Goal: Task Accomplishment & Management: Manage account settings

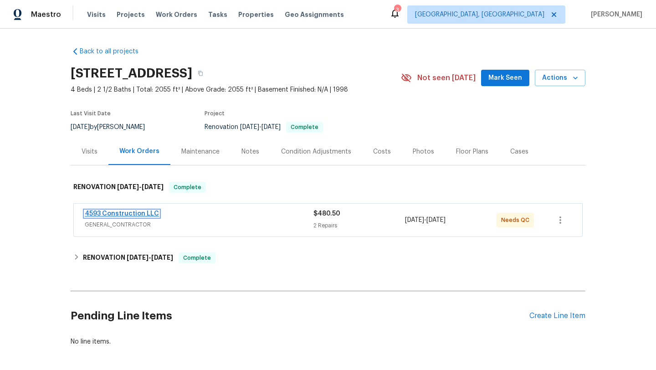
click at [134, 215] on link "4593 Construction LLC" at bounding box center [122, 214] width 74 height 6
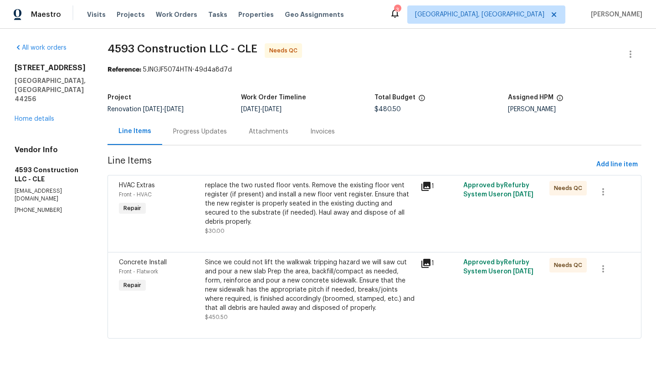
click at [313, 201] on div "replace the two rusted floor vents. Remove the existing floor vent register (if…" at bounding box center [310, 204] width 210 height 46
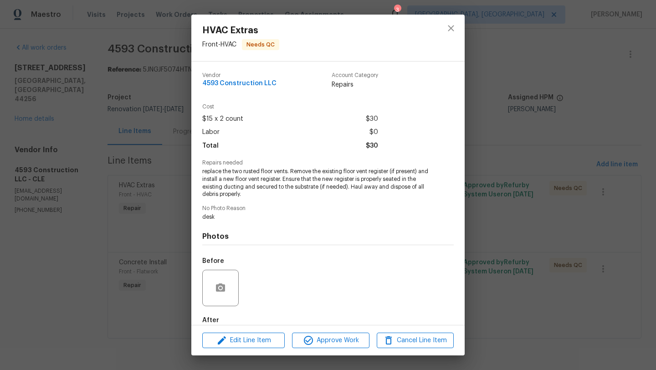
scroll to position [50, 0]
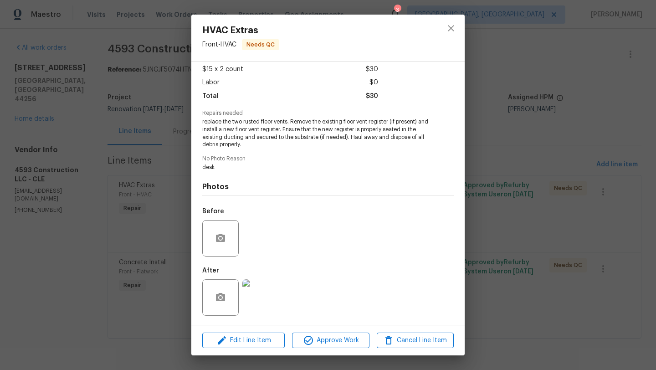
click at [262, 298] on img at bounding box center [260, 297] width 36 height 36
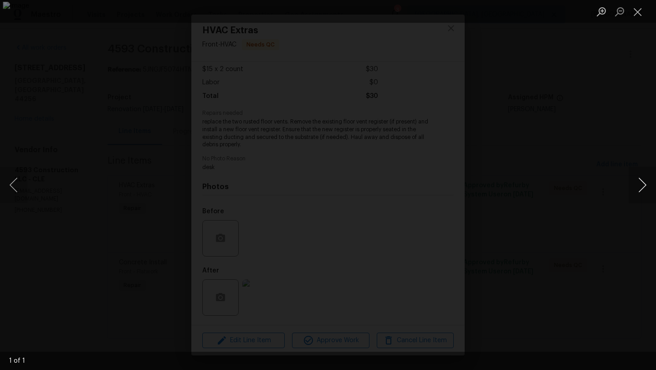
click at [641, 186] on button "Next image" at bounding box center [642, 185] width 27 height 36
click at [636, 12] on button "Close lightbox" at bounding box center [638, 12] width 18 height 16
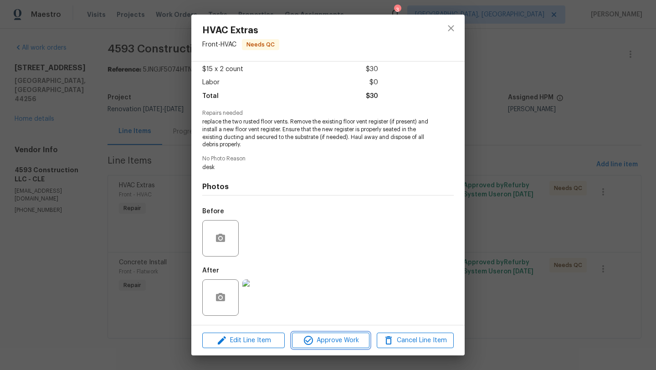
click at [314, 335] on span "Approve Work" at bounding box center [331, 340] width 72 height 11
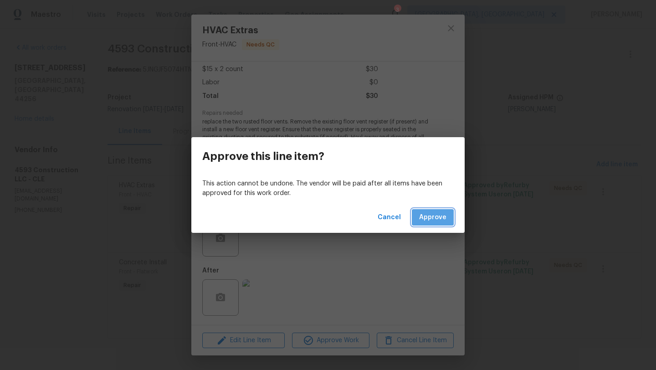
click at [442, 217] on span "Approve" at bounding box center [432, 217] width 27 height 11
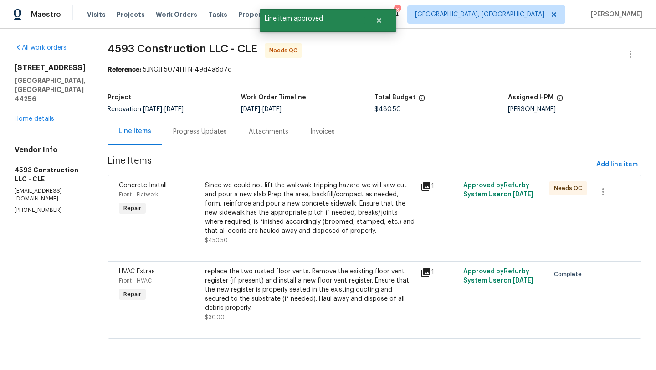
click at [277, 209] on div "Since we could not lift the walkwak tripping hazard we will saw cut and pour a …" at bounding box center [310, 208] width 210 height 55
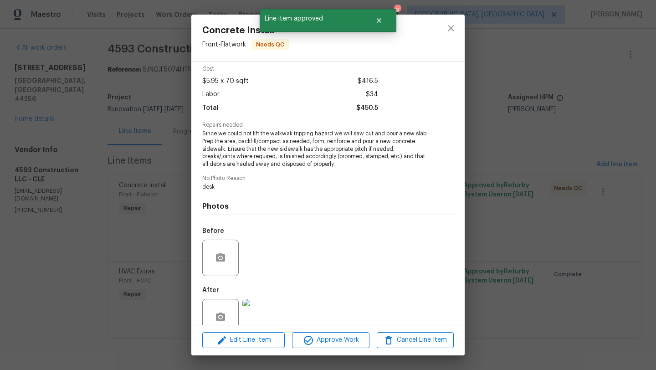
scroll to position [57, 0]
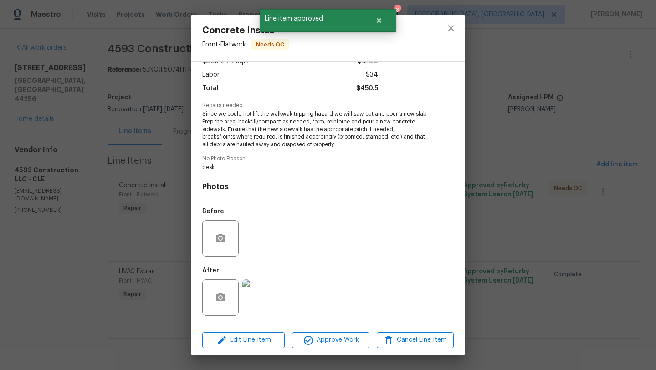
click at [260, 293] on img at bounding box center [260, 297] width 36 height 36
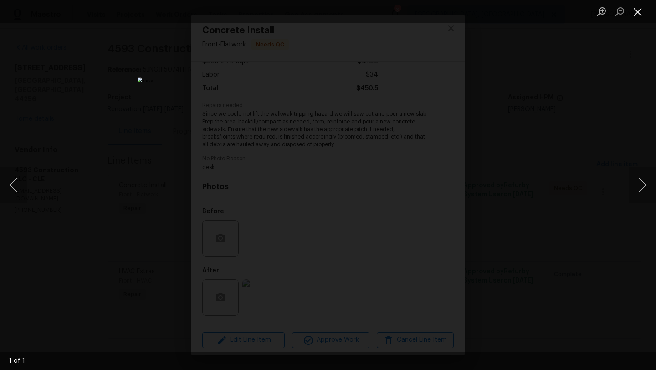
click at [639, 14] on button "Close lightbox" at bounding box center [638, 12] width 18 height 16
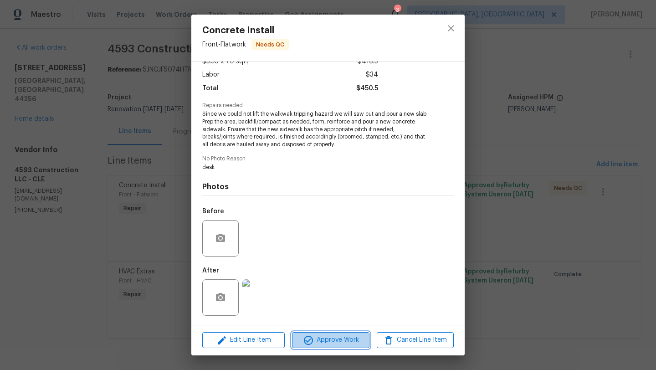
click at [333, 344] on span "Approve Work" at bounding box center [331, 340] width 72 height 11
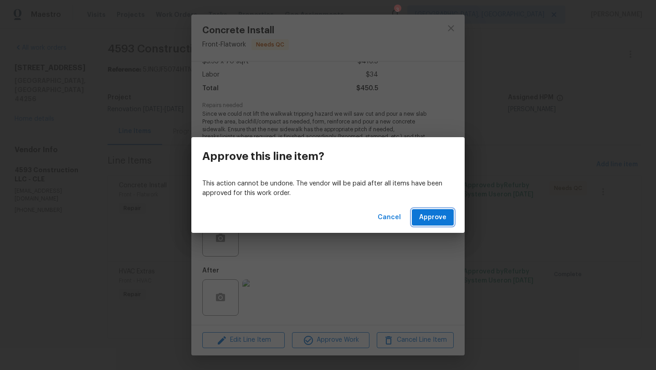
click at [439, 223] on button "Approve" at bounding box center [433, 217] width 42 height 17
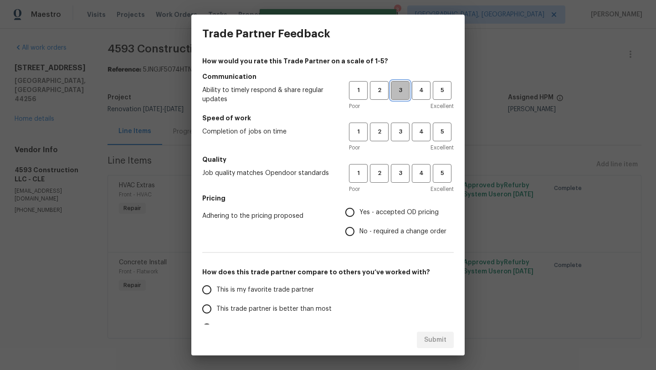
click at [401, 92] on span "3" at bounding box center [400, 90] width 17 height 10
click at [398, 133] on span "3" at bounding box center [400, 132] width 17 height 10
click at [401, 179] on button "3" at bounding box center [400, 173] width 19 height 19
click at [350, 211] on input "Yes - accepted OD pricing" at bounding box center [349, 212] width 19 height 19
radio input "true"
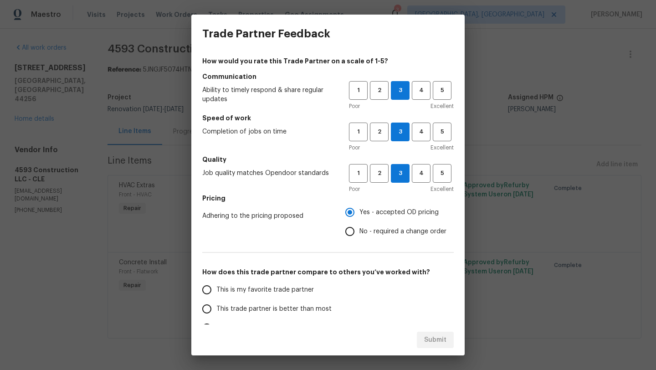
click at [217, 309] on span "This trade partner is better than most" at bounding box center [273, 309] width 115 height 10
click at [216, 309] on input "This trade partner is better than most" at bounding box center [206, 308] width 19 height 19
click at [442, 340] on span "Submit" at bounding box center [435, 340] width 22 height 11
radio input "true"
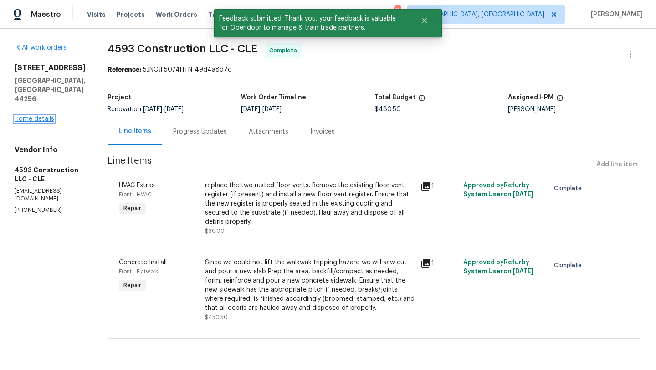
click at [31, 116] on link "Home details" at bounding box center [35, 119] width 40 height 6
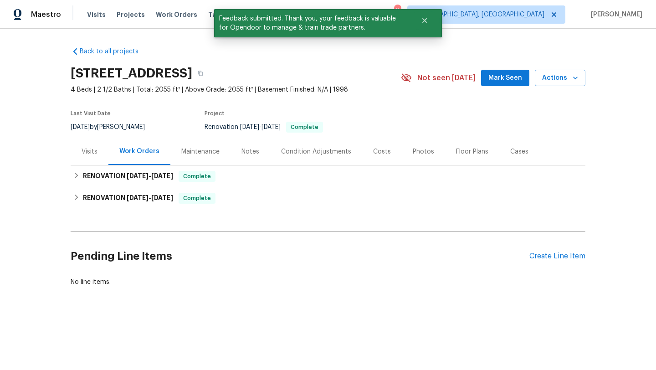
click at [506, 80] on span "Mark Seen" at bounding box center [506, 77] width 34 height 11
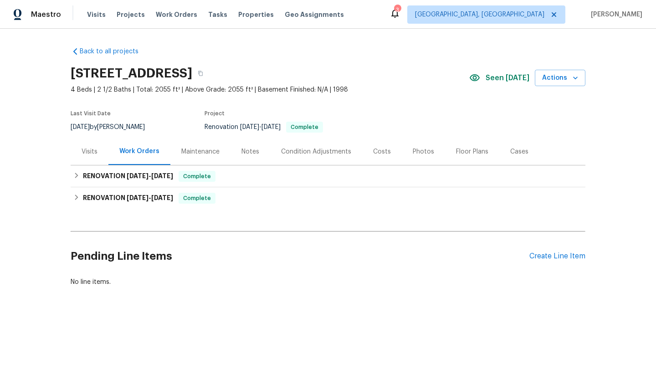
click at [87, 149] on div "Visits" at bounding box center [90, 151] width 16 height 9
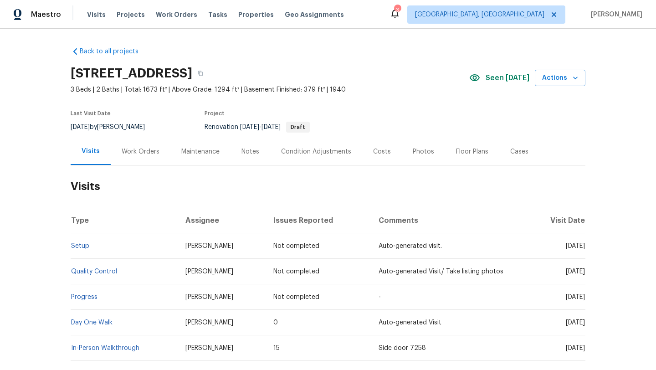
click at [131, 148] on div "Work Orders" at bounding box center [141, 151] width 38 height 9
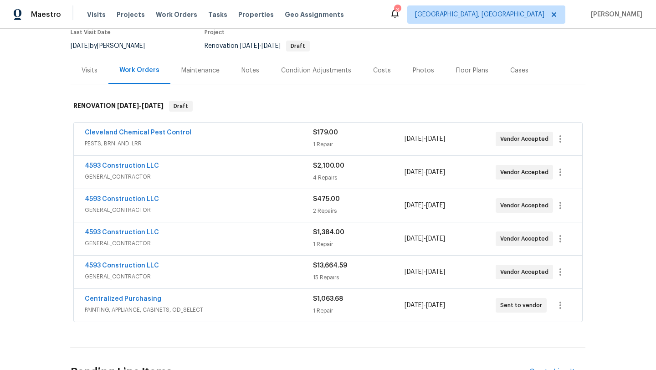
scroll to position [84, 0]
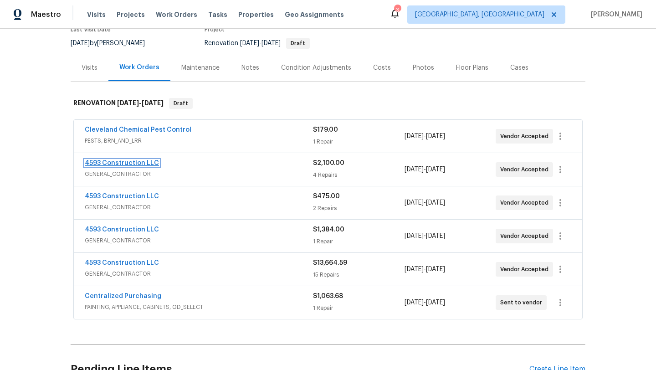
click at [112, 164] on link "4593 Construction LLC" at bounding box center [122, 163] width 74 height 6
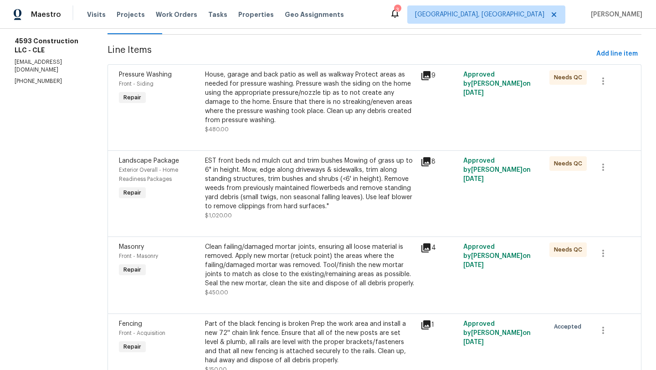
scroll to position [129, 0]
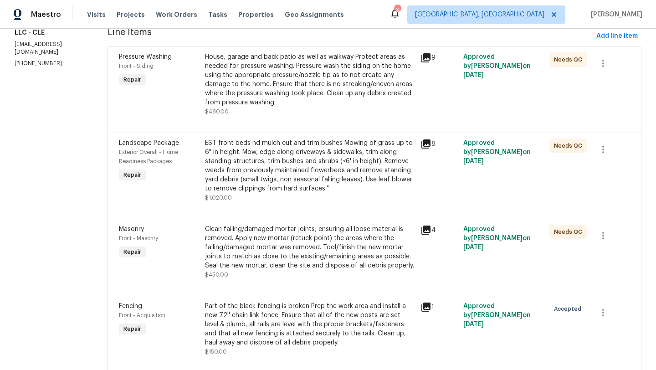
click at [256, 251] on div "Clean failing/damaged mortar joints, ensuring all loose material is removed. Ap…" at bounding box center [310, 248] width 210 height 46
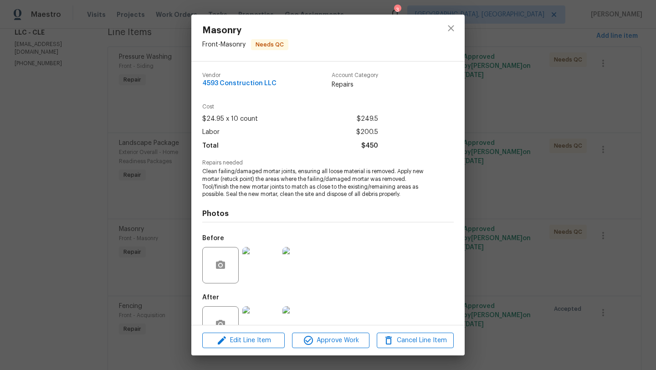
scroll to position [27, 0]
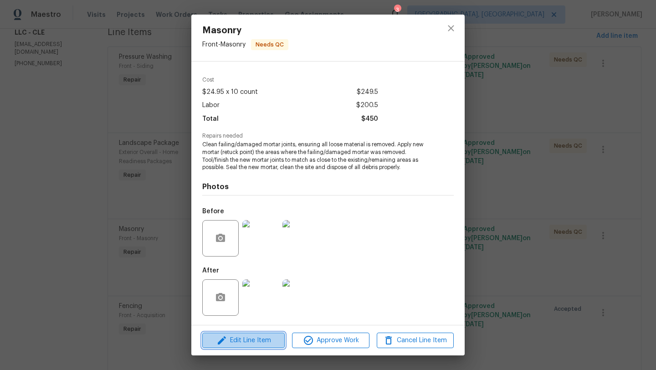
click at [251, 341] on span "Edit Line Item" at bounding box center [243, 340] width 77 height 11
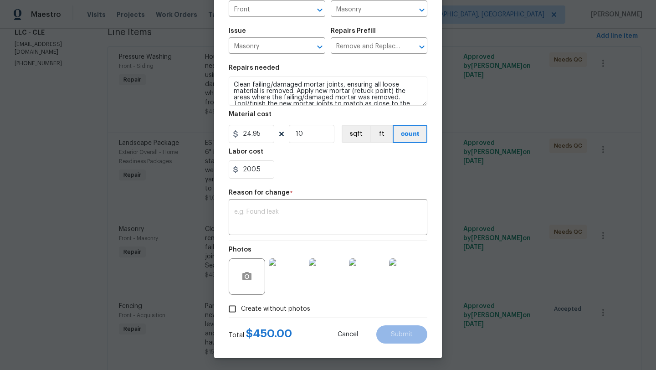
scroll to position [77, 0]
click at [270, 169] on input "200.5" at bounding box center [252, 169] width 46 height 18
click at [314, 137] on input "10" at bounding box center [312, 133] width 46 height 18
drag, startPoint x: 263, startPoint y: 169, endPoint x: 226, endPoint y: 169, distance: 37.8
click at [226, 169] on div "Edit Line Item Repair Upgrade BRN Area Front ​ Feature Masonry ​ Issue Masonry …" at bounding box center [328, 147] width 228 height 422
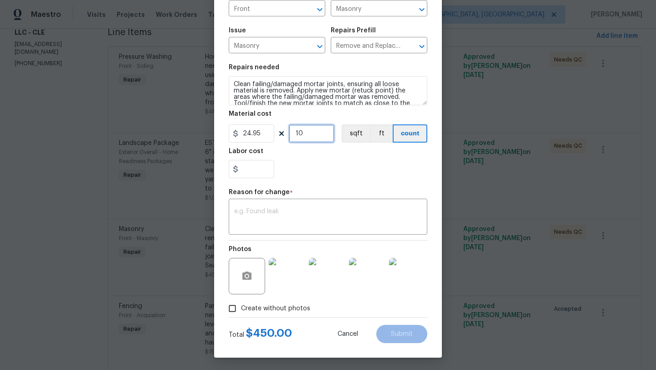
type input "0"
click at [313, 134] on input "10" at bounding box center [312, 133] width 46 height 18
type input "70"
click at [251, 170] on input "0" at bounding box center [252, 169] width 46 height 18
click at [307, 170] on div "63.5" at bounding box center [328, 169] width 199 height 18
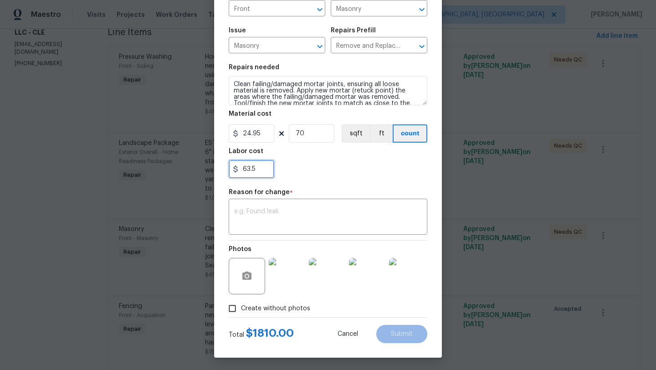
click at [247, 169] on input "63.5" at bounding box center [252, 169] width 46 height 18
type input "53.5"
click at [262, 212] on textarea at bounding box center [328, 217] width 188 height 19
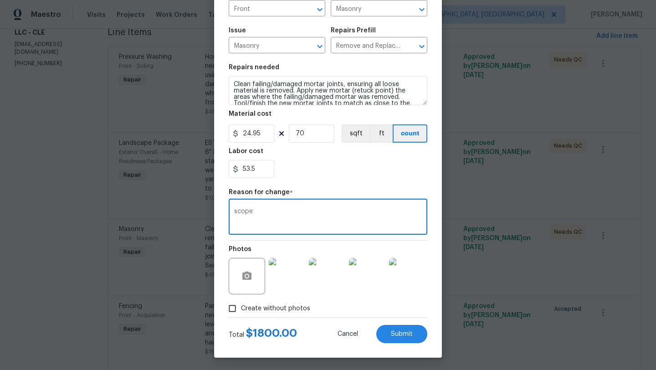
type textarea "scope"
click at [349, 167] on div "53.5" at bounding box center [328, 169] width 199 height 18
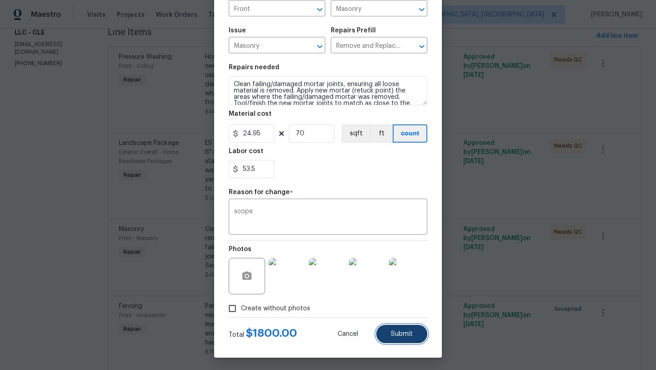
click at [389, 335] on button "Submit" at bounding box center [401, 334] width 51 height 18
type input "10"
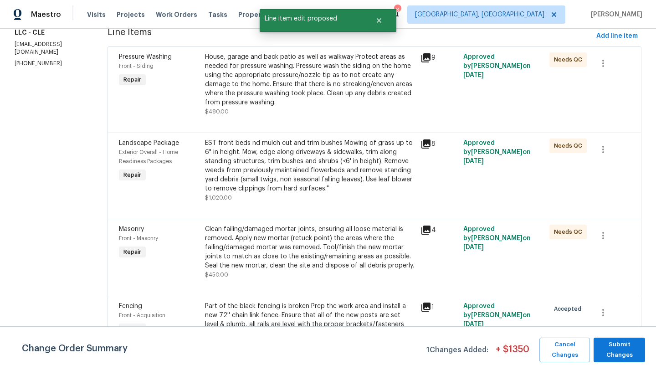
scroll to position [0, 0]
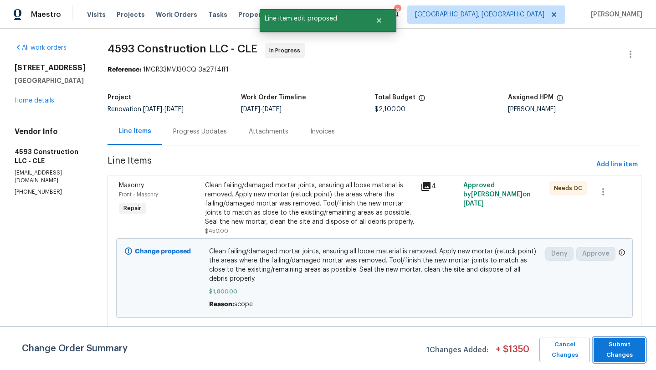
click at [619, 347] on span "Submit Changes" at bounding box center [619, 350] width 42 height 21
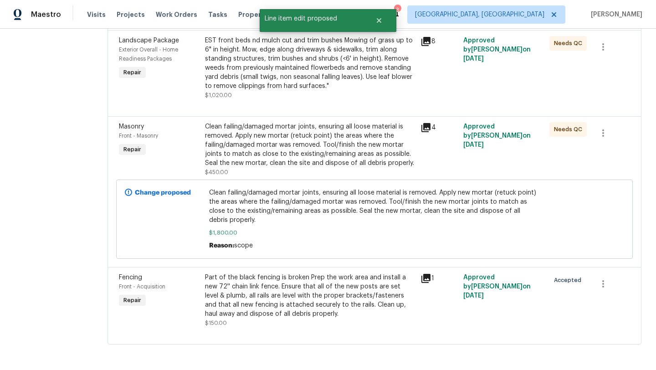
scroll to position [232, 0]
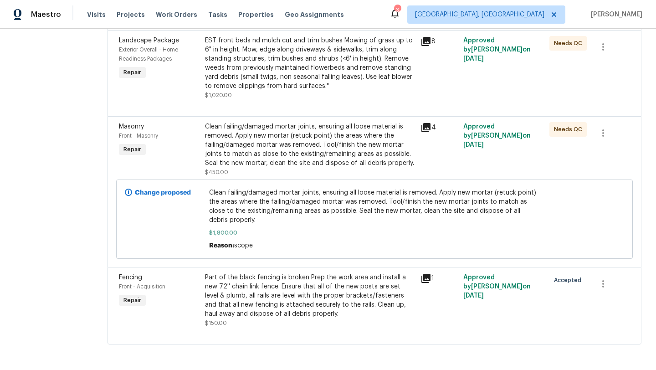
click at [244, 159] on div "Clean failing/damaged mortar joints, ensuring all loose material is removed. Ap…" at bounding box center [310, 145] width 210 height 46
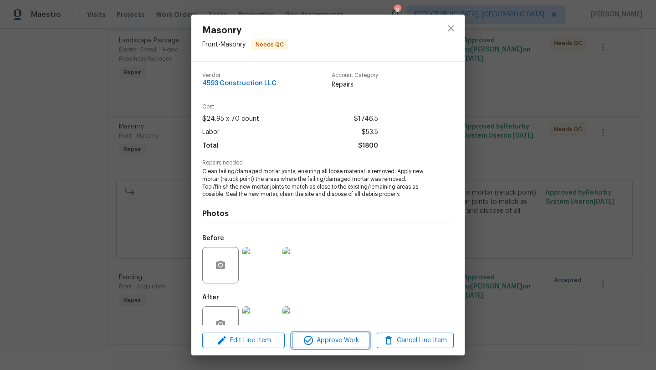
click at [324, 342] on span "Approve Work" at bounding box center [331, 340] width 72 height 11
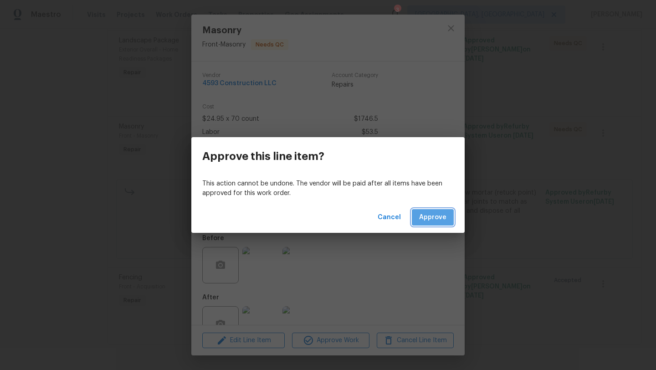
click at [433, 211] on button "Approve" at bounding box center [433, 217] width 42 height 17
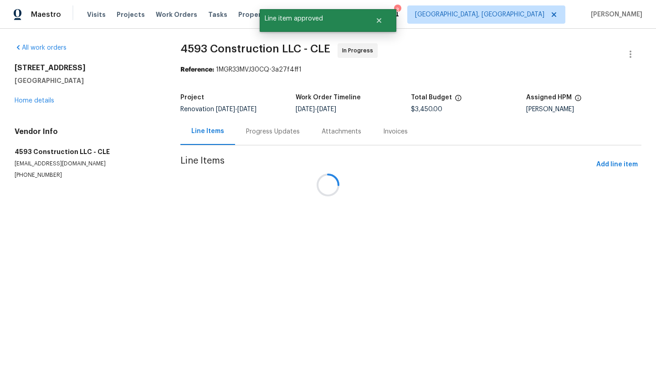
scroll to position [0, 0]
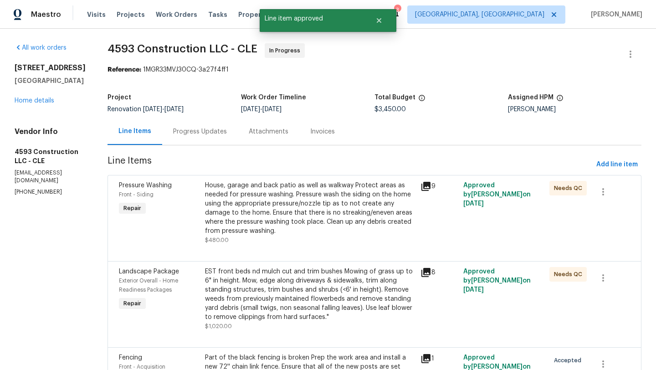
click at [251, 189] on div "House, garage and back patio as well as walkway Protect areas as needed for pre…" at bounding box center [310, 208] width 210 height 55
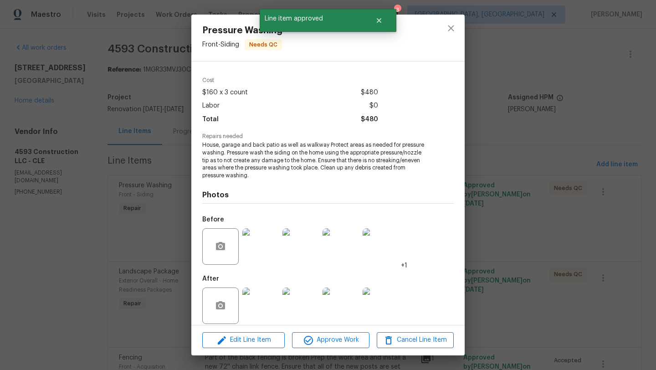
scroll to position [35, 0]
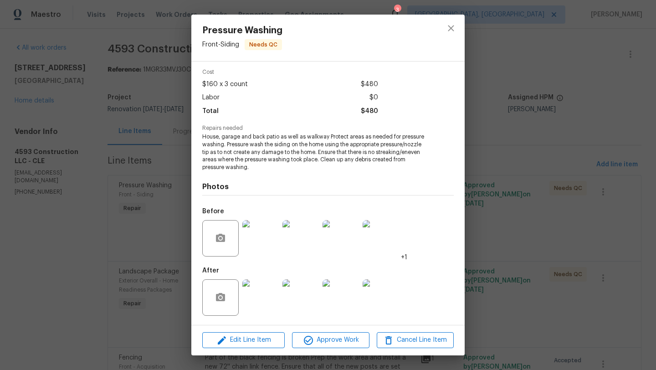
click at [259, 301] on img at bounding box center [260, 297] width 36 height 36
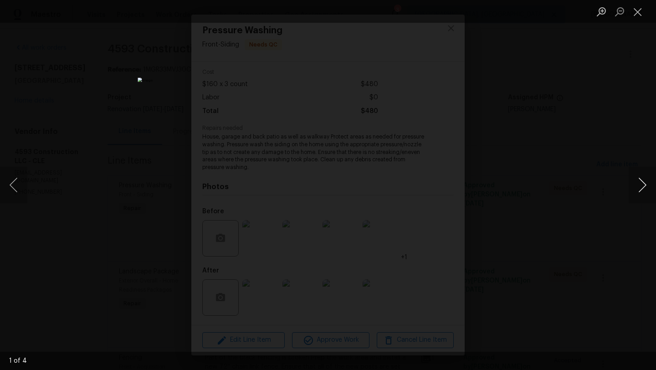
click at [647, 187] on button "Next image" at bounding box center [642, 185] width 27 height 36
click at [641, 10] on button "Close lightbox" at bounding box center [638, 12] width 18 height 16
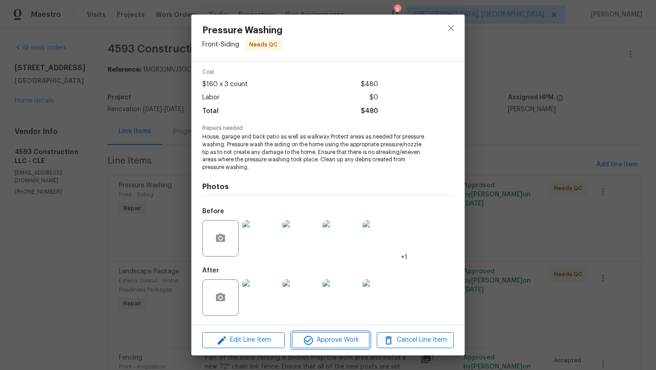
click at [325, 340] on span "Approve Work" at bounding box center [331, 340] width 72 height 11
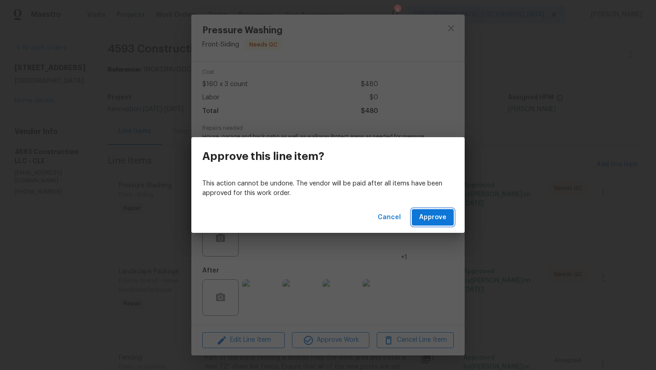
click at [426, 221] on span "Approve" at bounding box center [432, 217] width 27 height 11
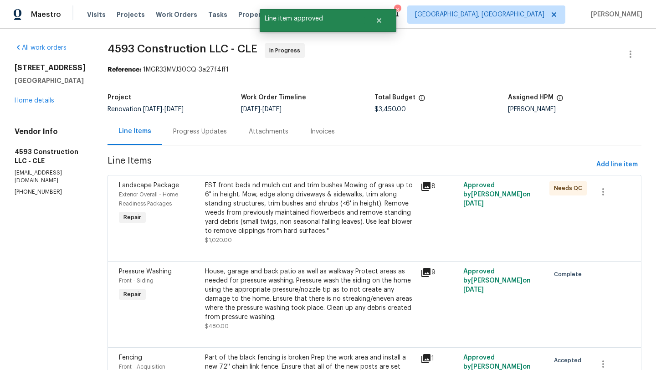
click at [283, 219] on div "EST front beds nd mulch cut and trim bushes Mowing of grass up to 6" in height.…" at bounding box center [310, 208] width 210 height 55
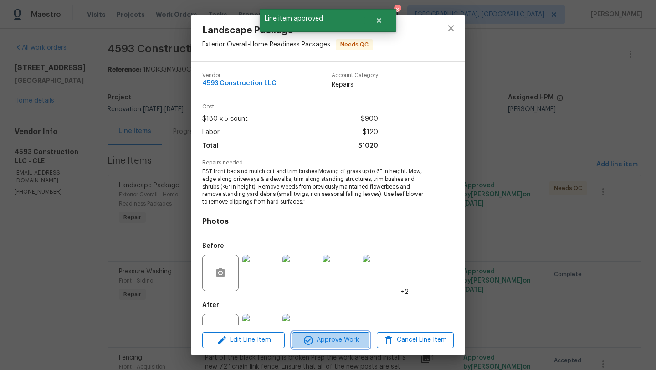
click at [336, 341] on span "Approve Work" at bounding box center [331, 340] width 72 height 11
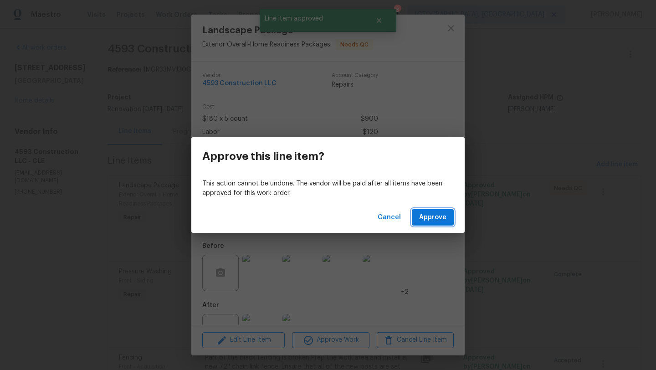
click at [436, 220] on span "Approve" at bounding box center [432, 217] width 27 height 11
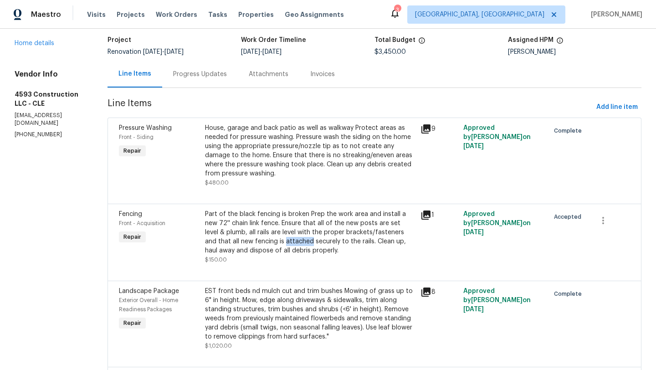
scroll to position [0, 0]
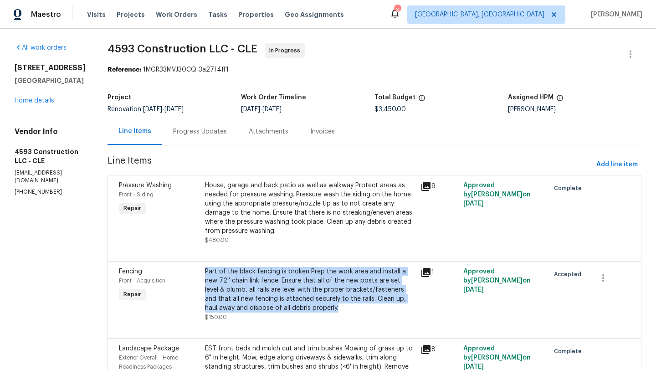
drag, startPoint x: 335, startPoint y: 310, endPoint x: 212, endPoint y: 269, distance: 130.3
click at [212, 269] on div "Part of the black fencing is broken Prep the work area and install a new 72'' c…" at bounding box center [310, 290] width 210 height 46
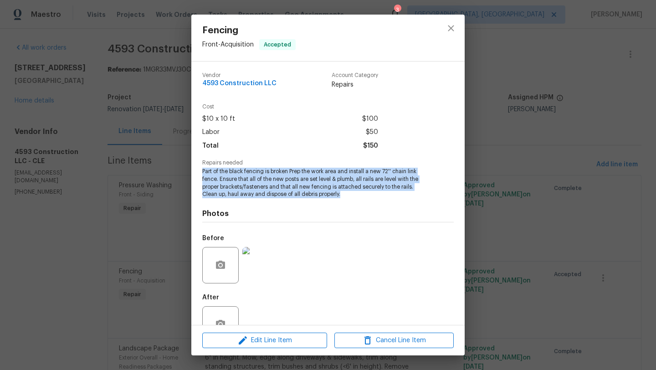
drag, startPoint x: 350, startPoint y: 194, endPoint x: 175, endPoint y: 171, distance: 177.3
click at [175, 171] on div "Fencing Front - Acquisition Accepted Vendor 4593 Construction LLC Account Categ…" at bounding box center [328, 185] width 656 height 370
copy span "Part of the black fencing is broken Prep the work area and install a new 72'' c…"
click at [266, 264] on img at bounding box center [260, 265] width 36 height 36
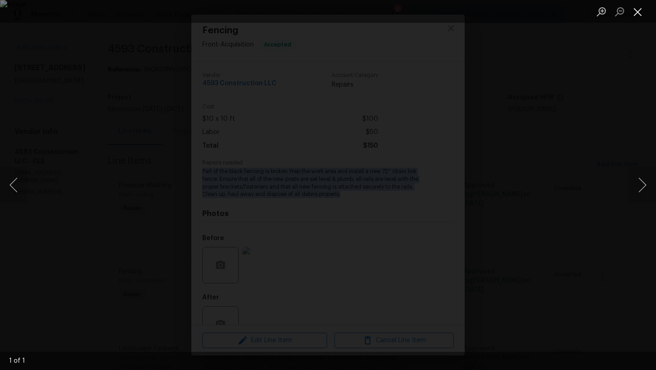
click at [637, 13] on button "Close lightbox" at bounding box center [638, 12] width 18 height 16
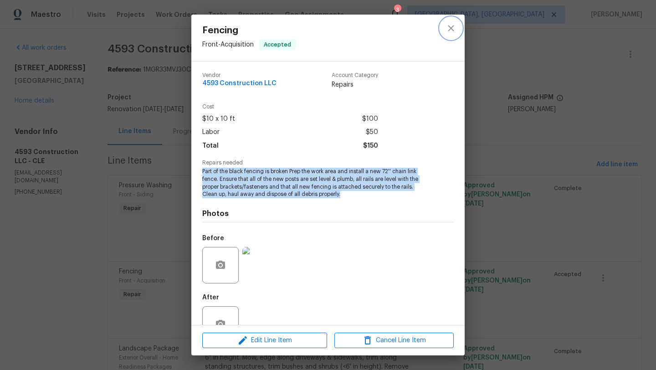
click at [448, 30] on icon "close" at bounding box center [451, 28] width 11 height 11
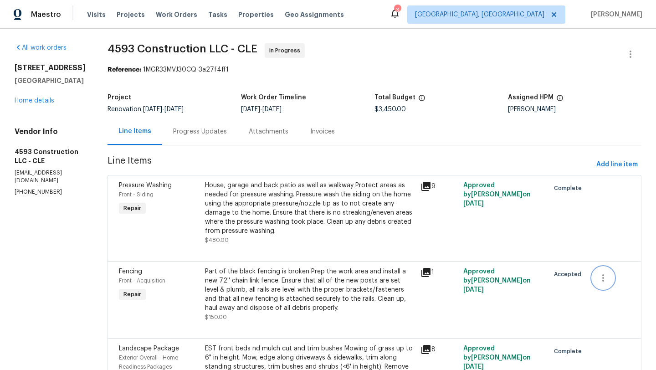
click at [606, 278] on icon "button" at bounding box center [603, 278] width 11 height 11
click at [606, 278] on li "Cancel" at bounding box center [610, 278] width 35 height 15
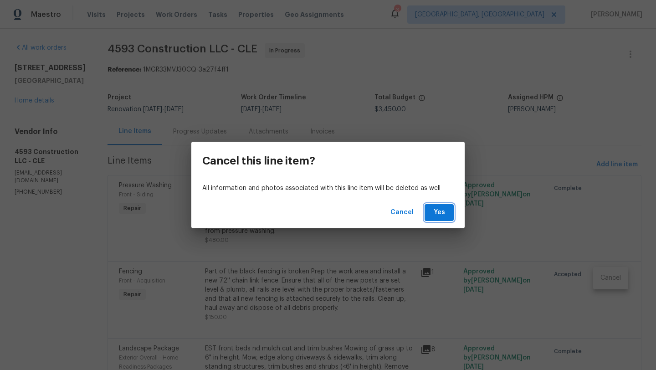
click at [449, 215] on button "Yes" at bounding box center [439, 212] width 29 height 17
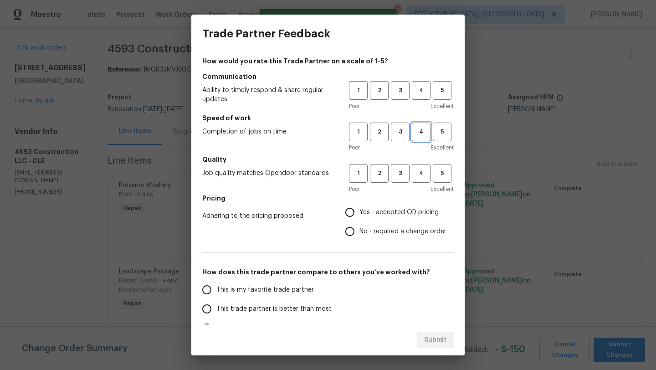
click at [420, 131] on span "4" at bounding box center [421, 132] width 17 height 10
click at [439, 133] on span "5" at bounding box center [442, 132] width 17 height 10
click at [422, 93] on span "4" at bounding box center [421, 90] width 17 height 10
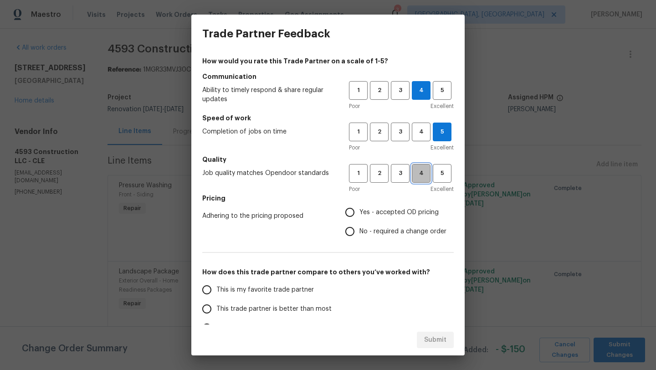
click at [422, 175] on span "4" at bounding box center [421, 173] width 17 height 10
click at [348, 210] on input "Yes - accepted OD pricing" at bounding box center [349, 212] width 19 height 19
radio input "true"
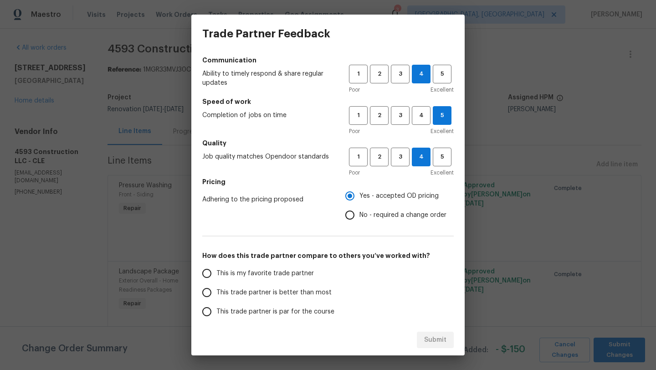
scroll to position [19, 0]
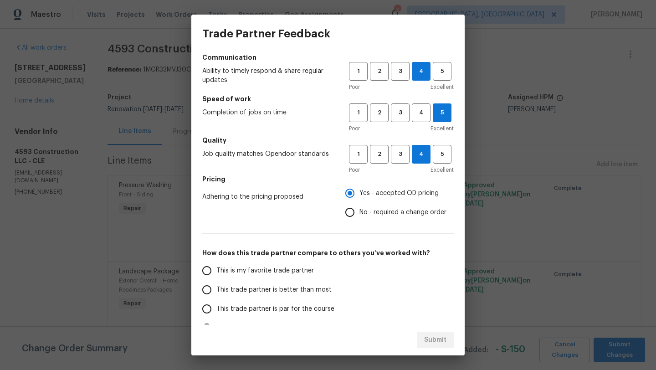
click at [208, 291] on input "This trade partner is better than most" at bounding box center [206, 289] width 19 height 19
click at [439, 340] on span "Submit" at bounding box center [435, 340] width 22 height 11
radio input "true"
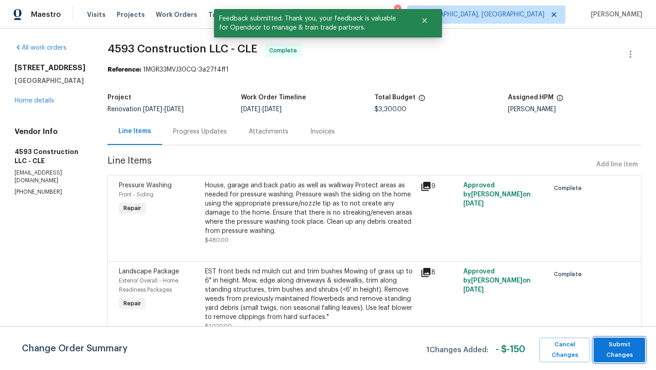
click at [625, 348] on span "Submit Changes" at bounding box center [619, 350] width 42 height 21
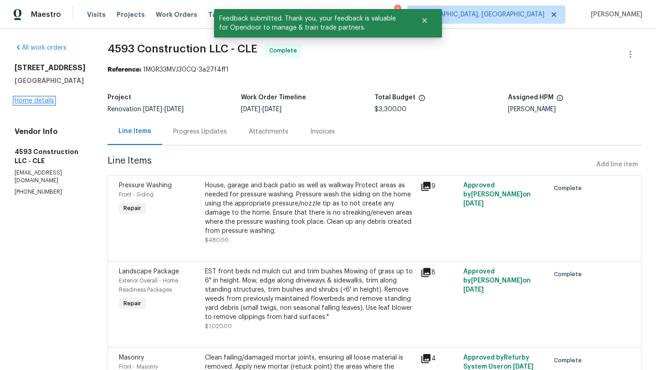
click at [44, 100] on link "Home details" at bounding box center [35, 101] width 40 height 6
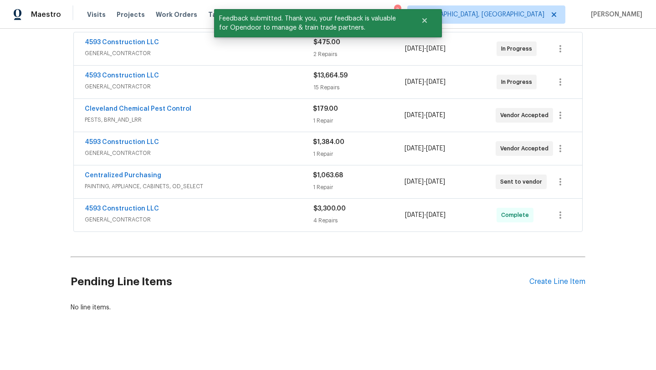
scroll to position [175, 0]
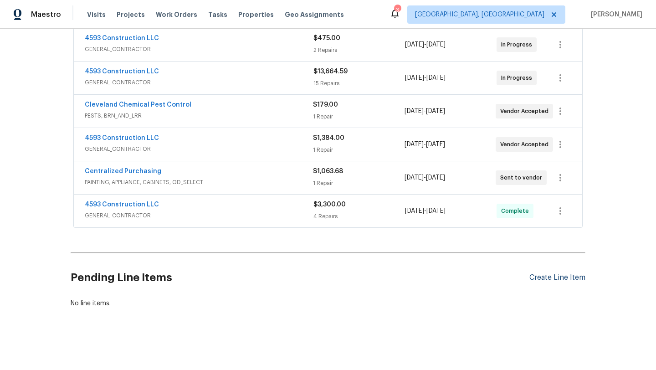
click at [542, 276] on div "Create Line Item" at bounding box center [558, 277] width 56 height 9
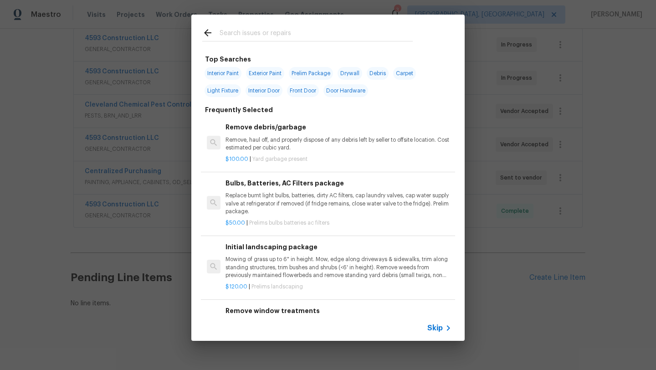
click at [253, 33] on input "text" at bounding box center [316, 34] width 193 height 14
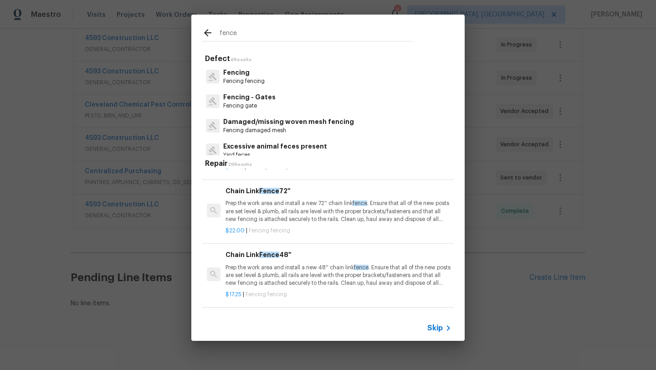
scroll to position [62, 0]
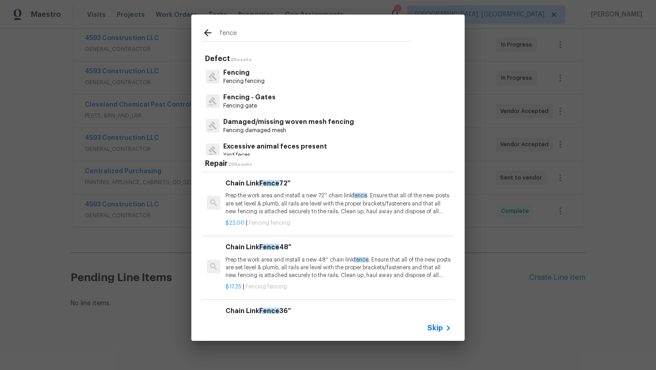
type input "fence"
click at [244, 267] on p "Prep the work area and install a new 48'' chain link fence . Ensure that all of…" at bounding box center [339, 267] width 226 height 23
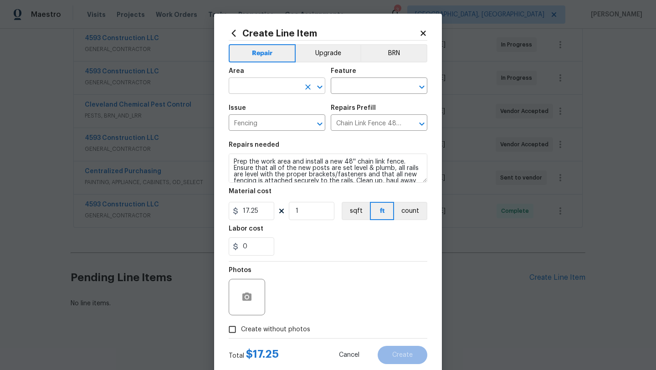
click at [244, 89] on input "text" at bounding box center [264, 87] width 71 height 14
click at [268, 125] on li "Exterior Overall" at bounding box center [277, 122] width 97 height 15
type input "Exterior Overall"
click at [352, 88] on input "text" at bounding box center [366, 87] width 71 height 14
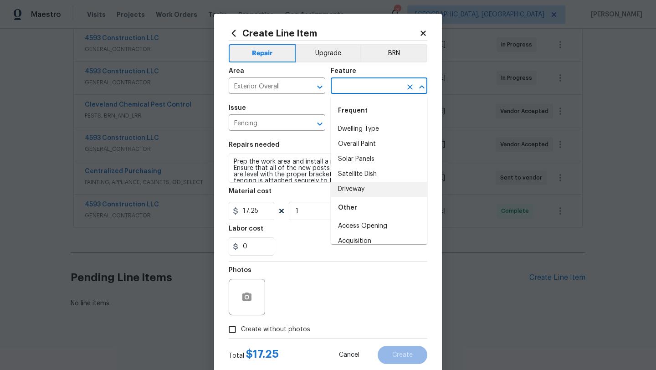
click at [352, 190] on li "Driveway" at bounding box center [379, 189] width 97 height 15
type input "Driveway"
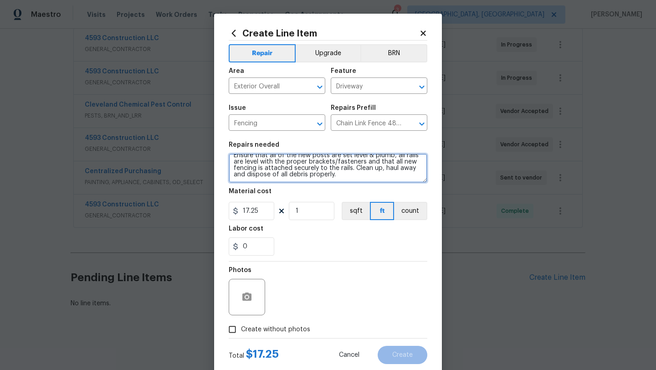
drag, startPoint x: 232, startPoint y: 159, endPoint x: 352, endPoint y: 226, distance: 137.5
click at [352, 226] on section "Repairs needed Prep the work area and install a new 48'' chain link fence. Ensu…" at bounding box center [328, 198] width 199 height 125
paste textarea "art of the black fencing is broken Prep the work area and install a new 72"
type textarea "Part of the black fencing is broken Prep the work area and install a new 72'' c…"
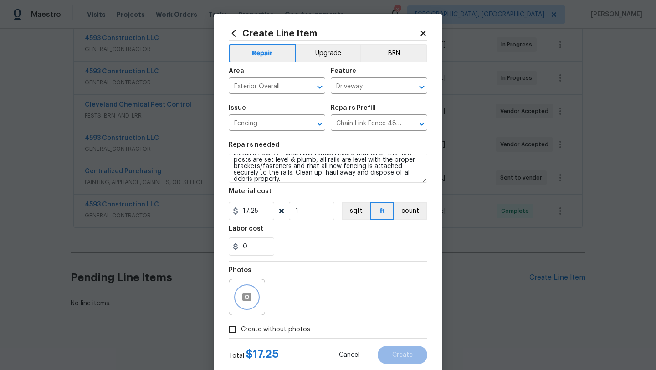
click at [247, 301] on icon "button" at bounding box center [246, 297] width 9 height 8
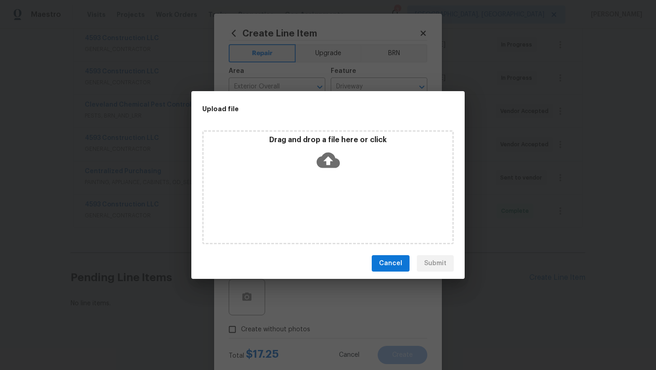
click at [329, 156] on icon at bounding box center [328, 160] width 23 height 15
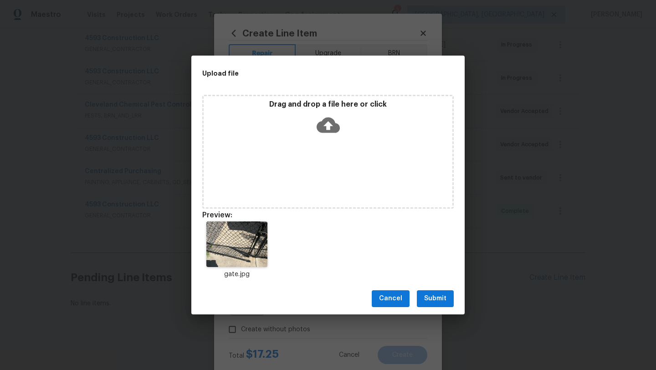
click at [445, 301] on span "Submit" at bounding box center [435, 298] width 22 height 11
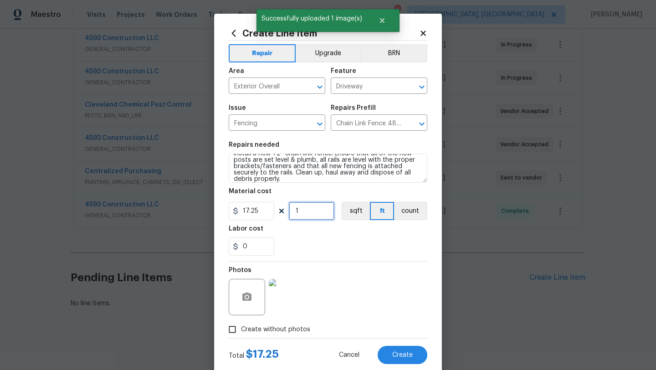
click at [316, 214] on input "1" at bounding box center [312, 211] width 46 height 18
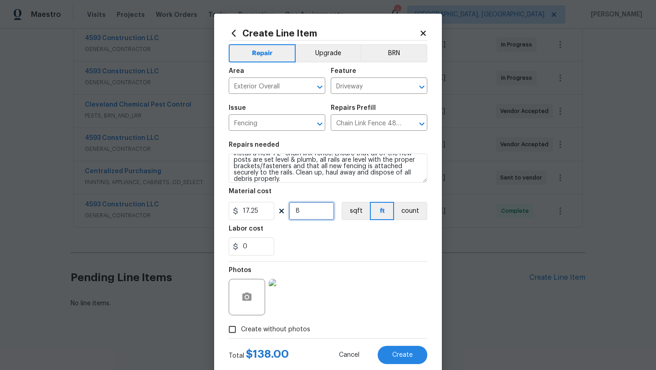
type input "8"
drag, startPoint x: 255, startPoint y: 248, endPoint x: 236, endPoint y: 247, distance: 19.2
click at [236, 247] on div "0" at bounding box center [252, 246] width 46 height 18
click at [302, 260] on section "Repairs needed Part of the black fencing is broken Prep the work area and insta…" at bounding box center [328, 198] width 199 height 125
click at [246, 245] on input "22" at bounding box center [252, 246] width 46 height 18
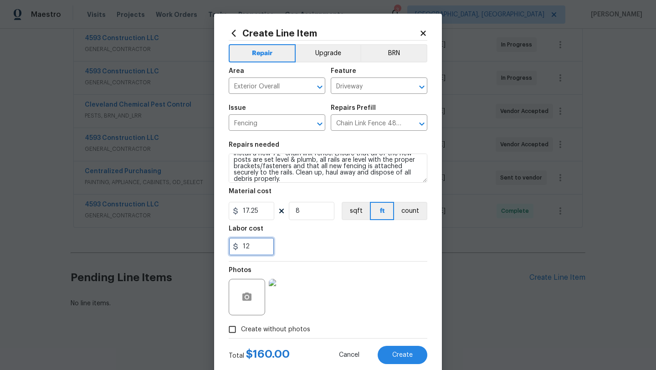
type input "12"
click at [396, 293] on div "Photos" at bounding box center [328, 291] width 199 height 59
click at [398, 358] on span "Create" at bounding box center [402, 355] width 21 height 7
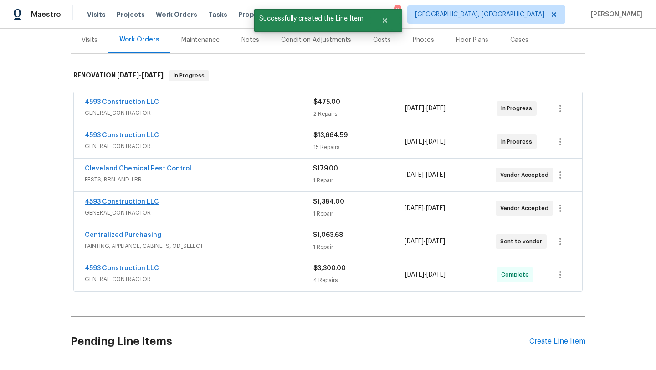
scroll to position [111, 0]
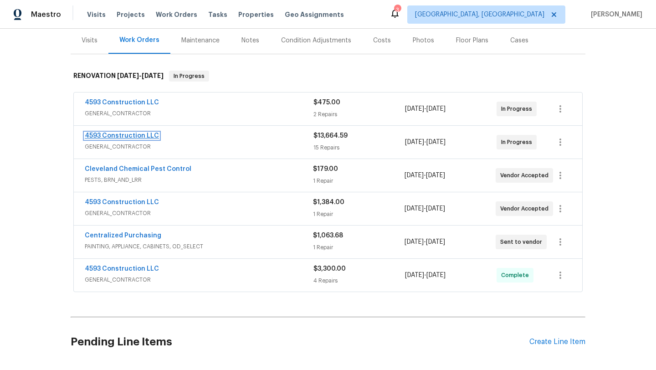
click at [114, 136] on link "4593 Construction LLC" at bounding box center [122, 136] width 74 height 6
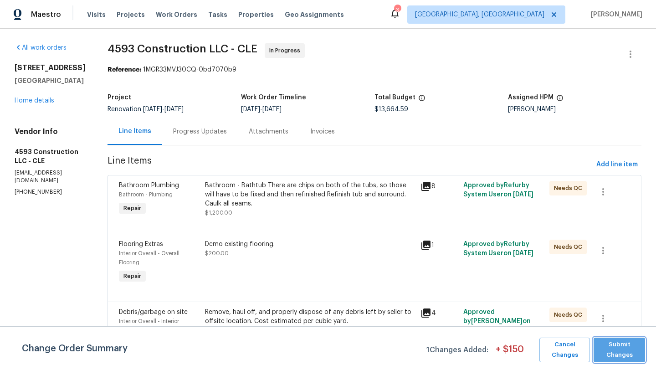
click at [611, 346] on span "Submit Changes" at bounding box center [619, 350] width 42 height 21
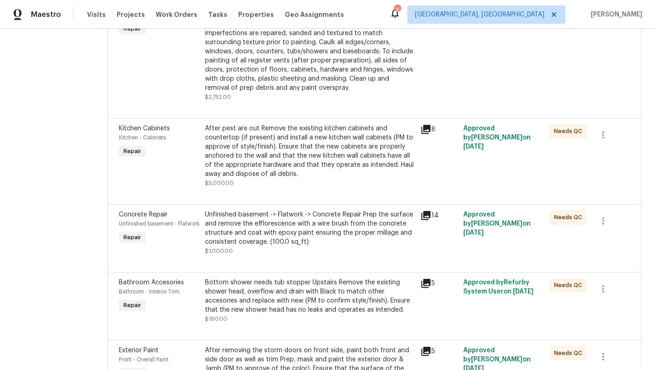
scroll to position [432, 0]
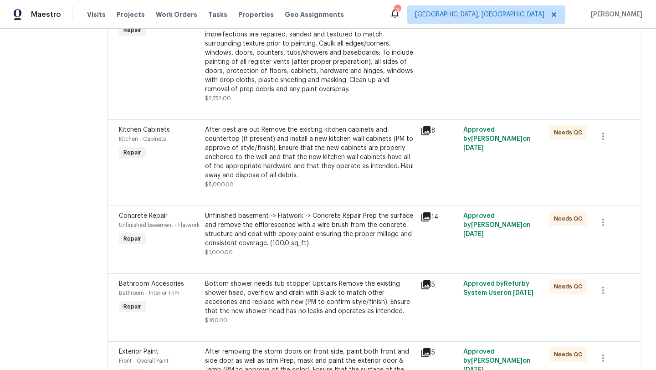
click at [429, 135] on icon at bounding box center [426, 130] width 9 height 9
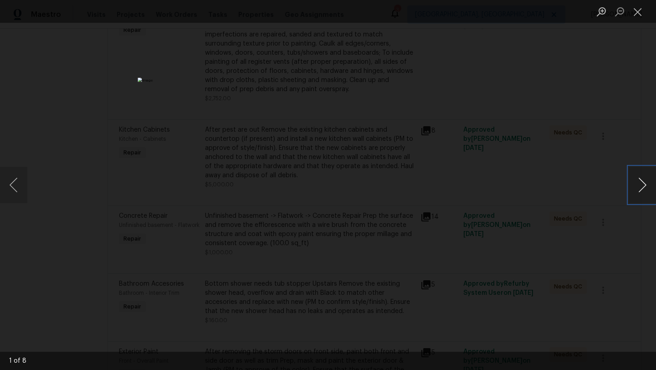
click at [644, 186] on button "Next image" at bounding box center [642, 185] width 27 height 36
click at [14, 185] on button "Previous image" at bounding box center [13, 185] width 27 height 36
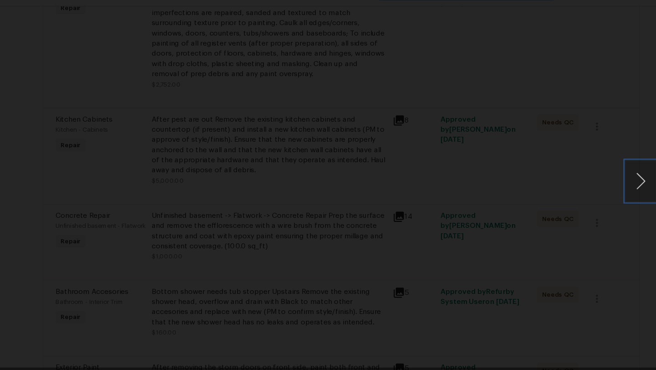
click at [650, 182] on button "Next image" at bounding box center [642, 185] width 27 height 36
click at [634, 65] on div "Lightbox" at bounding box center [328, 185] width 656 height 370
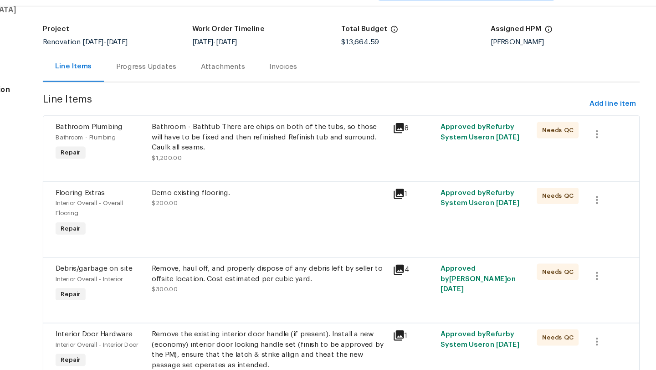
scroll to position [44, 0]
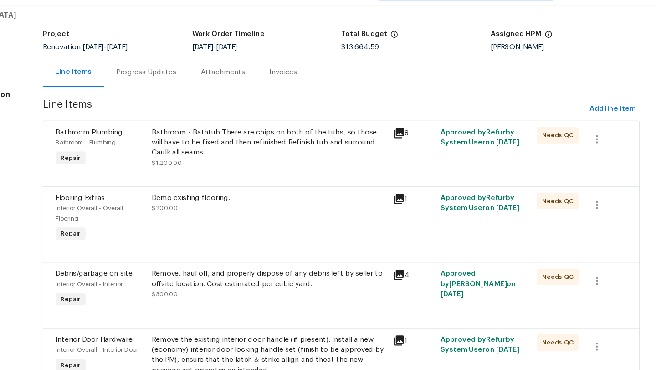
click at [296, 149] on div "Bathroom - Bathtub There are chips on both of the tubs, so those will have to b…" at bounding box center [310, 150] width 210 height 27
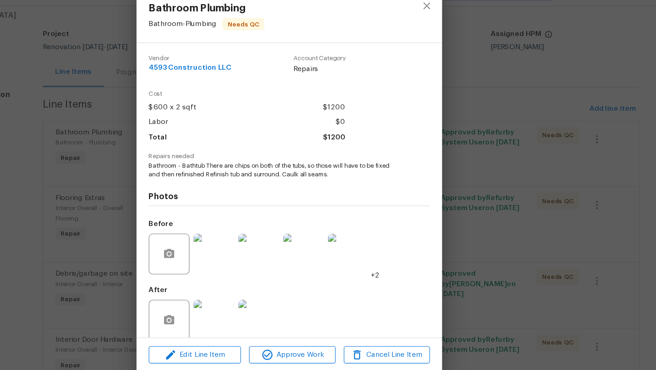
click at [255, 311] on img at bounding box center [260, 309] width 36 height 36
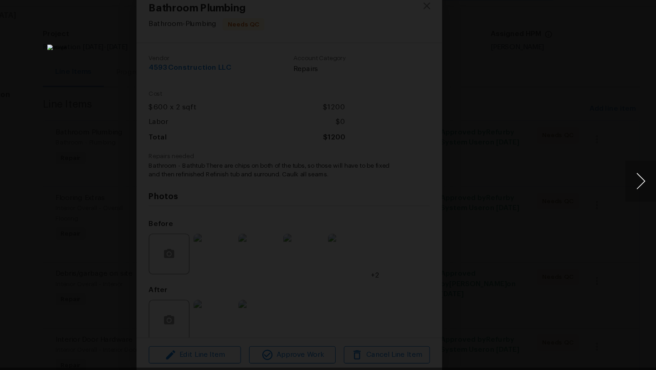
click at [639, 188] on button "Next image" at bounding box center [642, 185] width 27 height 36
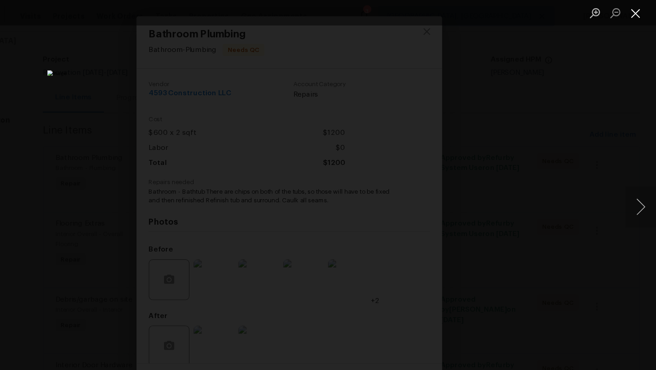
click at [639, 13] on button "Close lightbox" at bounding box center [638, 12] width 18 height 16
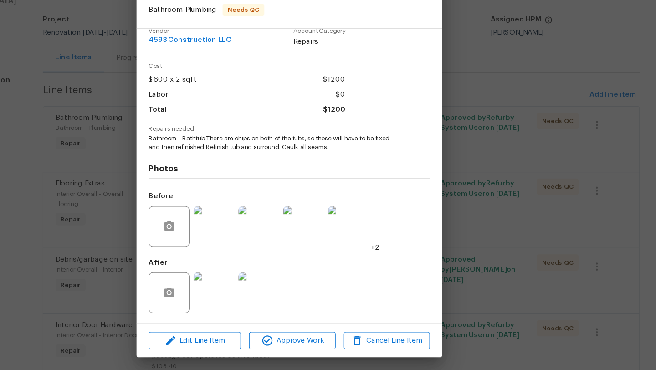
scroll to position [0, 0]
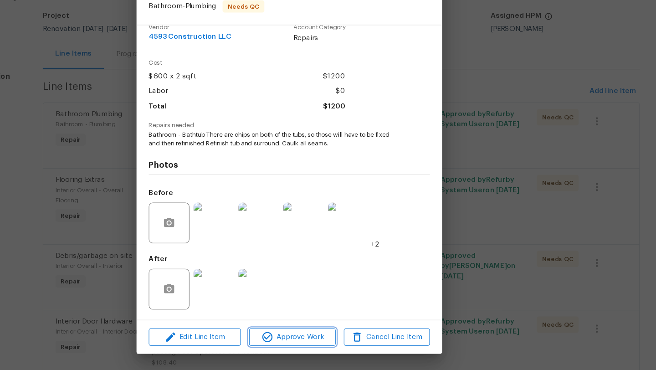
click at [343, 343] on span "Approve Work" at bounding box center [331, 340] width 72 height 11
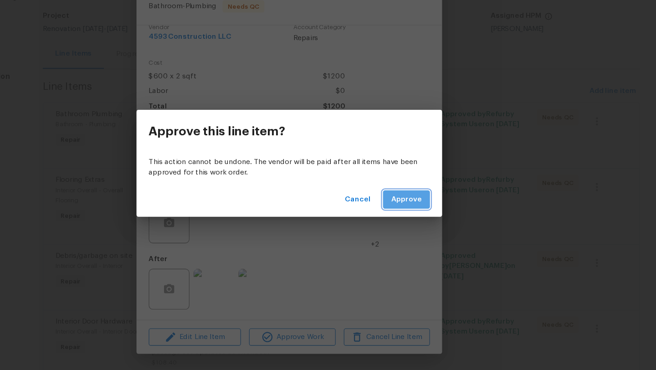
click at [425, 216] on span "Approve" at bounding box center [432, 217] width 27 height 11
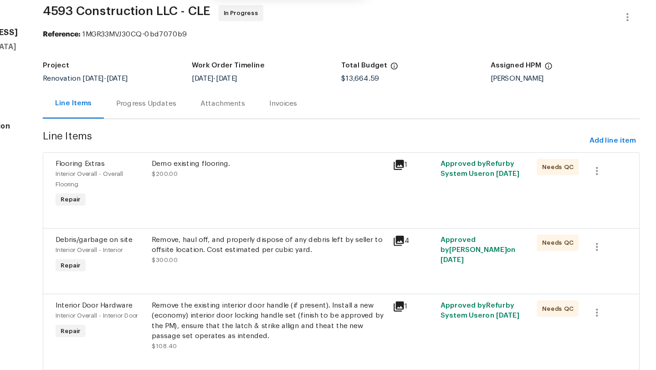
click at [271, 205] on div "Demo existing flooring. $200.00" at bounding box center [310, 203] width 216 height 51
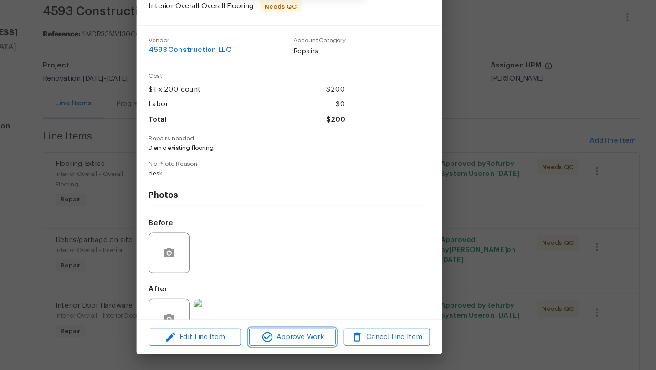
click at [314, 338] on span "Approve Work" at bounding box center [331, 340] width 72 height 11
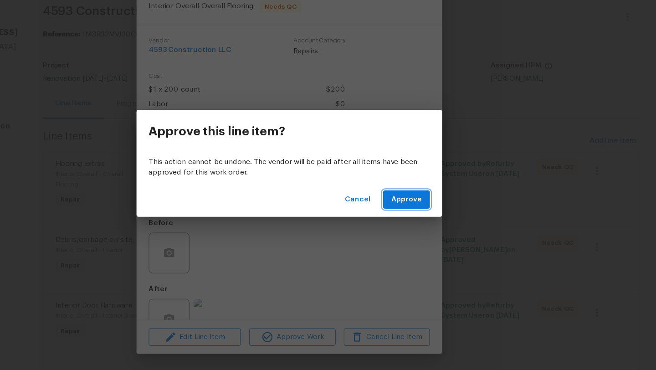
click at [426, 216] on span "Approve" at bounding box center [432, 217] width 27 height 11
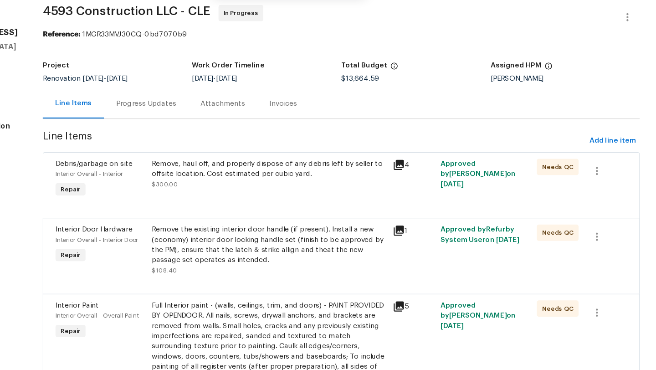
click at [305, 210] on div "Remove, haul off, and properly dispose of any debris left by seller to offsite …" at bounding box center [310, 199] width 216 height 42
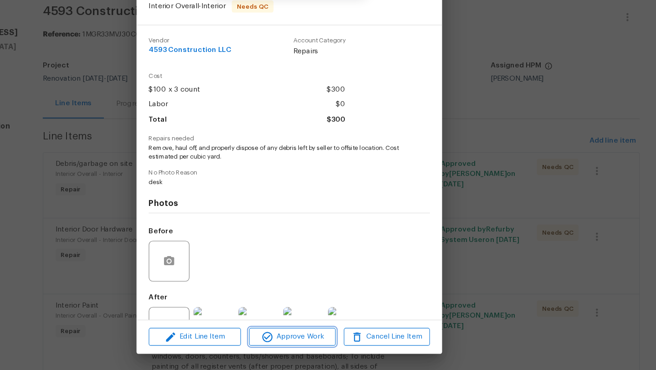
click at [332, 342] on span "Approve Work" at bounding box center [331, 340] width 72 height 11
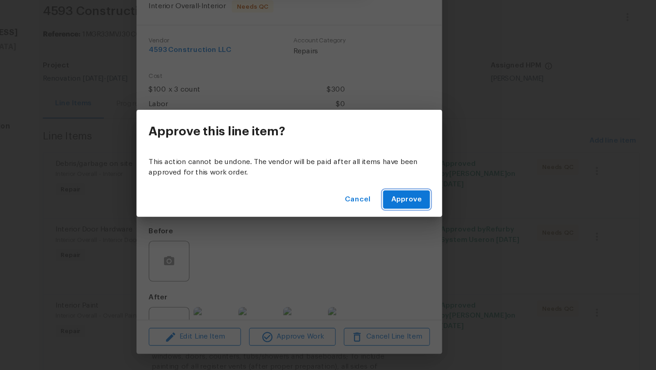
click at [438, 214] on span "Approve" at bounding box center [432, 217] width 27 height 11
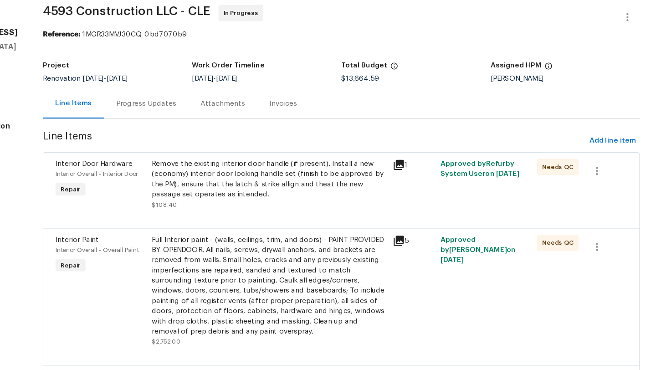
click at [324, 220] on div "Remove the existing interior door handle (if present). Install a new (economy) …" at bounding box center [310, 204] width 210 height 46
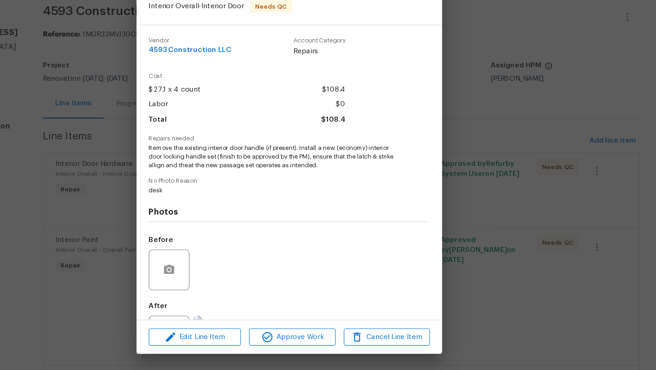
scroll to position [10, 0]
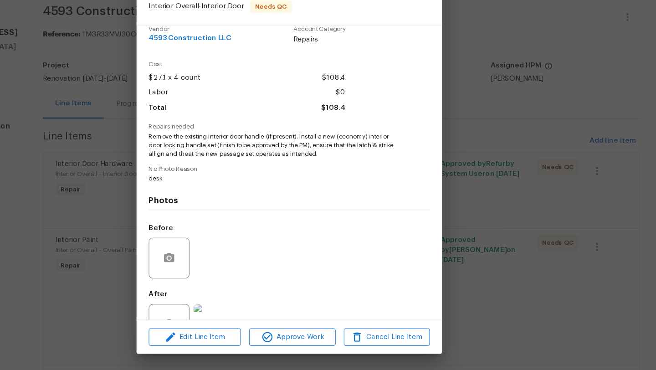
click at [264, 317] on img at bounding box center [260, 329] width 36 height 36
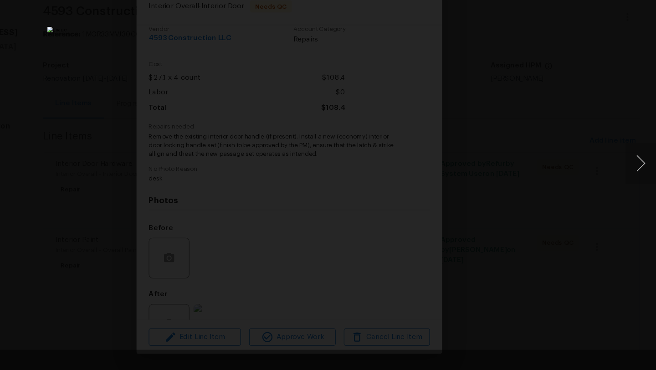
scroll to position [0, 0]
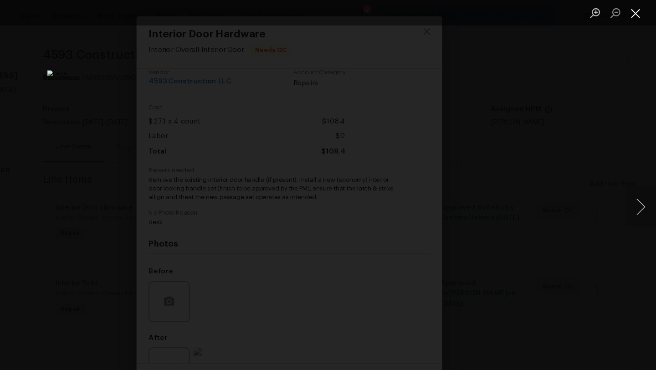
click at [640, 9] on button "Close lightbox" at bounding box center [638, 12] width 18 height 16
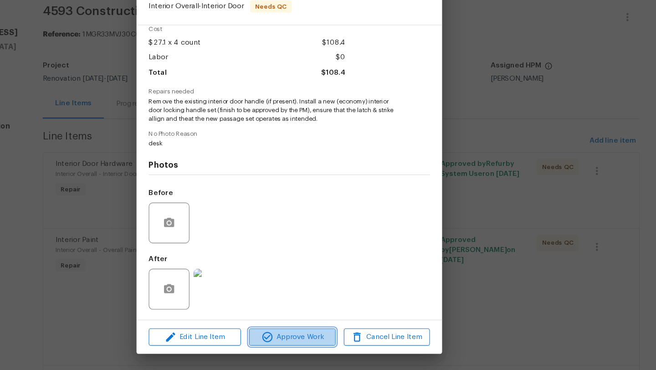
click at [324, 341] on span "Approve Work" at bounding box center [331, 340] width 72 height 11
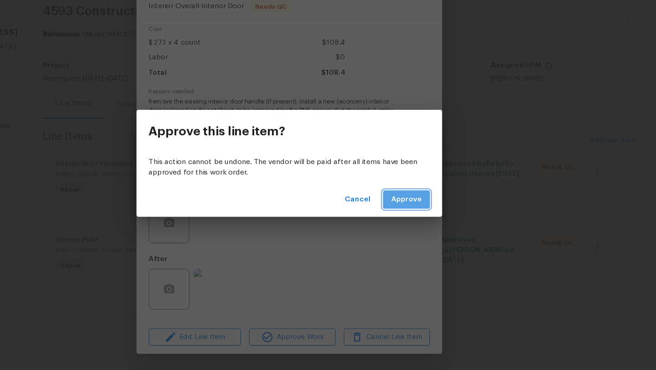
click at [426, 222] on span "Approve" at bounding box center [432, 217] width 27 height 11
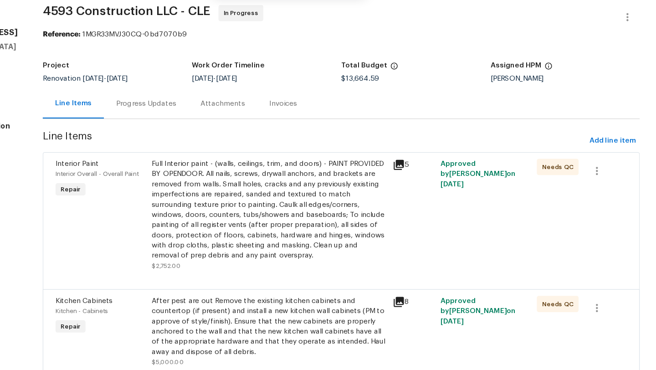
click at [292, 237] on div "Full Interior paint - (walls, ceilings, trim, and doors) - PAINT PROVIDED BY OP…" at bounding box center [310, 226] width 210 height 91
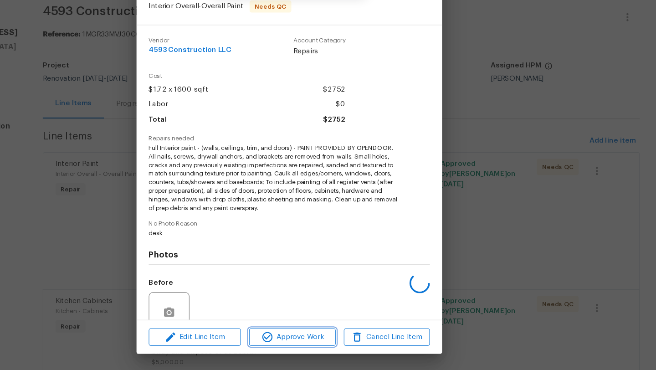
click at [328, 340] on span "Approve Work" at bounding box center [331, 340] width 72 height 11
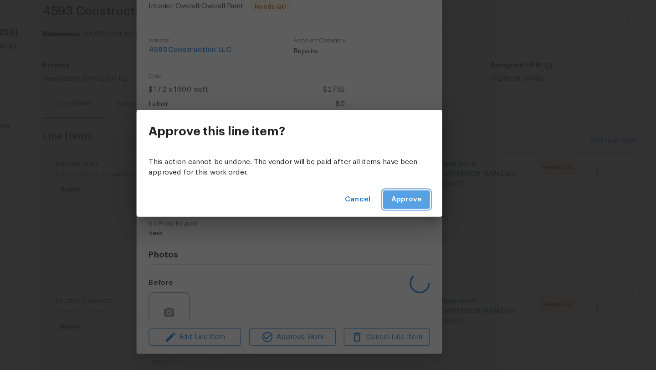
click at [432, 220] on span "Approve" at bounding box center [432, 217] width 27 height 11
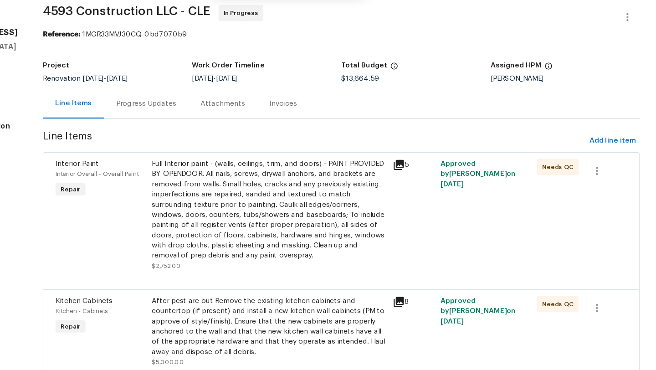
click at [282, 251] on div "Full Interior paint - (walls, ceilings, trim, and doors) - PAINT PROVIDED BY OP…" at bounding box center [310, 226] width 210 height 91
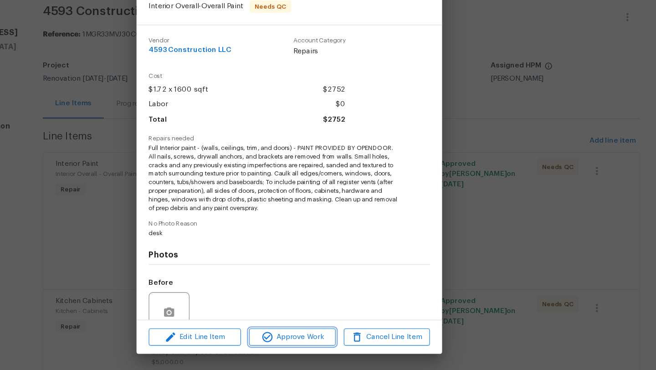
click at [322, 336] on span "Approve Work" at bounding box center [331, 340] width 72 height 11
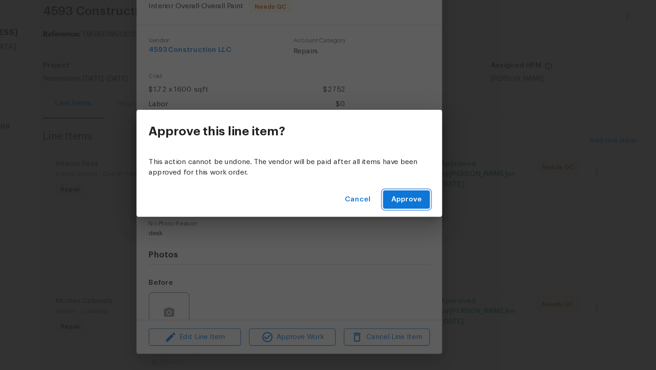
click at [424, 215] on span "Approve" at bounding box center [432, 217] width 27 height 11
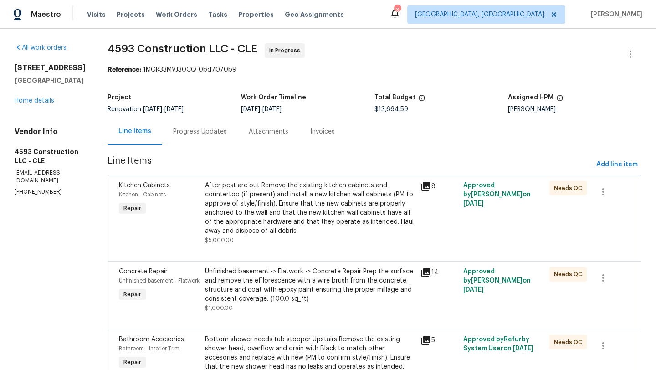
click at [271, 227] on div "After pest are out Remove the existing kitchen cabinets and countertop (if pres…" at bounding box center [310, 208] width 210 height 55
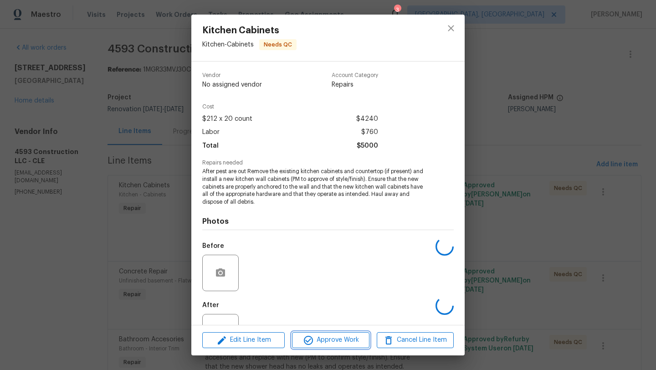
click at [324, 340] on span "Approve Work" at bounding box center [331, 340] width 72 height 11
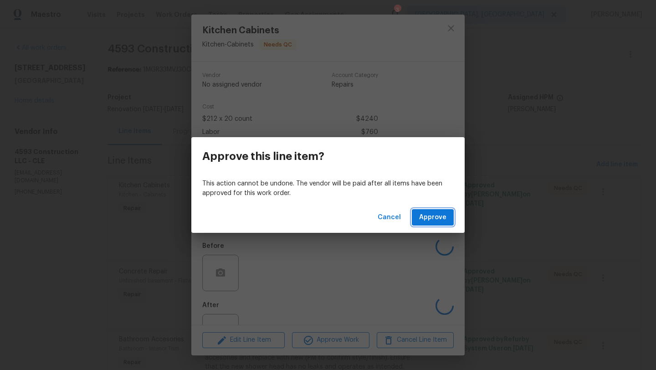
click at [437, 214] on span "Approve" at bounding box center [432, 217] width 27 height 11
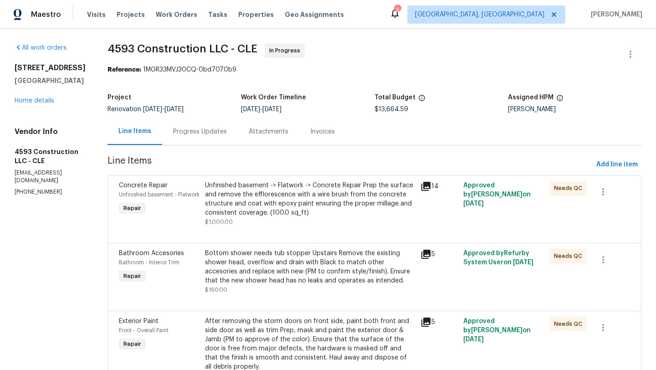
click at [245, 203] on div "Unfinished basement -> Flatwork -> Concrete Repair Prep the surface and remove …" at bounding box center [310, 199] width 210 height 36
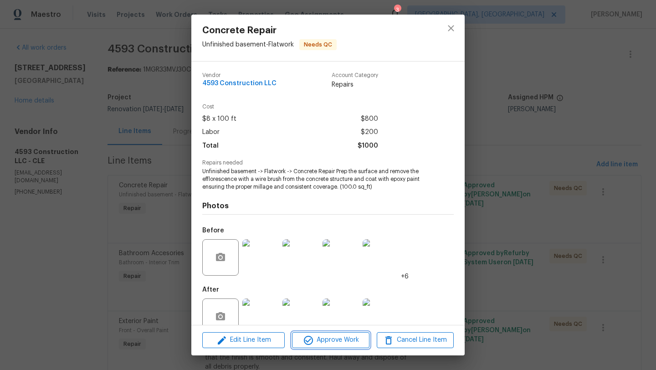
click at [306, 338] on icon "button" at bounding box center [308, 340] width 11 height 11
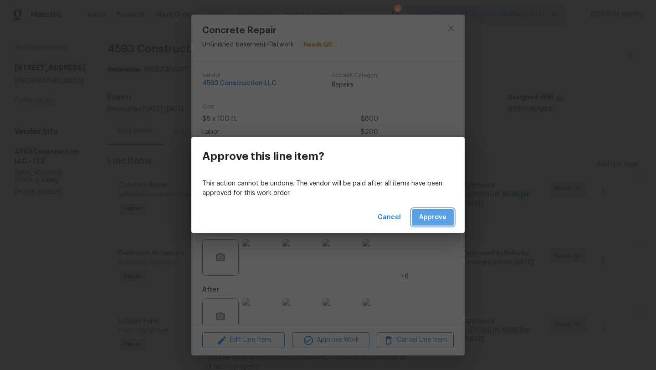
click at [432, 216] on span "Approve" at bounding box center [432, 217] width 27 height 11
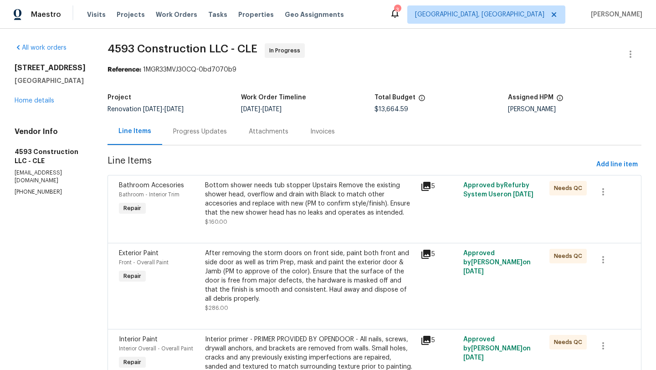
click at [279, 196] on div "Bottom shower needs tub stopper Upstairs Remove the existing shower head, overf…" at bounding box center [310, 199] width 210 height 36
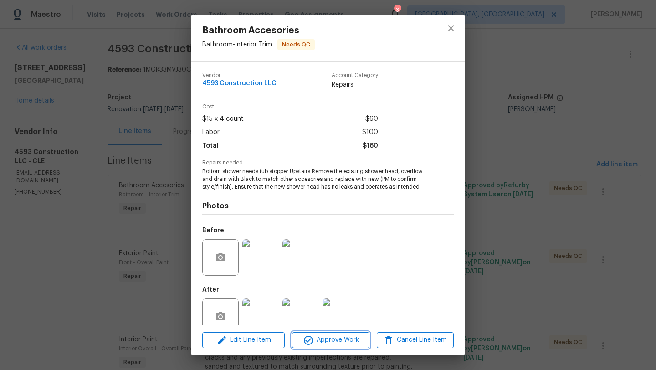
click at [319, 345] on span "Approve Work" at bounding box center [331, 340] width 72 height 11
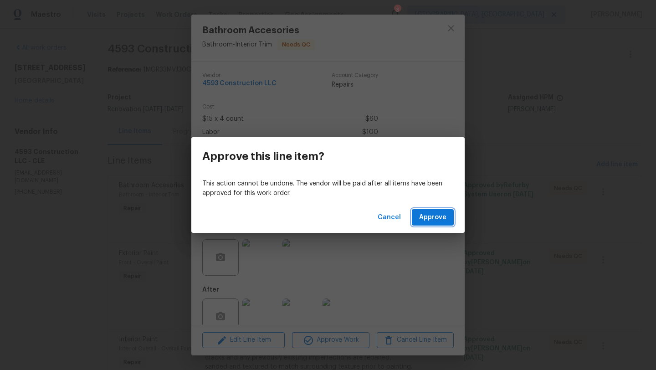
click at [438, 214] on span "Approve" at bounding box center [432, 217] width 27 height 11
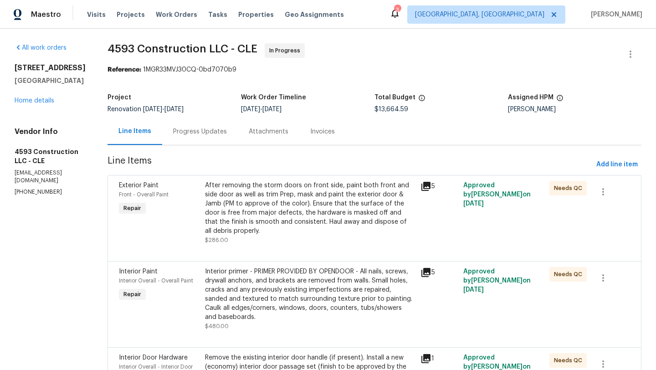
click at [314, 210] on div "After removing the storm doors on front side, paint both front and side door as…" at bounding box center [310, 208] width 210 height 55
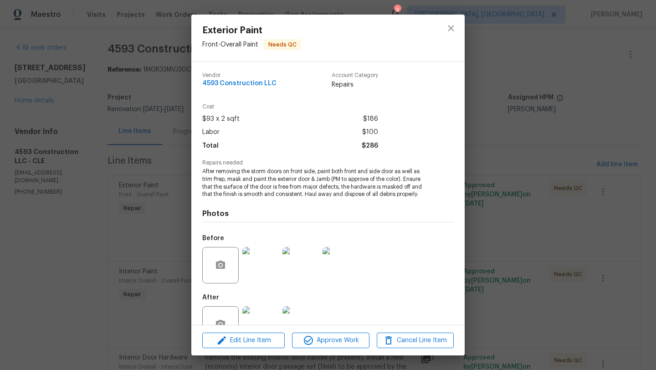
scroll to position [27, 0]
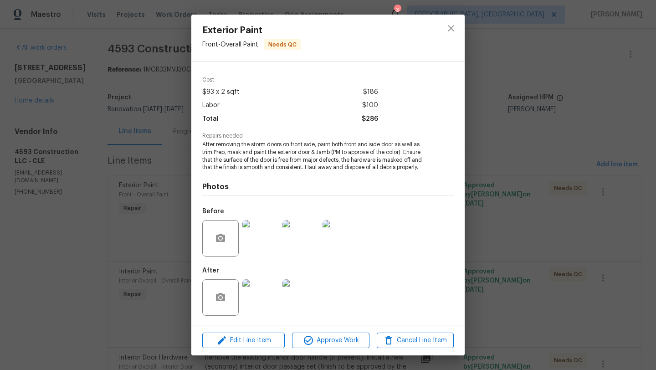
click at [266, 303] on img at bounding box center [260, 297] width 36 height 36
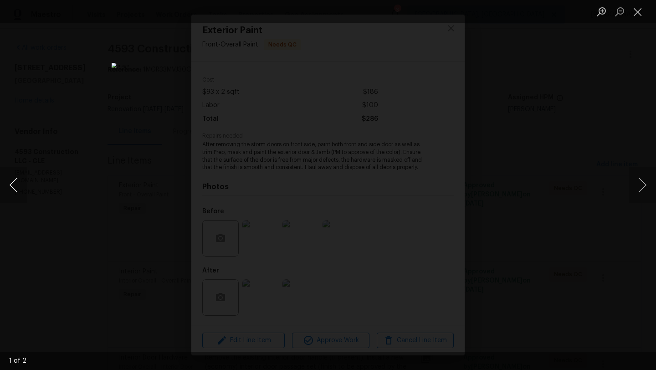
click at [12, 183] on button "Previous image" at bounding box center [13, 185] width 27 height 36
click at [646, 185] on button "Next image" at bounding box center [642, 185] width 27 height 36
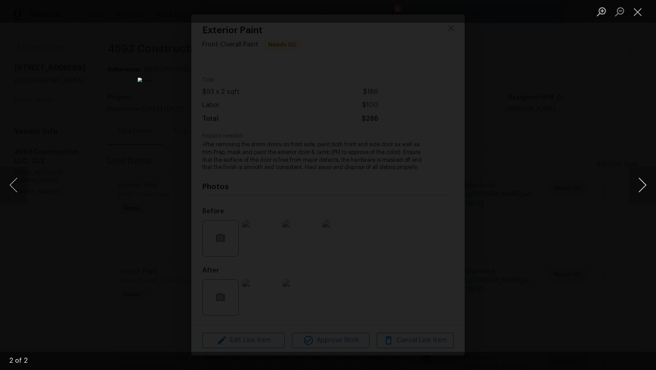
click at [646, 185] on button "Next image" at bounding box center [642, 185] width 27 height 36
click at [638, 12] on button "Close lightbox" at bounding box center [638, 12] width 18 height 16
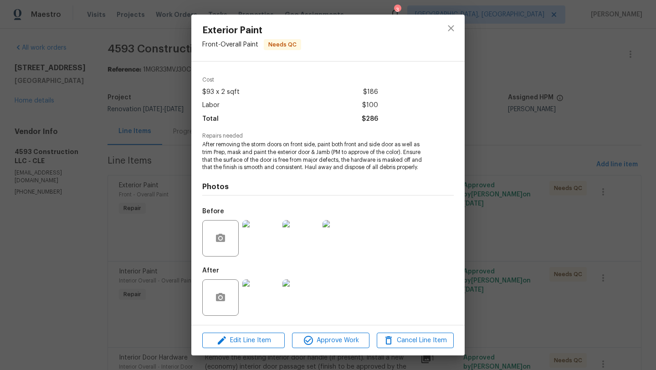
click at [294, 235] on img at bounding box center [301, 238] width 36 height 36
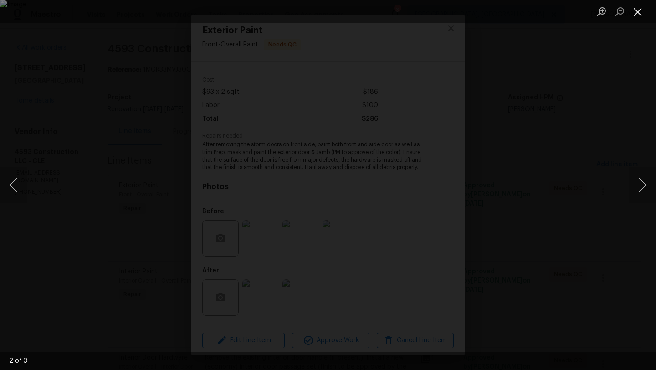
click at [642, 12] on button "Close lightbox" at bounding box center [638, 12] width 18 height 16
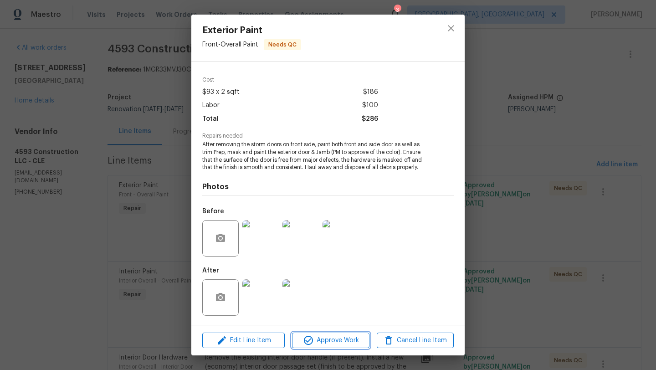
click at [336, 340] on span "Approve Work" at bounding box center [331, 340] width 72 height 11
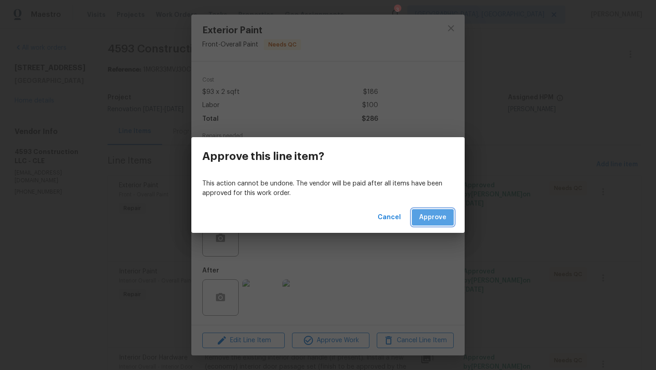
click at [430, 223] on button "Approve" at bounding box center [433, 217] width 42 height 17
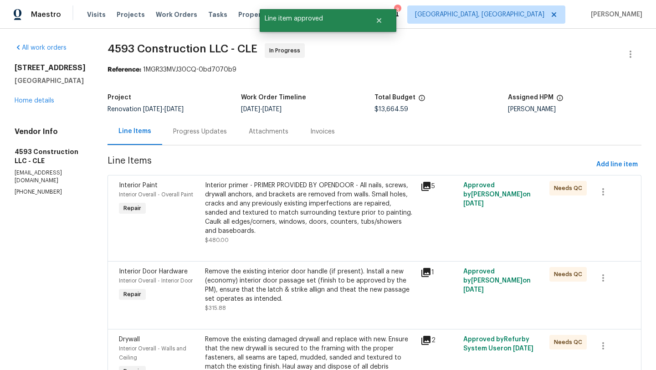
click at [268, 210] on div "Interior primer - PRIMER PROVIDED BY OPENDOOR - All nails, screws, drywall anch…" at bounding box center [310, 208] width 210 height 55
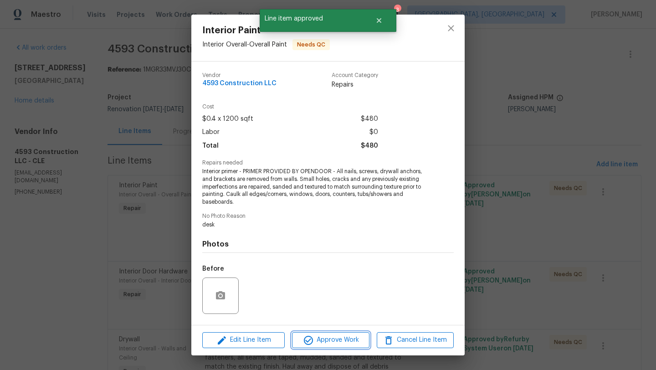
click at [329, 340] on span "Approve Work" at bounding box center [331, 340] width 72 height 11
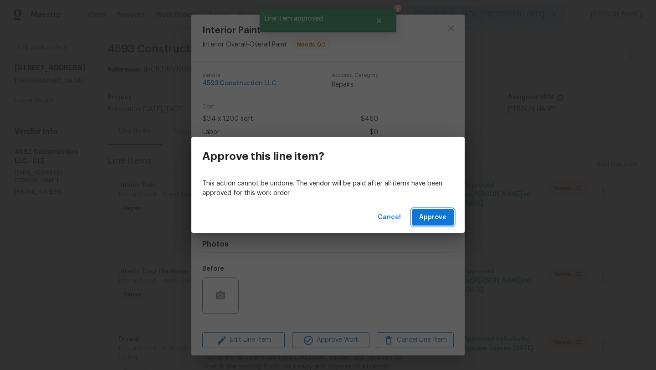
click at [421, 213] on span "Approve" at bounding box center [432, 217] width 27 height 11
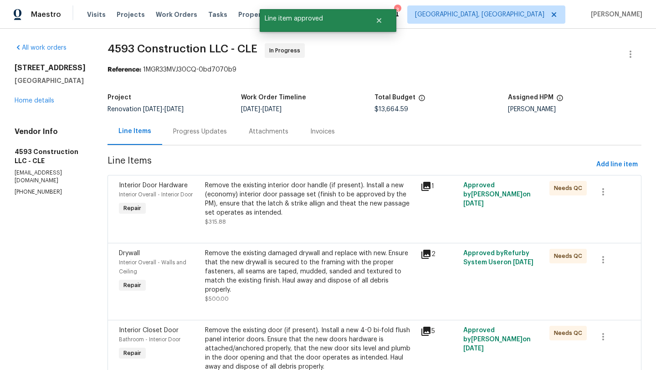
click at [297, 205] on div "Remove the existing interior door handle (if present). Install a new (economy) …" at bounding box center [310, 199] width 210 height 36
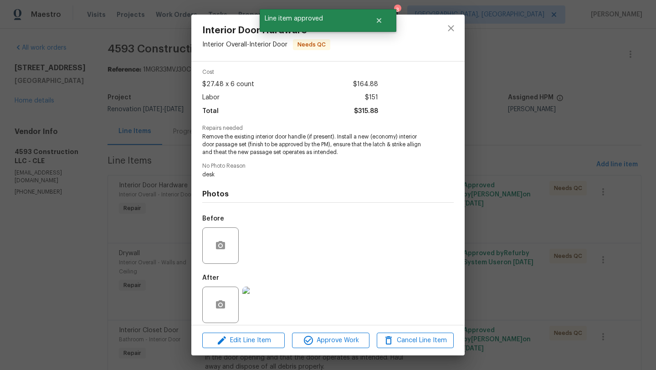
scroll to position [42, 0]
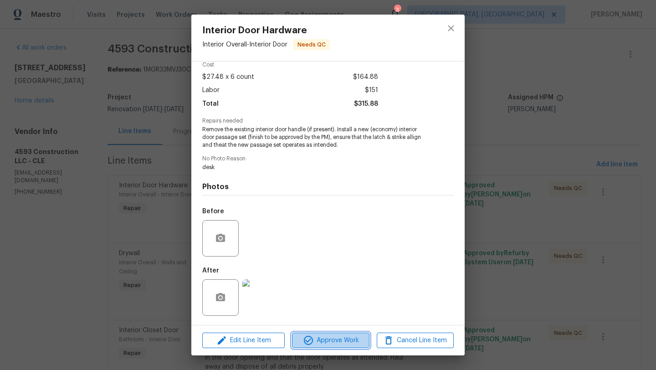
click at [331, 345] on span "Approve Work" at bounding box center [331, 340] width 72 height 11
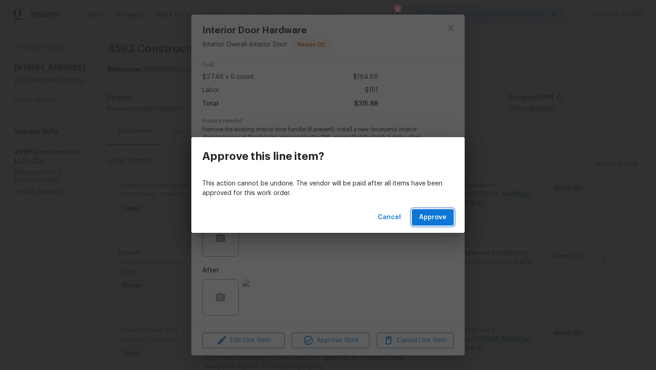
click at [448, 220] on button "Approve" at bounding box center [433, 217] width 42 height 17
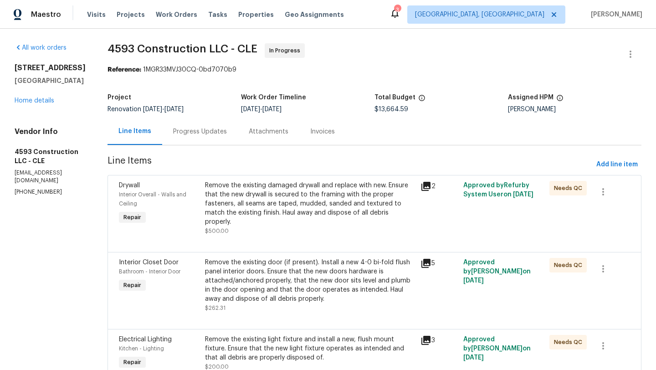
click at [268, 196] on div "Remove the existing damaged drywall and replace with new. Ensure that the new d…" at bounding box center [310, 204] width 210 height 46
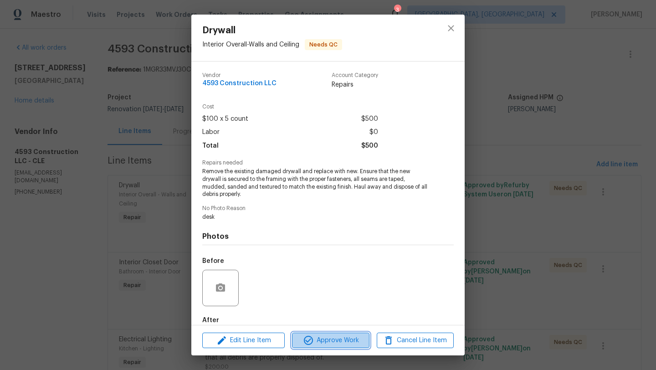
click at [322, 341] on span "Approve Work" at bounding box center [331, 340] width 72 height 11
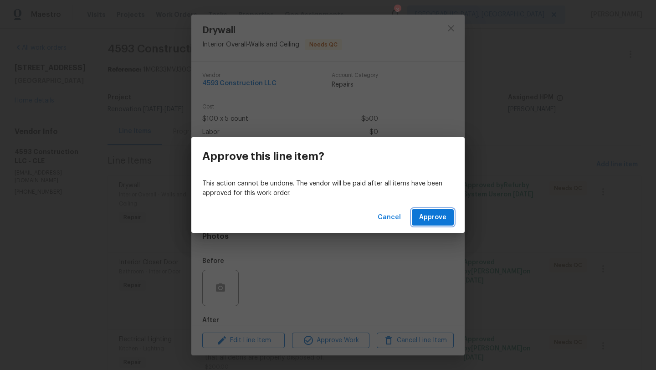
click at [424, 222] on span "Approve" at bounding box center [432, 217] width 27 height 11
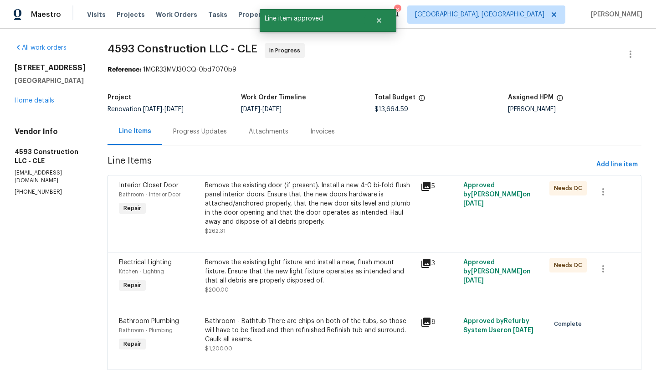
click at [280, 210] on div "Remove the existing door (if present). Install a new 4-0 bi-fold flush panel in…" at bounding box center [310, 204] width 210 height 46
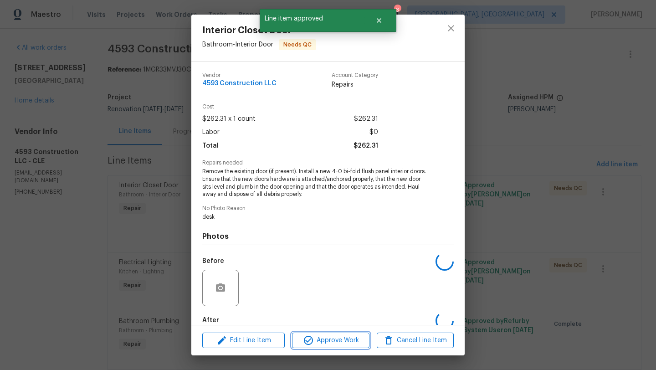
click at [339, 345] on span "Approve Work" at bounding box center [331, 340] width 72 height 11
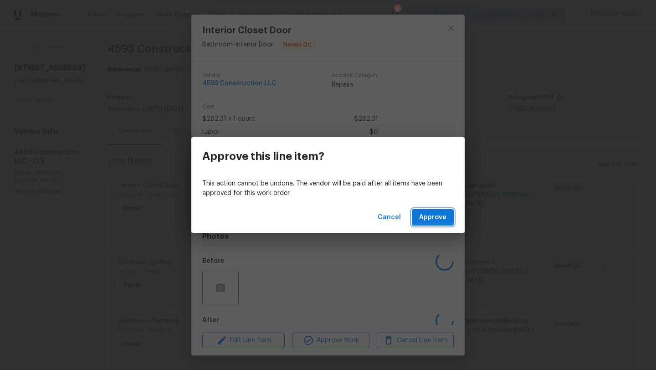
click at [430, 223] on button "Approve" at bounding box center [433, 217] width 42 height 17
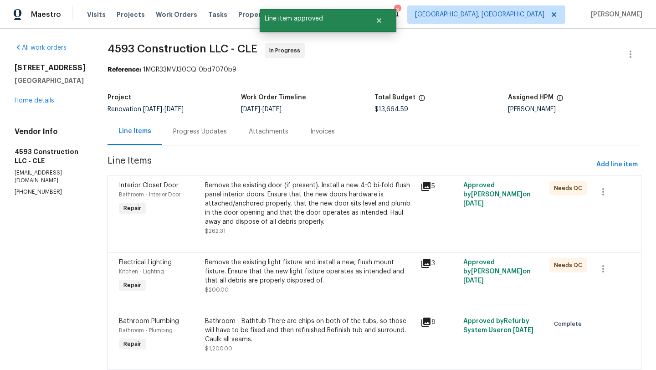
click at [278, 273] on div "Remove the existing light fixture and install a new, flush mount fixture. Ensur…" at bounding box center [310, 271] width 210 height 27
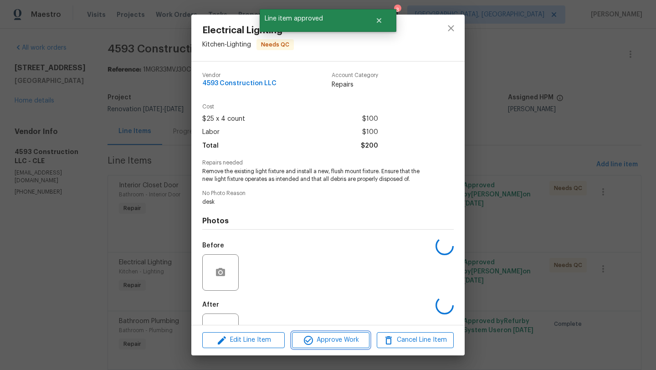
click at [318, 339] on span "Approve Work" at bounding box center [331, 340] width 72 height 11
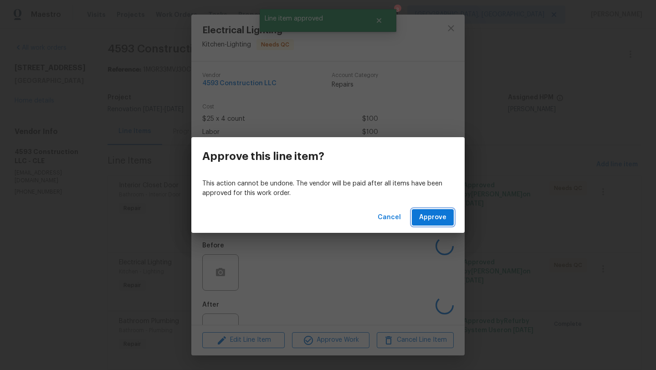
click at [430, 218] on span "Approve" at bounding box center [432, 217] width 27 height 11
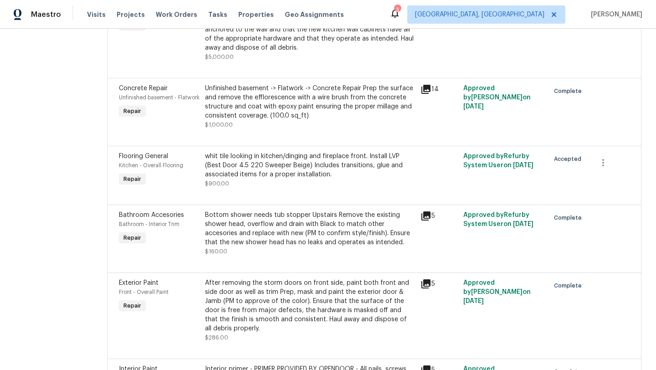
scroll to position [554, 0]
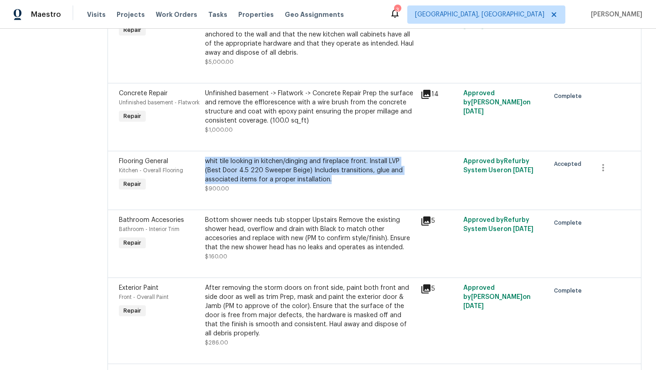
drag, startPoint x: 340, startPoint y: 190, endPoint x: 213, endPoint y: 170, distance: 128.8
click at [213, 170] on div "whit tile looking in kitchen/dinging and fireplace front. Install LVP (Best Doo…" at bounding box center [310, 170] width 210 height 27
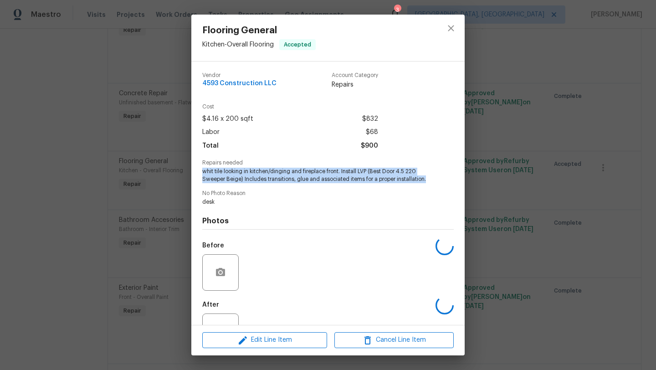
drag, startPoint x: 432, startPoint y: 180, endPoint x: 196, endPoint y: 168, distance: 236.8
click at [196, 168] on div "Vendor 4593 Construction LLC Account Category Repairs Cost $4.16 x 200 sqft $83…" at bounding box center [327, 193] width 273 height 263
copy span "whit tile looking in kitchen/dinging and fireplace front. Install LVP (Best Doo…"
click at [250, 335] on span "Edit Line Item" at bounding box center [264, 340] width 119 height 11
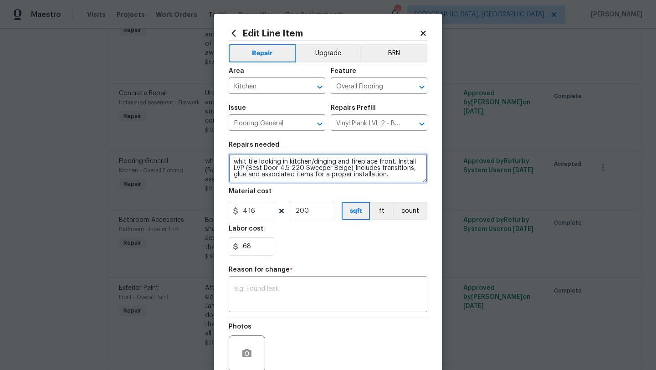
drag, startPoint x: 389, startPoint y: 177, endPoint x: 224, endPoint y: 159, distance: 166.4
click at [224, 159] on div "Edit Line Item Repair Upgrade BRN Area Kitchen ​ Feature Overall Flooring ​ Iss…" at bounding box center [328, 225] width 228 height 422
click at [427, 34] on icon at bounding box center [423, 33] width 8 height 8
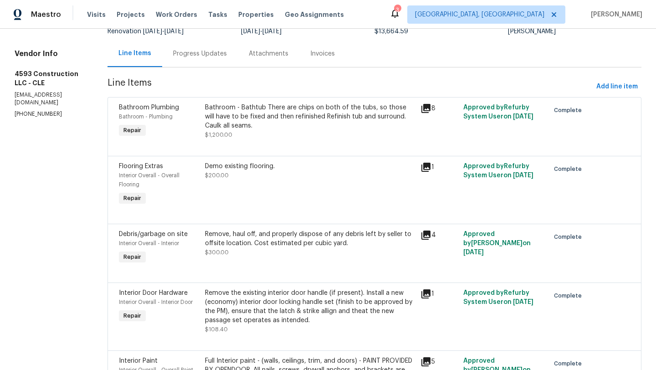
scroll to position [0, 0]
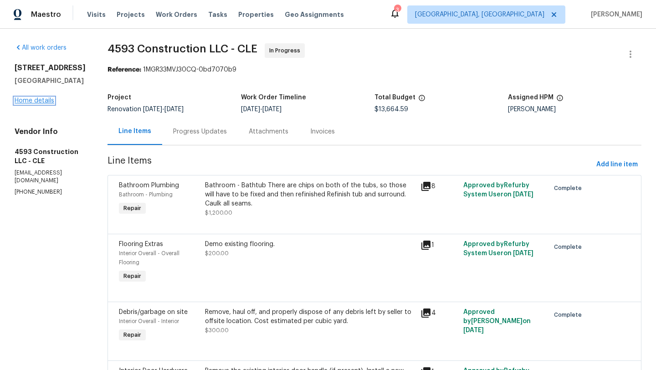
click at [40, 102] on link "Home details" at bounding box center [35, 101] width 40 height 6
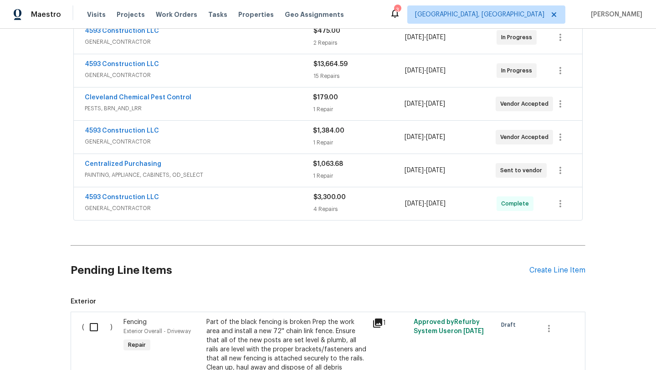
scroll to position [273, 0]
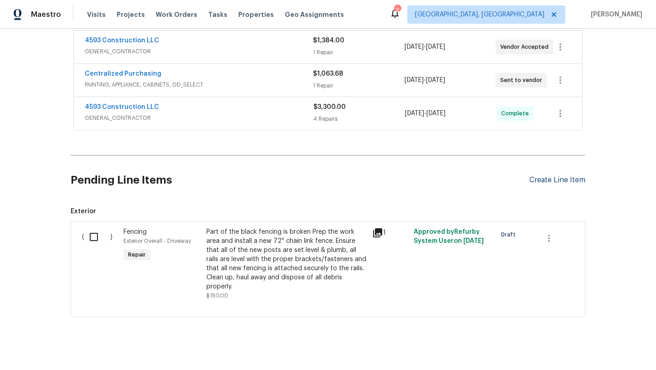
click at [554, 180] on div "Create Line Item" at bounding box center [558, 180] width 56 height 9
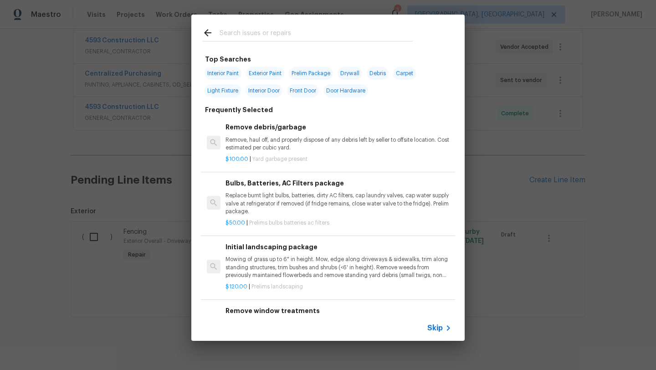
click at [259, 35] on input "text" at bounding box center [316, 34] width 193 height 14
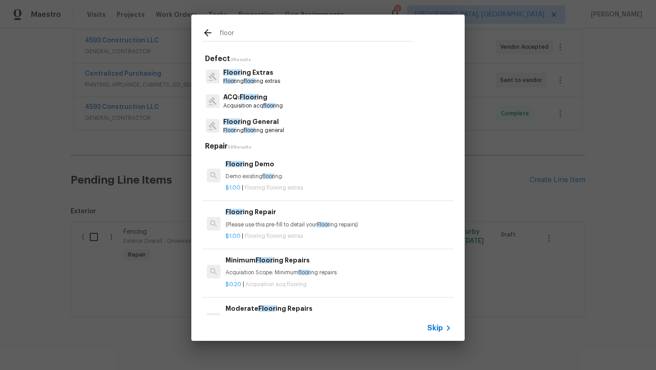
type input "floor"
click at [243, 121] on p "Floor ing General" at bounding box center [253, 122] width 61 height 10
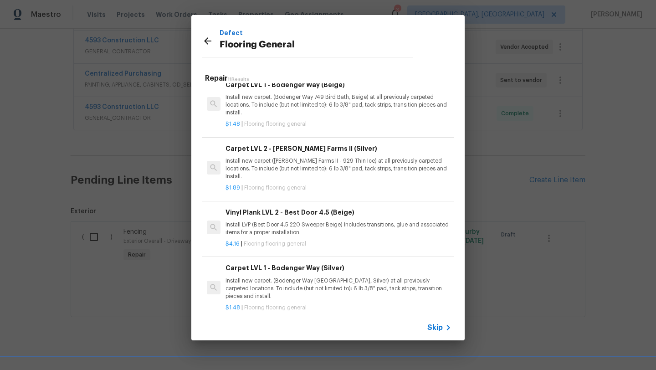
scroll to position [413, 0]
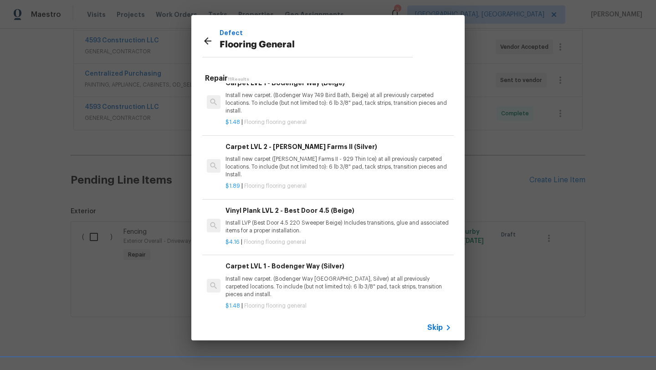
click at [259, 219] on p "Install LVP (Best Door 4.5 220 Sweeper Beige) Includes transitions, glue and as…" at bounding box center [339, 226] width 226 height 15
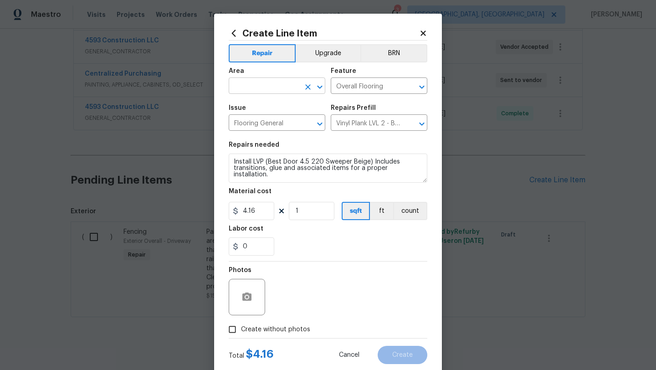
click at [249, 84] on input "text" at bounding box center [264, 87] width 71 height 14
click at [258, 104] on li "Kitchen" at bounding box center [277, 107] width 97 height 15
type input "Kitchen"
click at [320, 210] on input "1" at bounding box center [312, 211] width 46 height 18
type input "200"
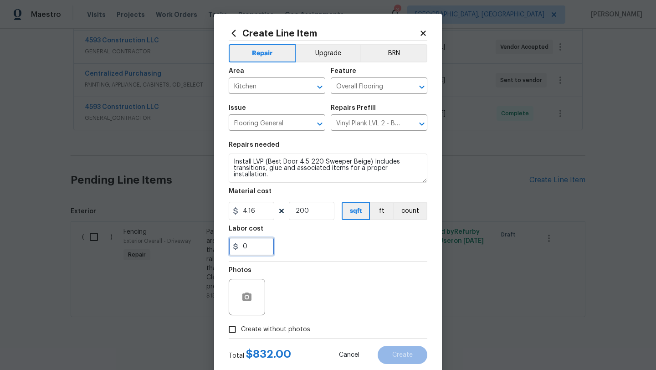
drag, startPoint x: 255, startPoint y: 245, endPoint x: 231, endPoint y: 245, distance: 24.2
click at [231, 245] on input "0" at bounding box center [252, 246] width 46 height 18
type input "68"
click at [306, 233] on div "Labor cost" at bounding box center [328, 232] width 199 height 12
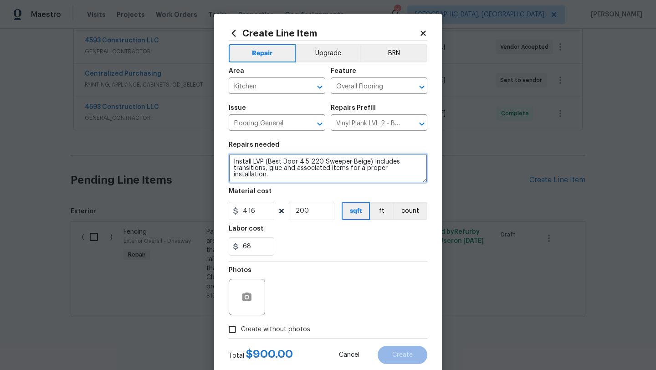
drag, startPoint x: 232, startPoint y: 159, endPoint x: 273, endPoint y: 182, distance: 47.1
click at [273, 182] on textarea "Install LVP (Best Door 4.5 220 Sweeper Beige) Includes transitions, glue and as…" at bounding box center [328, 168] width 199 height 29
paste textarea "whit tile looking in kitchen/dinging and fireplace front."
click at [249, 162] on textarea "whit tile looking in kitchen/dinging and fireplace front. Install LVP (Best Doo…" at bounding box center [328, 168] width 199 height 29
click at [246, 161] on textarea "whit tile looking in kitchen/dinging and fireplace front. Install LVP (Best Doo…" at bounding box center [328, 168] width 199 height 29
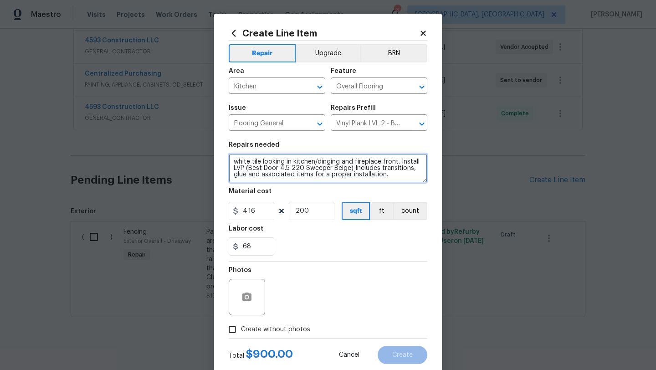
click at [329, 163] on textarea "white tile looking in kitchen/dinging and fireplace front. Install LVP (Best Do…" at bounding box center [328, 168] width 199 height 29
click at [328, 162] on textarea "white tile looking in kitchen/dinging and fireplace front. Install LVP (Best Do…" at bounding box center [328, 168] width 199 height 29
click at [336, 163] on textarea "white tile looking in kitchen/dinnging and fireplace front. Install LVP (Best D…" at bounding box center [328, 168] width 199 height 29
click at [397, 163] on textarea "white tile looking in kitchen/dinning and fireplace front. Install LVP (Best Do…" at bounding box center [328, 168] width 199 height 29
type textarea "white tile looking in kitchen/dinning and fireplace front . Install LVP (Best D…"
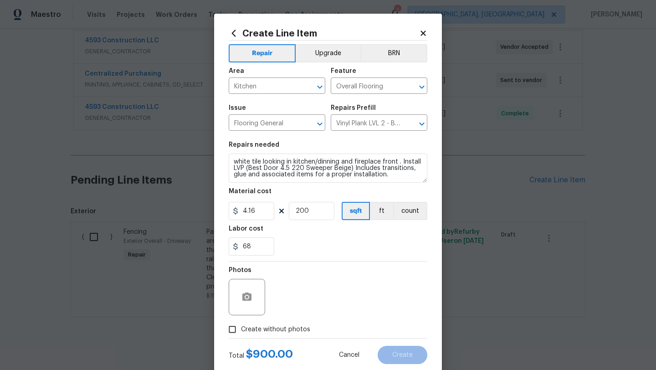
click at [229, 334] on input "Create without photos" at bounding box center [232, 329] width 17 height 17
checkbox input "true"
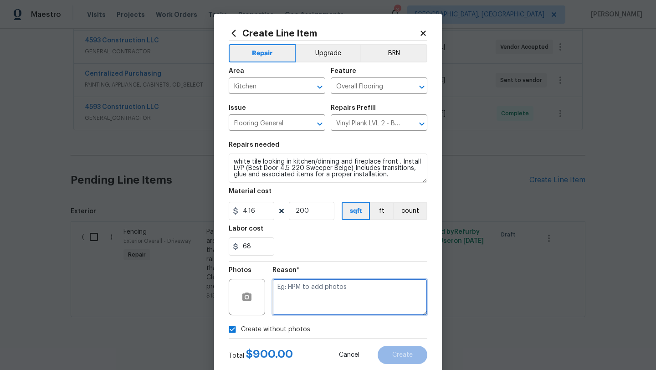
click at [309, 299] on textarea at bounding box center [350, 297] width 155 height 36
type textarea "desk"
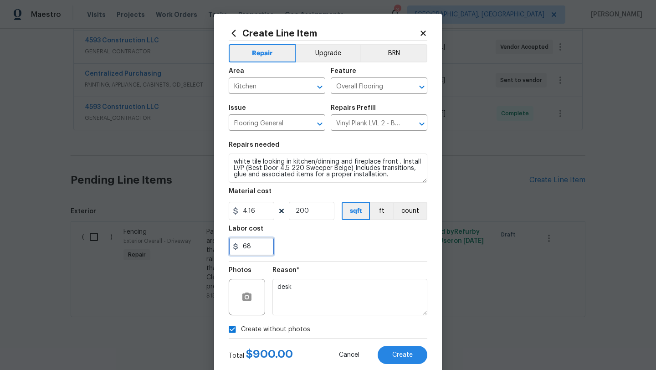
drag, startPoint x: 255, startPoint y: 245, endPoint x: 237, endPoint y: 245, distance: 17.8
click at [237, 245] on div "68" at bounding box center [252, 246] width 46 height 18
type input "0"
click at [308, 213] on input "200" at bounding box center [312, 211] width 46 height 18
click at [310, 213] on input "200" at bounding box center [312, 211] width 46 height 18
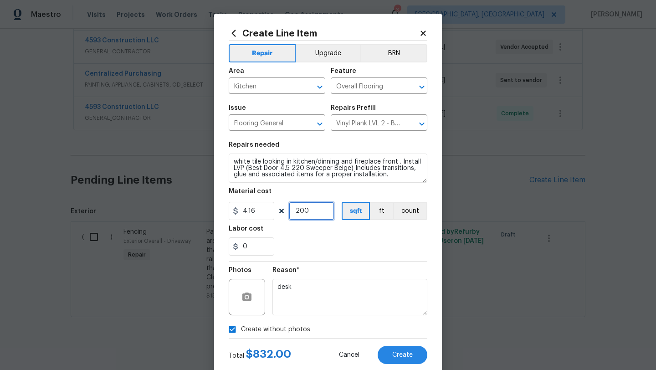
click at [299, 210] on input "200" at bounding box center [312, 211] width 46 height 18
type input "300"
click at [250, 249] on input "0" at bounding box center [252, 246] width 46 height 18
type input "2"
click at [295, 247] on div "2" at bounding box center [328, 246] width 199 height 18
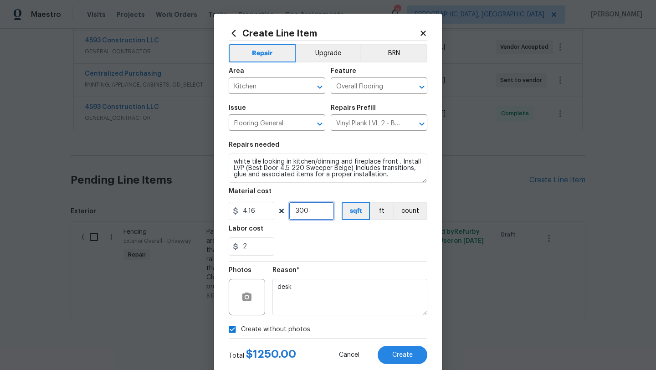
drag, startPoint x: 314, startPoint y: 211, endPoint x: 288, endPoint y: 211, distance: 25.5
click at [288, 211] on div "4.16 300 sqft ft count" at bounding box center [328, 211] width 199 height 18
type input "250"
click at [310, 240] on div "2" at bounding box center [328, 246] width 199 height 18
drag, startPoint x: 262, startPoint y: 248, endPoint x: 223, endPoint y: 247, distance: 38.8
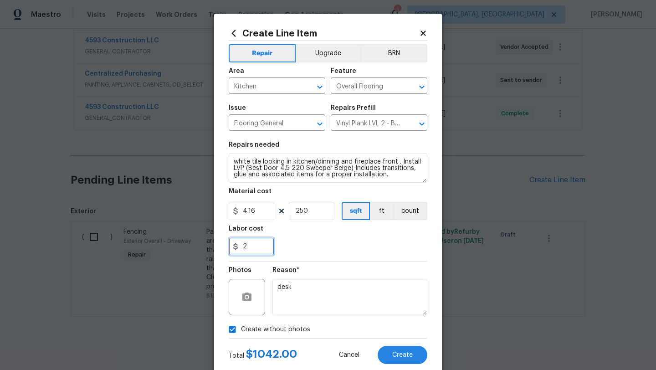
click at [223, 247] on div "Create Line Item Repair Upgrade BRN Area Kitchen ​ Feature Overall Flooring ​ I…" at bounding box center [328, 196] width 228 height 365
type input "0"
click at [295, 243] on div "0" at bounding box center [328, 246] width 199 height 18
click at [256, 249] on input "0" at bounding box center [252, 246] width 46 height 18
drag, startPoint x: 310, startPoint y: 212, endPoint x: 295, endPoint y: 210, distance: 15.7
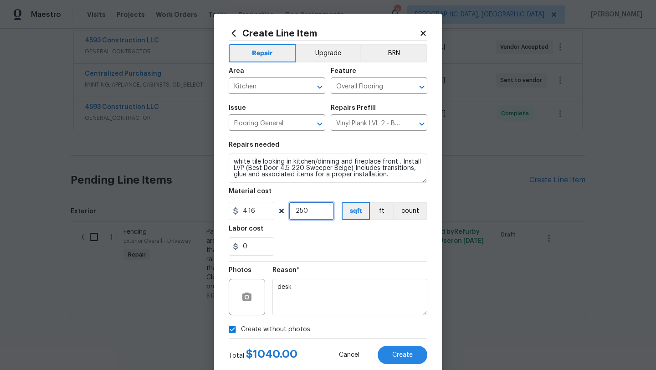
click at [294, 210] on input "250" at bounding box center [312, 211] width 46 height 18
type input "300"
click at [316, 241] on div "0" at bounding box center [328, 246] width 199 height 18
drag, startPoint x: 253, startPoint y: 250, endPoint x: 238, endPoint y: 248, distance: 15.1
click at [238, 248] on div "0" at bounding box center [252, 246] width 46 height 18
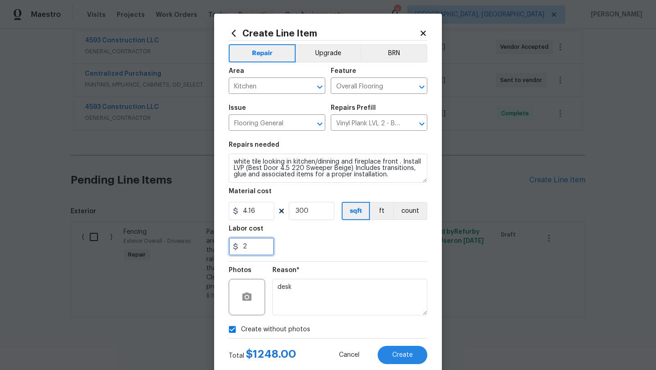
type input "2"
click at [309, 247] on div "2" at bounding box center [328, 246] width 199 height 18
click at [400, 355] on span "Create" at bounding box center [402, 355] width 21 height 7
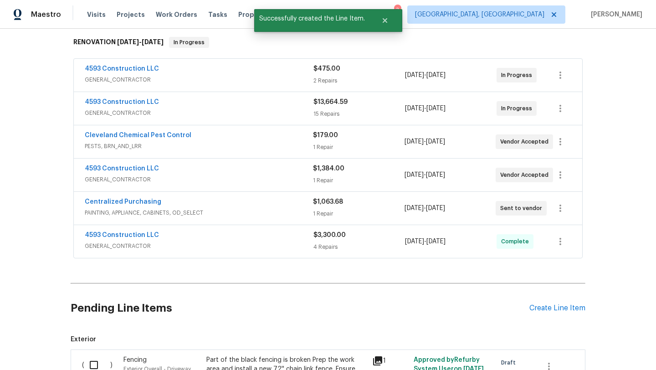
scroll to position [126, 0]
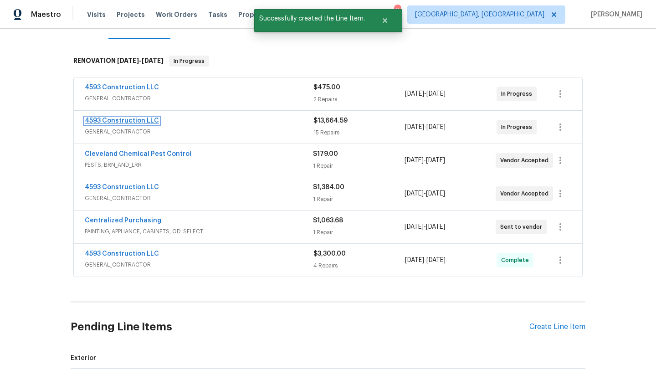
click at [129, 118] on link "4593 Construction LLC" at bounding box center [122, 121] width 74 height 6
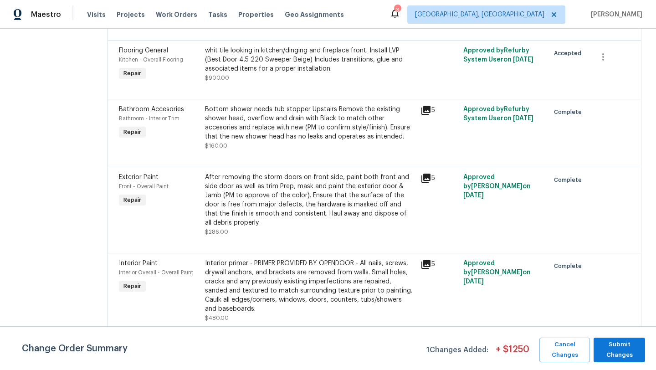
scroll to position [669, 0]
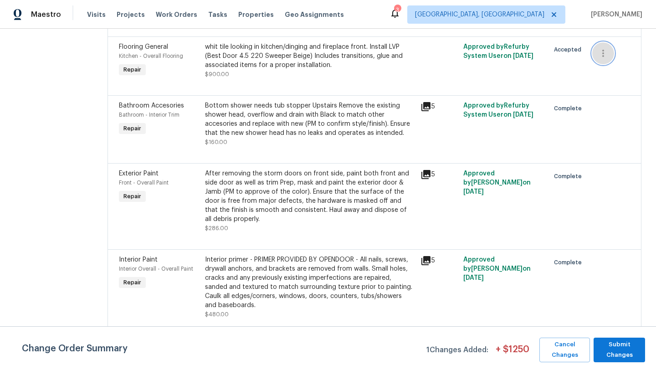
click at [605, 59] on icon "button" at bounding box center [603, 53] width 11 height 11
click at [604, 64] on li "Cancel" at bounding box center [610, 64] width 35 height 15
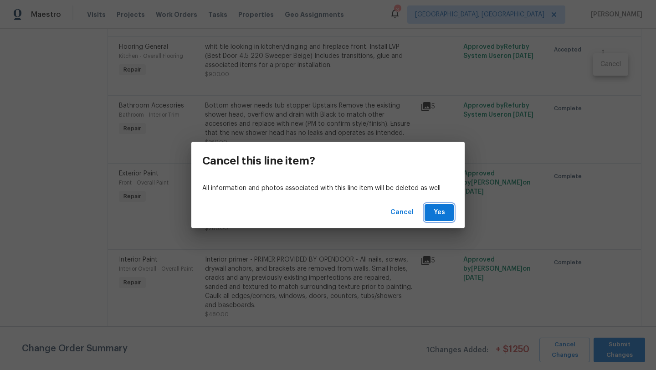
click at [435, 212] on span "Yes" at bounding box center [439, 212] width 15 height 11
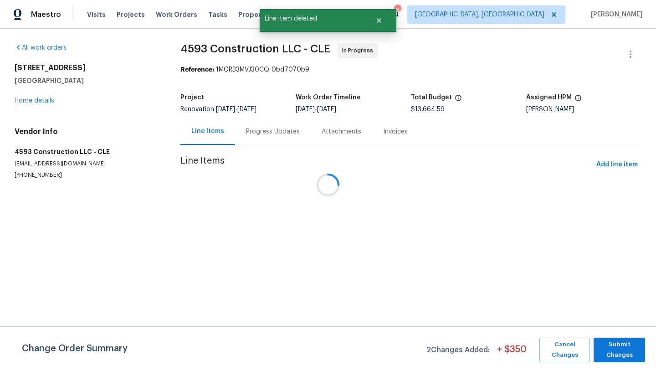
scroll to position [0, 0]
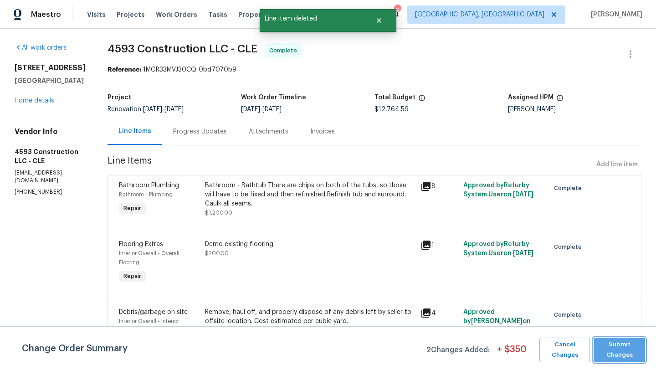
click at [612, 349] on span "Submit Changes" at bounding box center [619, 350] width 42 height 21
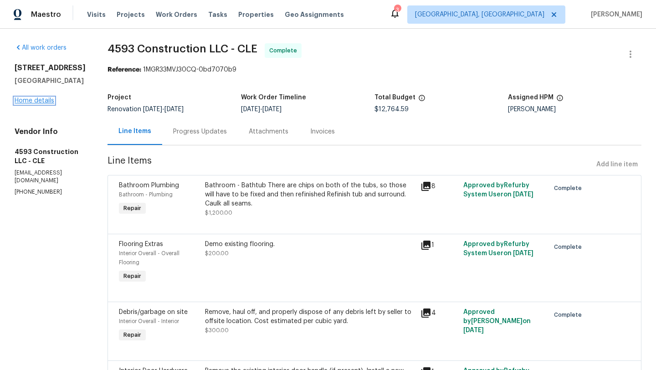
click at [30, 99] on link "Home details" at bounding box center [35, 101] width 40 height 6
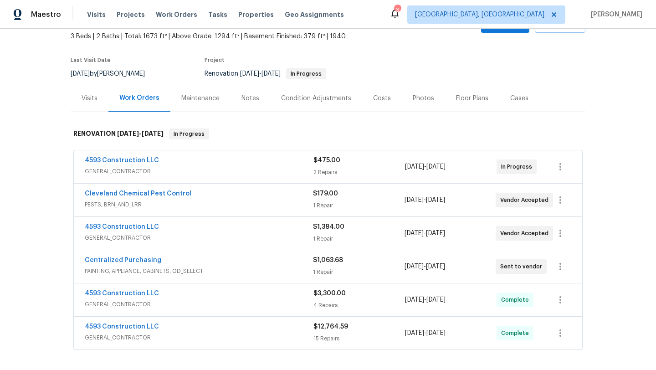
scroll to position [54, 0]
click at [122, 225] on link "4593 Construction LLC" at bounding box center [122, 226] width 74 height 6
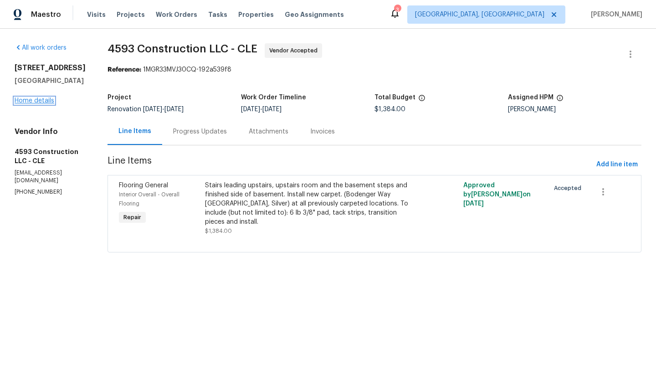
click at [41, 100] on link "Home details" at bounding box center [35, 101] width 40 height 6
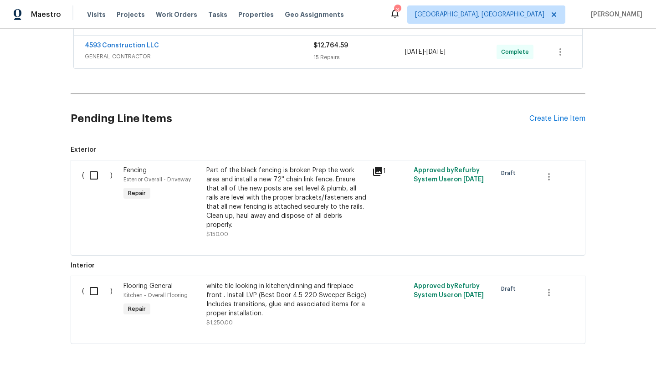
scroll to position [336, 0]
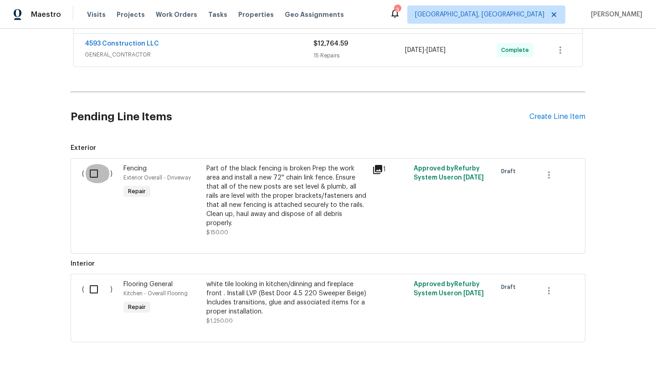
click at [91, 174] on input "checkbox" at bounding box center [97, 173] width 26 height 19
checkbox input "true"
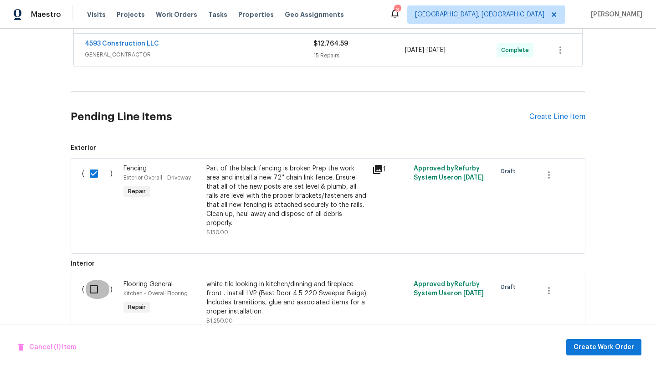
click at [93, 282] on input "checkbox" at bounding box center [97, 289] width 26 height 19
click at [600, 346] on span "Create Work Order" at bounding box center [604, 347] width 61 height 11
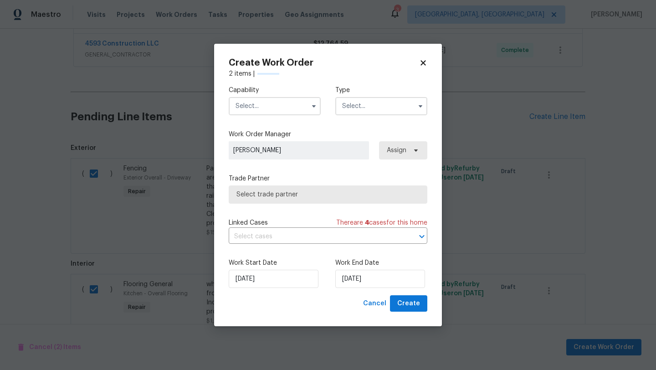
checkbox input "false"
click at [267, 102] on input "text" at bounding box center [275, 106] width 92 height 18
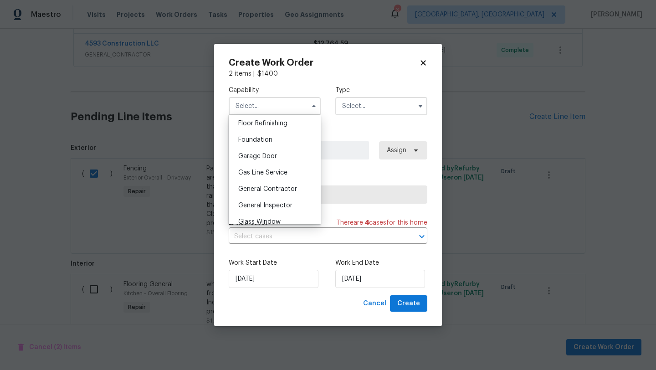
scroll to position [376, 0]
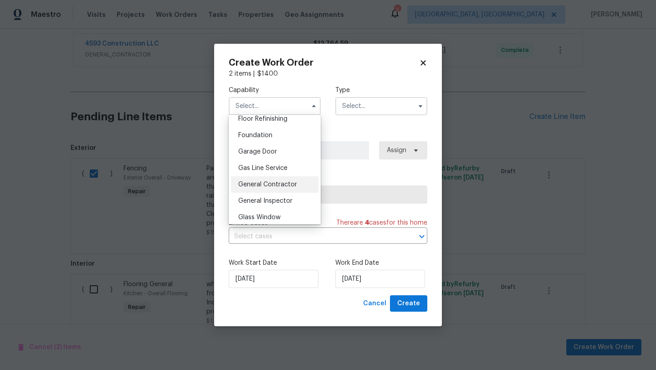
click at [262, 184] on span "General Contractor" at bounding box center [267, 184] width 59 height 6
type input "General Contractor"
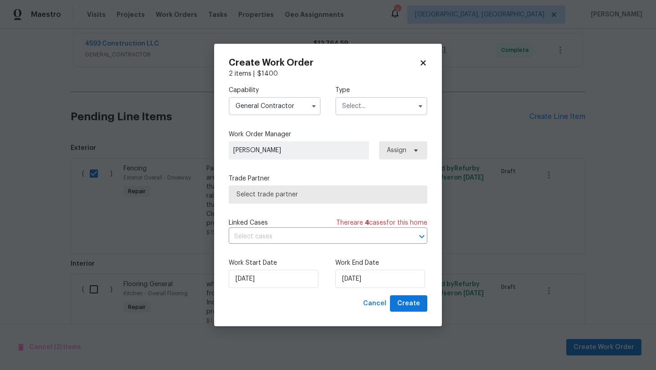
click at [354, 108] on input "text" at bounding box center [381, 106] width 92 height 18
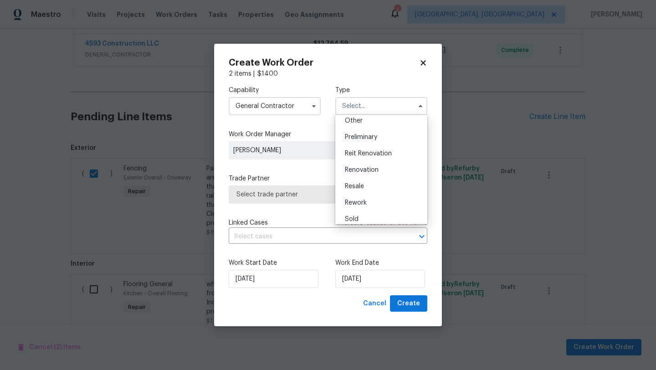
scroll to position [207, 0]
click at [355, 150] on span "Renovation" at bounding box center [362, 148] width 34 height 6
type input "Renovation"
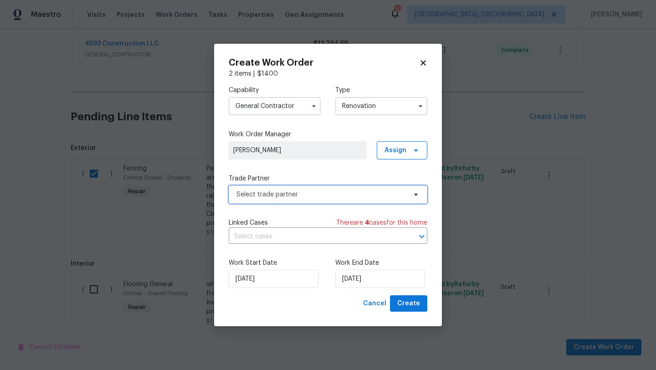
click at [319, 201] on span "Select trade partner" at bounding box center [328, 194] width 199 height 18
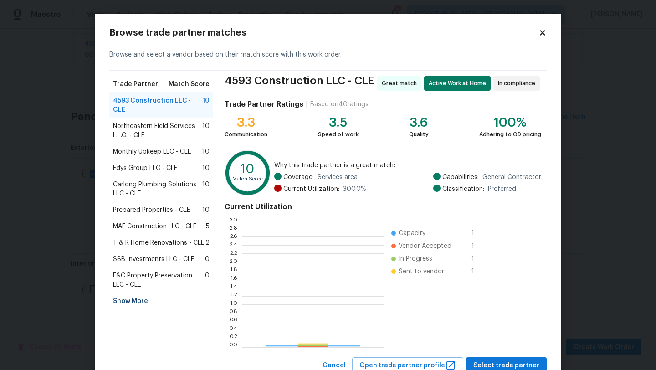
scroll to position [128, 142]
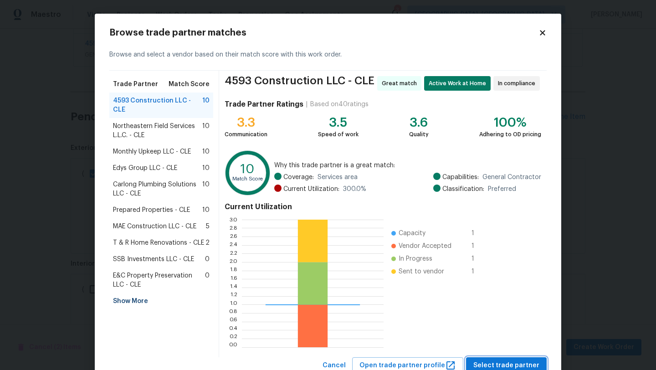
click at [506, 365] on span "Select trade partner" at bounding box center [506, 365] width 66 height 11
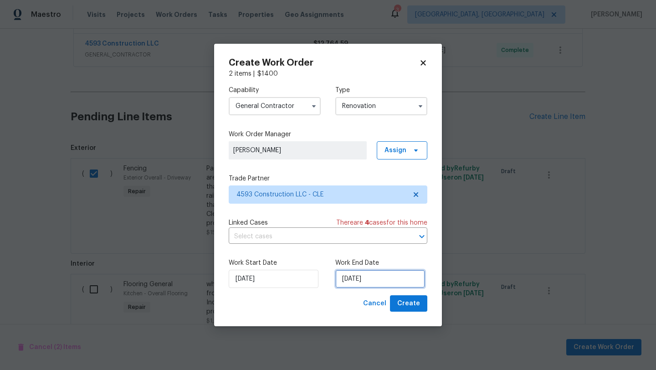
click at [357, 281] on input "8/16/2025" at bounding box center [380, 279] width 90 height 18
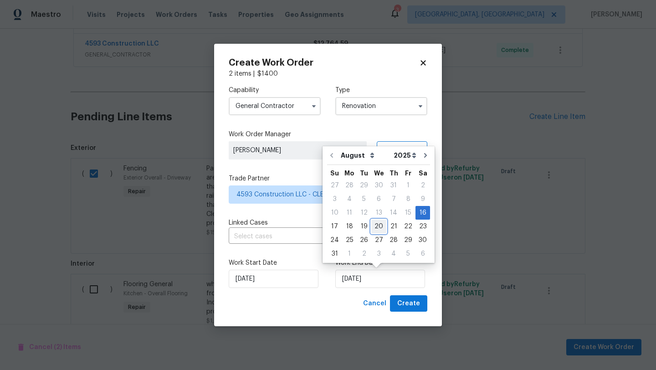
click at [373, 228] on div "20" at bounding box center [378, 226] width 15 height 13
type input "8/20/2025"
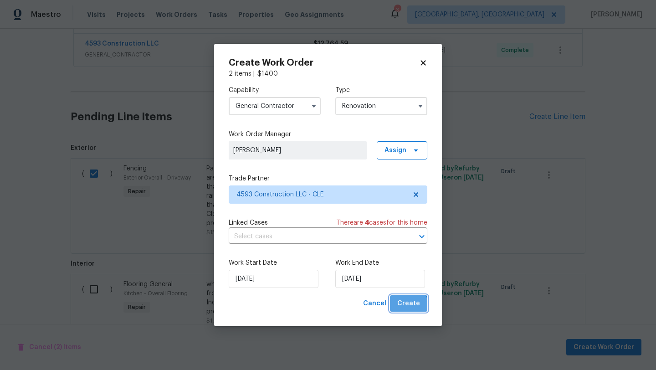
click at [410, 305] on span "Create" at bounding box center [408, 303] width 23 height 11
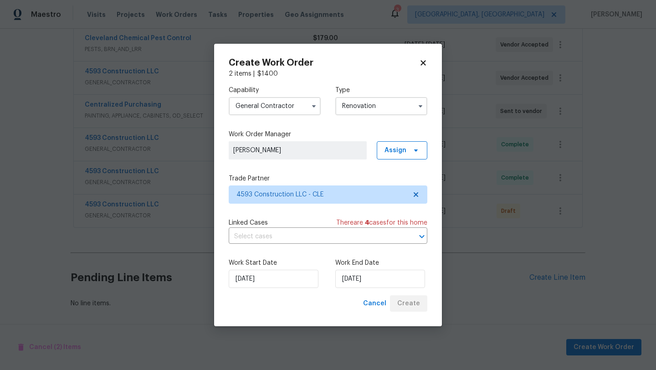
scroll to position [209, 0]
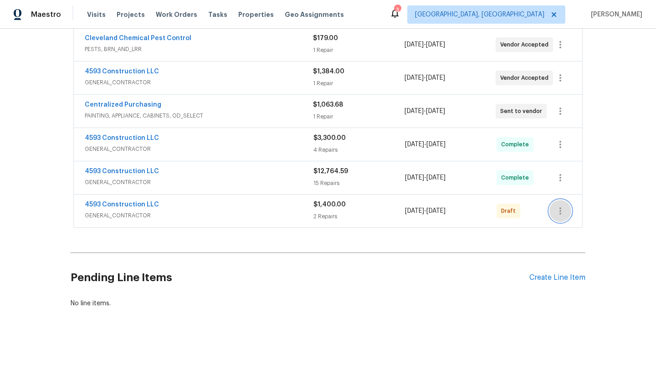
click at [558, 211] on icon "button" at bounding box center [560, 211] width 11 height 11
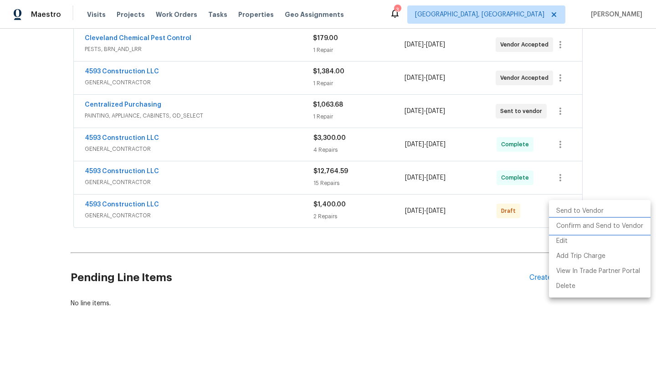
click at [563, 227] on li "Confirm and Send to Vendor" at bounding box center [600, 226] width 102 height 15
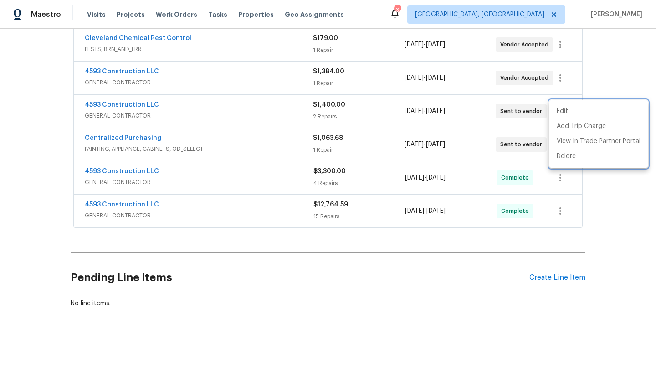
click at [107, 74] on div at bounding box center [328, 185] width 656 height 370
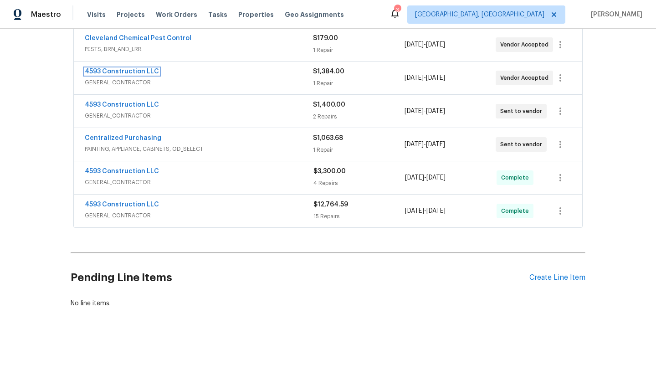
click at [107, 74] on link "4593 Construction LLC" at bounding box center [122, 71] width 74 height 6
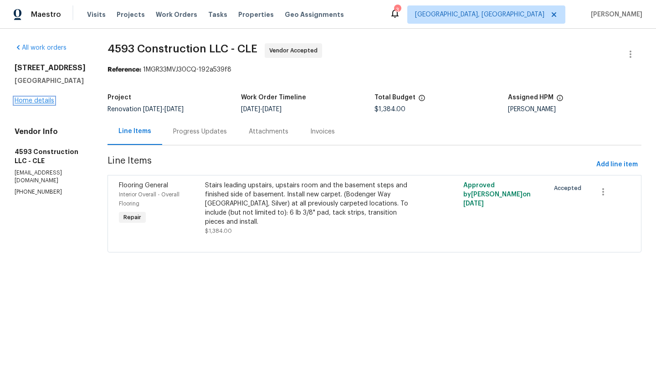
click at [24, 103] on link "Home details" at bounding box center [35, 101] width 40 height 6
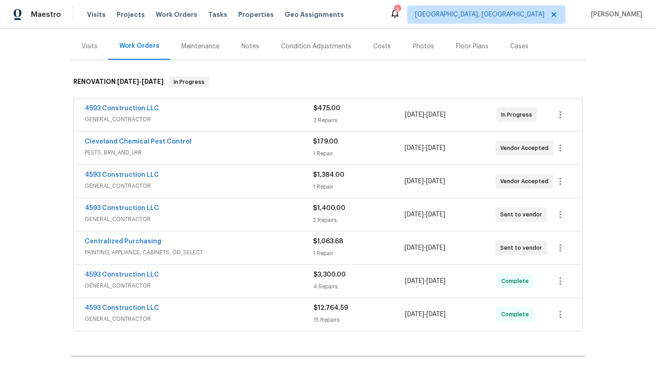
scroll to position [108, 0]
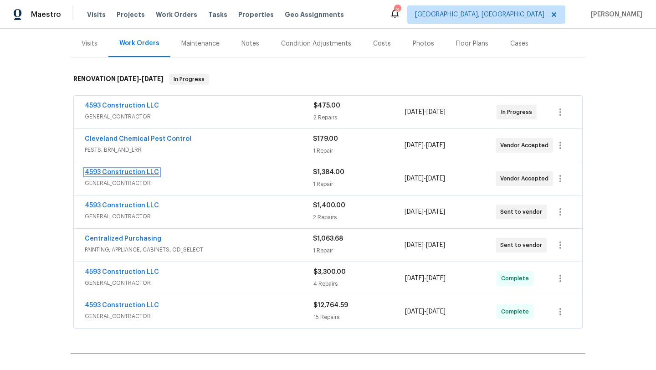
click at [127, 172] on link "4593 Construction LLC" at bounding box center [122, 172] width 74 height 6
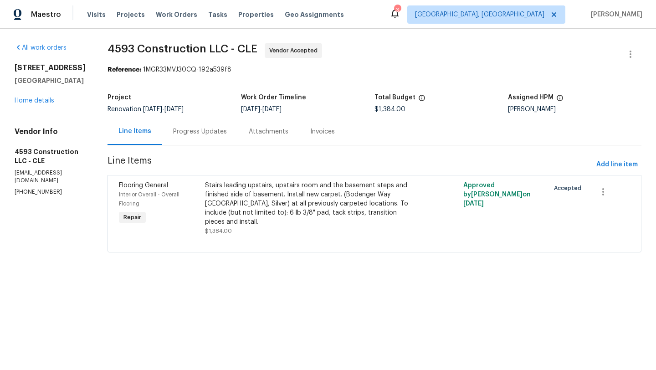
click at [243, 208] on div "Stairs leading upstairs, upstairs room and the basement steps and finished side…" at bounding box center [310, 204] width 210 height 46
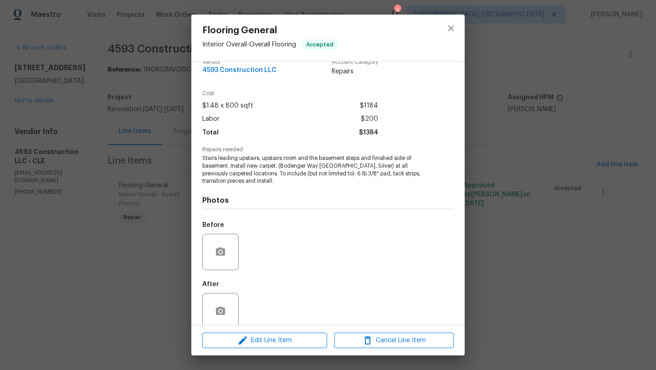
scroll to position [16, 0]
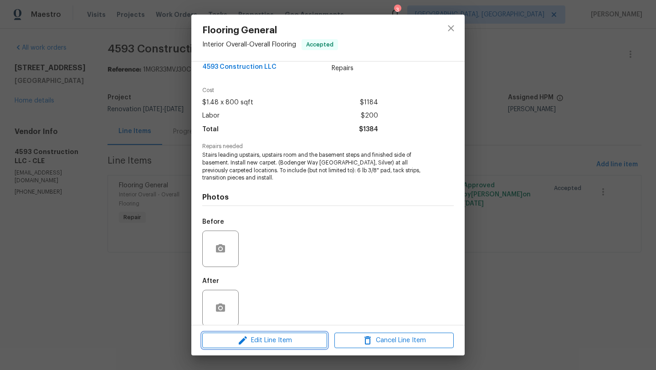
click at [261, 339] on span "Edit Line Item" at bounding box center [264, 340] width 119 height 11
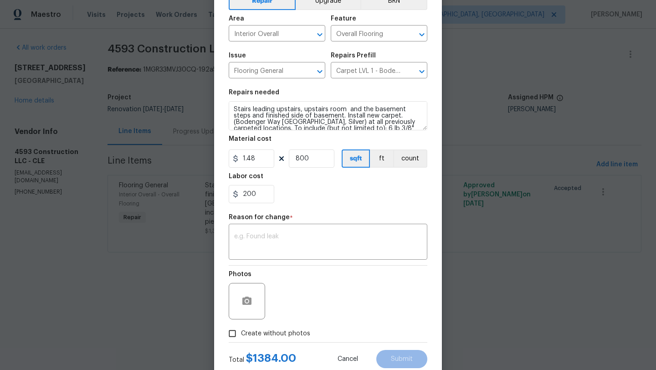
scroll to position [50, 0]
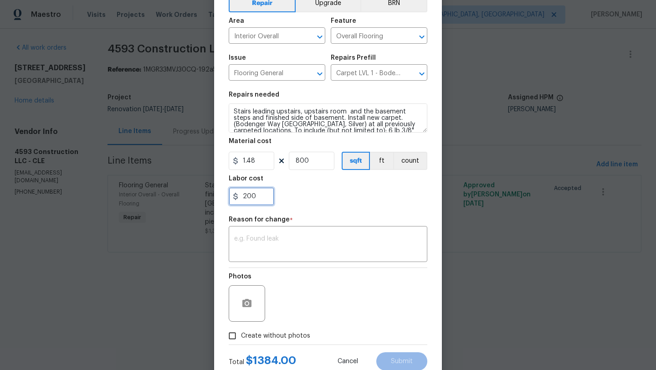
click at [260, 199] on input "200" at bounding box center [252, 196] width 46 height 18
drag, startPoint x: 260, startPoint y: 197, endPoint x: 225, endPoint y: 197, distance: 35.1
click at [225, 197] on div "Edit Line Item Repair Upgrade BRN Area Interior Overall ​ Feature Overall Floor…" at bounding box center [328, 175] width 228 height 422
type input "0"
drag, startPoint x: 312, startPoint y: 164, endPoint x: 287, endPoint y: 161, distance: 25.7
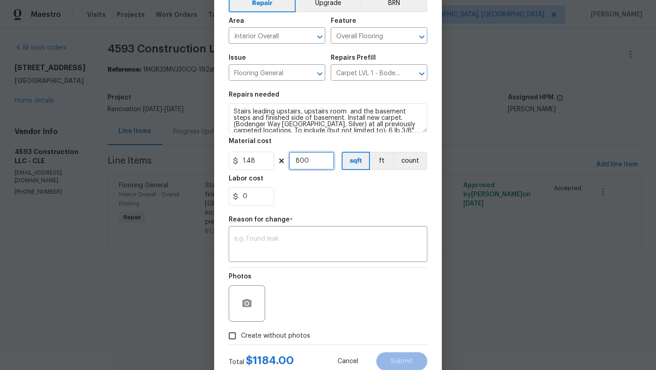
click at [287, 161] on div "1.48 800 sqft ft count" at bounding box center [328, 161] width 199 height 18
click at [302, 162] on input "1200" at bounding box center [312, 161] width 46 height 18
type input "1200"
click at [253, 196] on input "0" at bounding box center [252, 196] width 46 height 18
drag, startPoint x: 251, startPoint y: 198, endPoint x: 241, endPoint y: 196, distance: 10.1
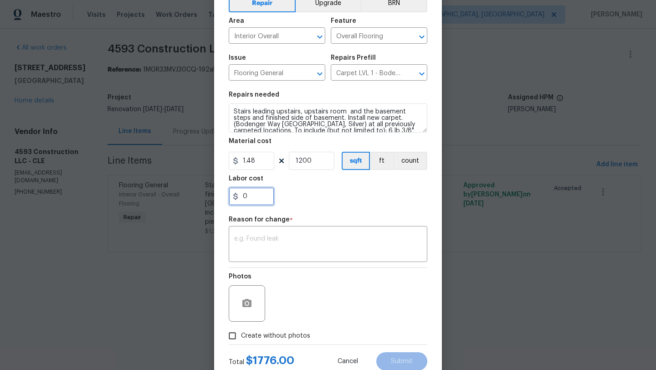
click at [241, 196] on input "0" at bounding box center [252, 196] width 46 height 18
click at [257, 199] on input "0" at bounding box center [252, 196] width 46 height 18
drag, startPoint x: 256, startPoint y: 199, endPoint x: 245, endPoint y: 198, distance: 11.4
click at [245, 198] on input "0" at bounding box center [252, 196] width 46 height 18
type input "25"
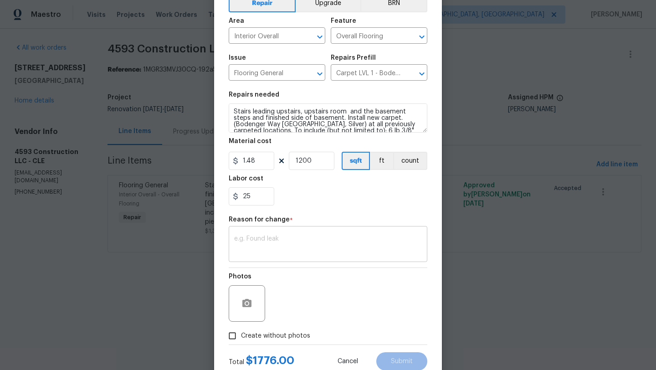
click at [306, 242] on textarea at bounding box center [328, 245] width 188 height 19
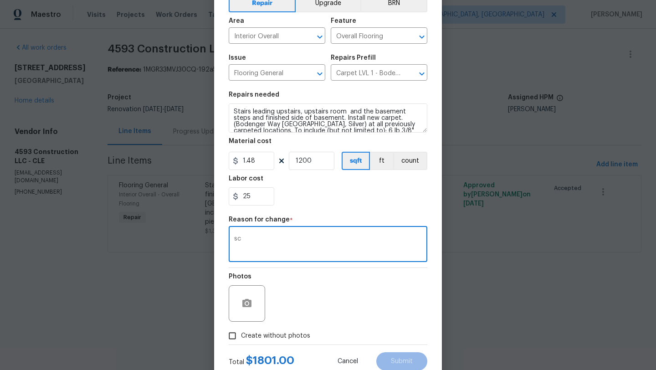
type textarea "sc"
click at [250, 190] on input "25" at bounding box center [252, 196] width 46 height 18
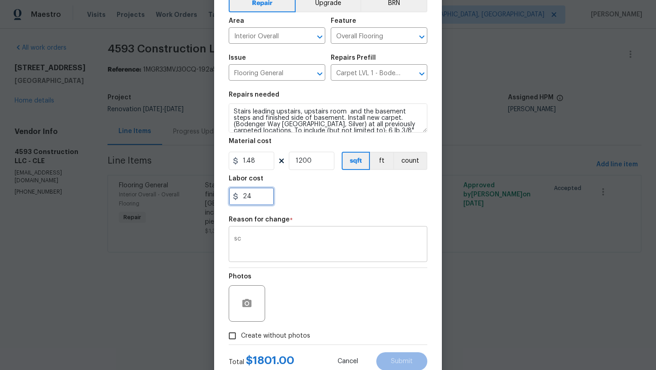
type input "24"
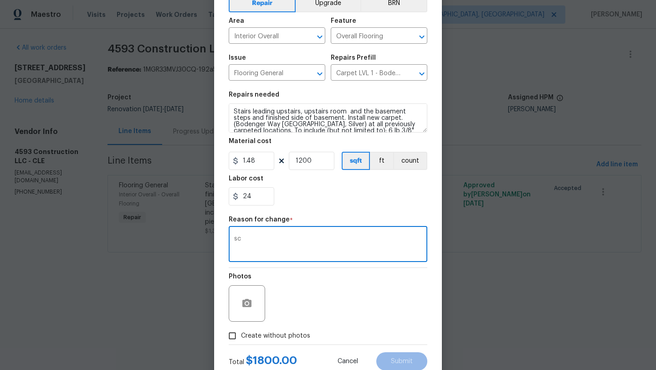
click at [253, 242] on textarea "sc" at bounding box center [328, 245] width 188 height 19
type textarea "scope"
click at [232, 337] on input "Create without photos" at bounding box center [232, 335] width 17 height 17
checkbox input "true"
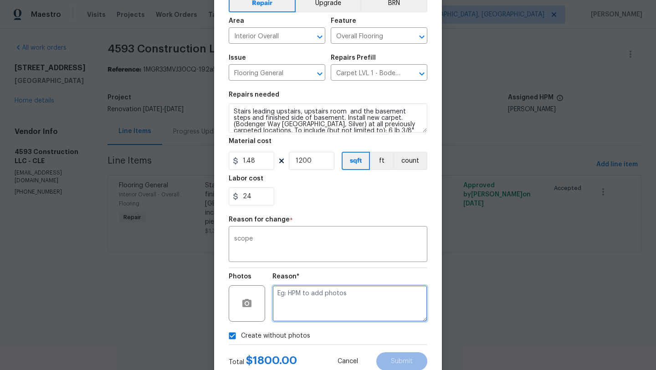
click at [351, 308] on textarea at bounding box center [350, 303] width 155 height 36
type textarea "scope"
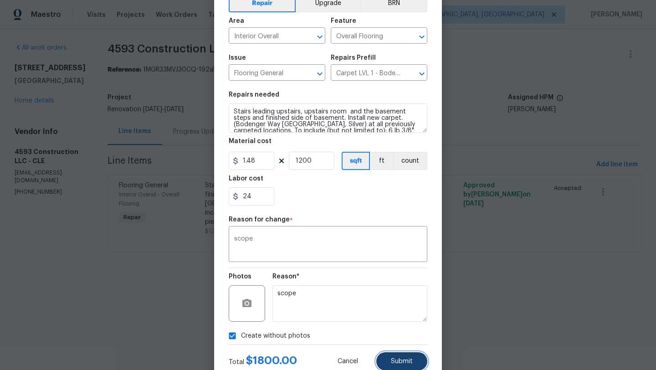
click at [410, 364] on span "Submit" at bounding box center [402, 361] width 22 height 7
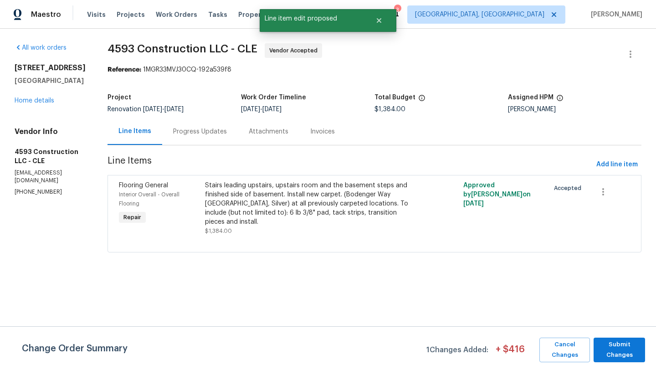
scroll to position [0, 0]
click at [622, 356] on span "Submit Changes" at bounding box center [619, 350] width 42 height 21
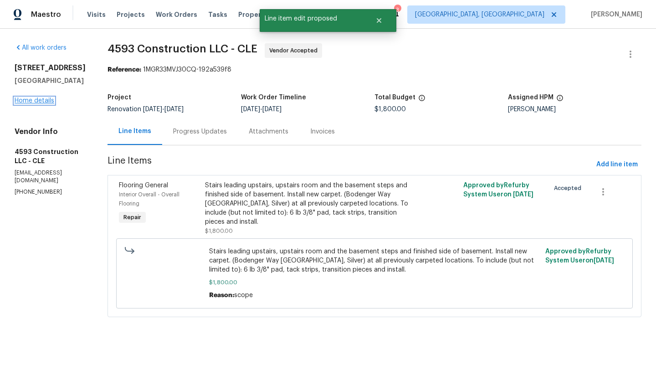
click at [22, 99] on link "Home details" at bounding box center [35, 101] width 40 height 6
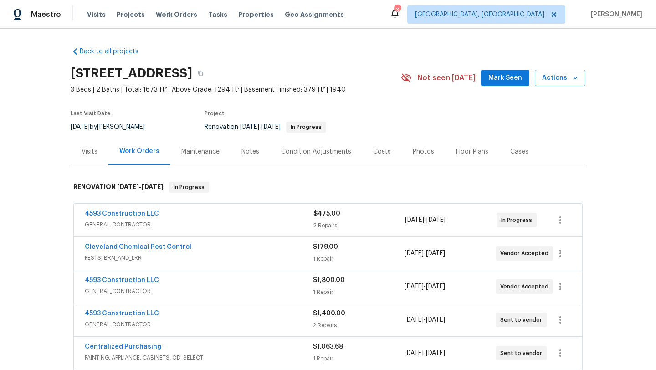
click at [249, 154] on div "Notes" at bounding box center [251, 151] width 18 height 9
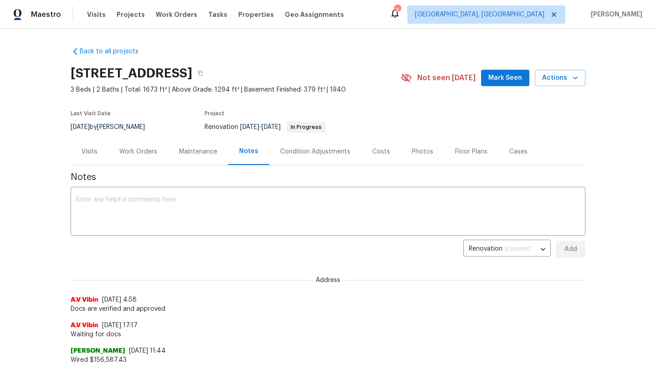
click at [136, 151] on div "Work Orders" at bounding box center [138, 151] width 38 height 9
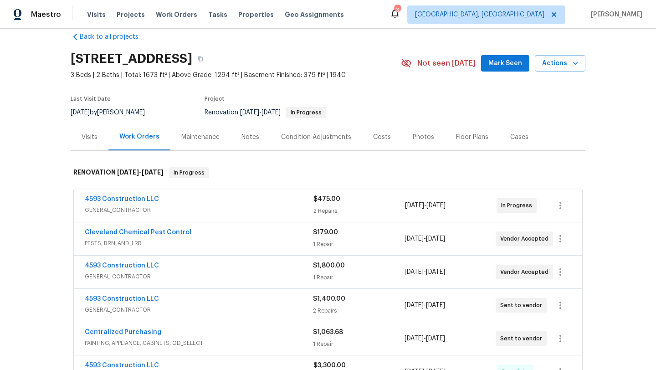
scroll to position [15, 0]
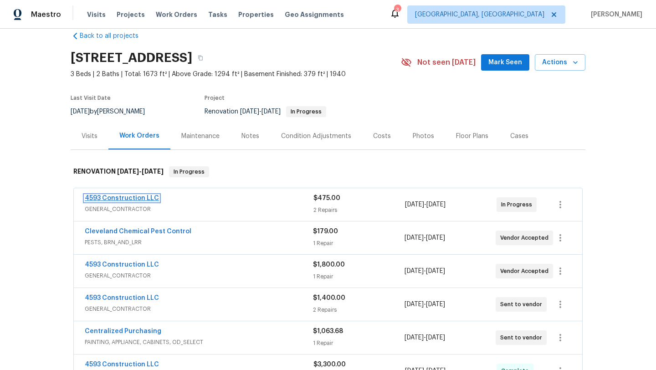
click at [126, 197] on link "4593 Construction LLC" at bounding box center [122, 198] width 74 height 6
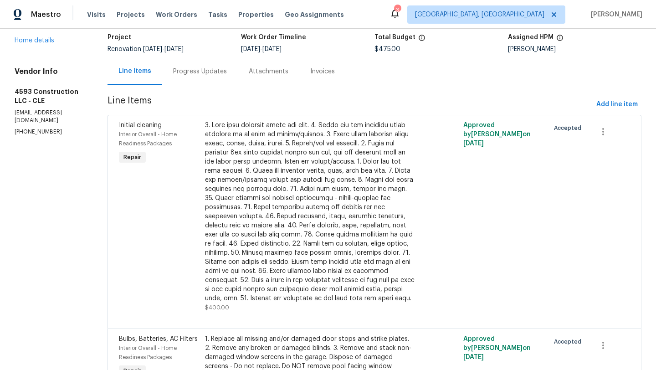
scroll to position [213, 0]
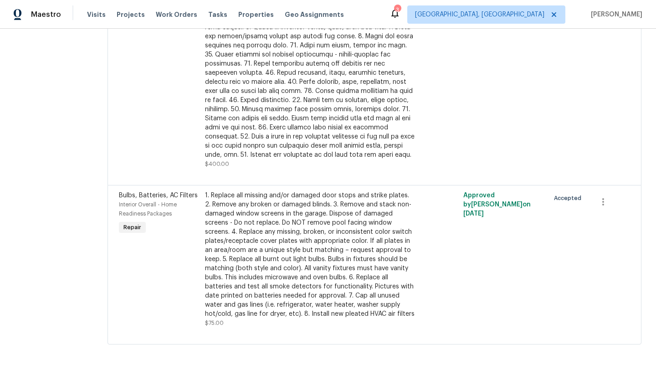
click at [281, 261] on div "1. Replace all missing and/or damaged door stops and strike plates. 2. Remove a…" at bounding box center [310, 255] width 210 height 128
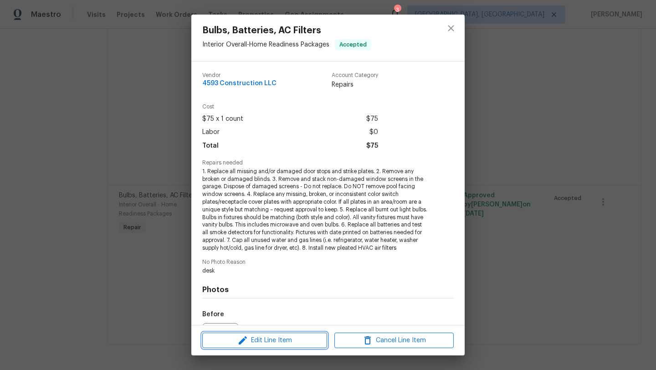
click at [273, 343] on span "Edit Line Item" at bounding box center [264, 340] width 119 height 11
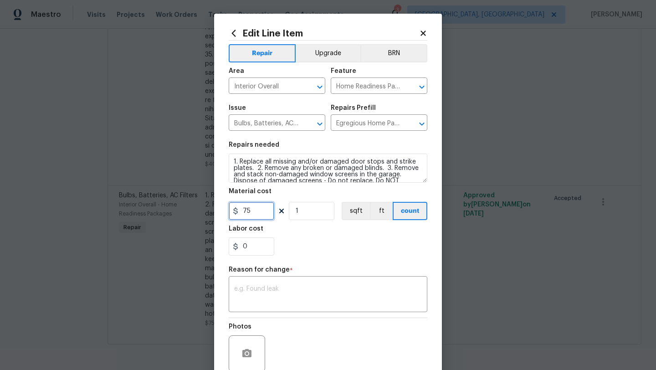
click at [247, 211] on input "75" at bounding box center [252, 211] width 46 height 18
click at [256, 212] on input "5" at bounding box center [252, 211] width 46 height 18
type input "50"
click at [265, 302] on textarea at bounding box center [328, 295] width 188 height 19
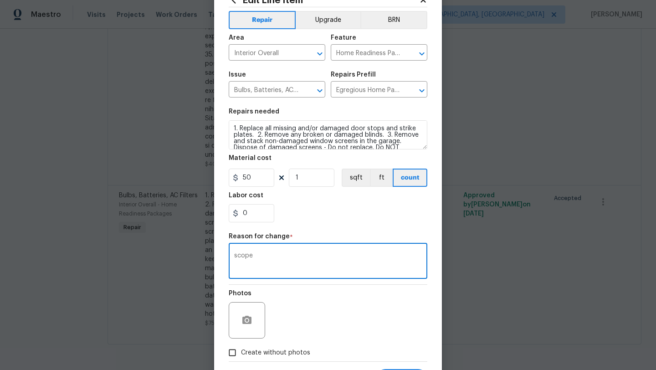
scroll to position [36, 0]
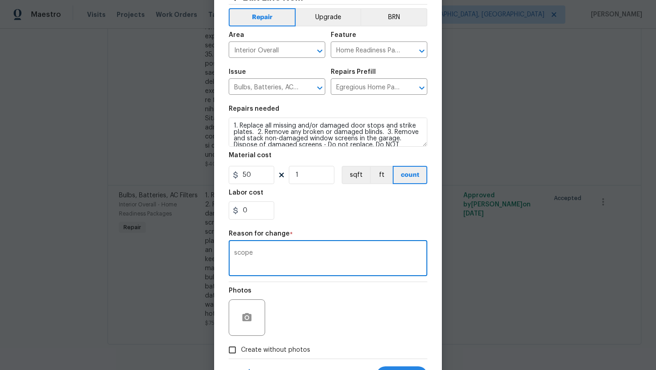
type textarea "scope"
click at [319, 339] on div "Photos" at bounding box center [328, 311] width 199 height 59
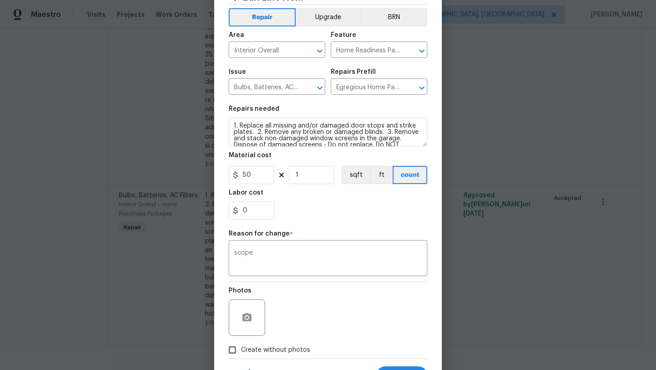
click at [232, 351] on input "Create without photos" at bounding box center [232, 349] width 17 height 17
checkbox input "true"
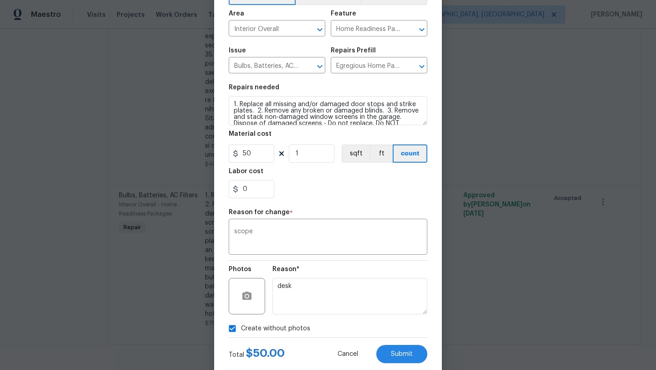
scroll to position [79, 0]
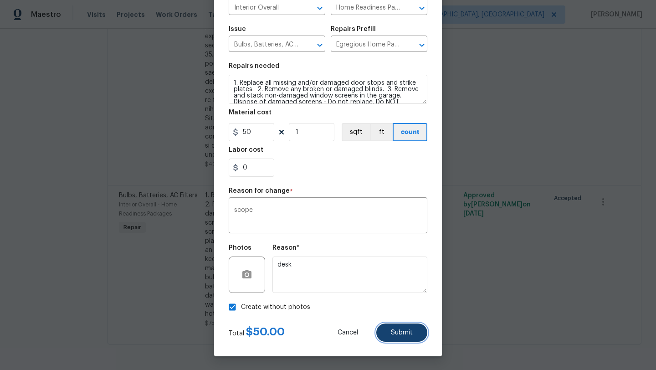
click at [400, 334] on span "Submit" at bounding box center [402, 332] width 22 height 7
type input "75"
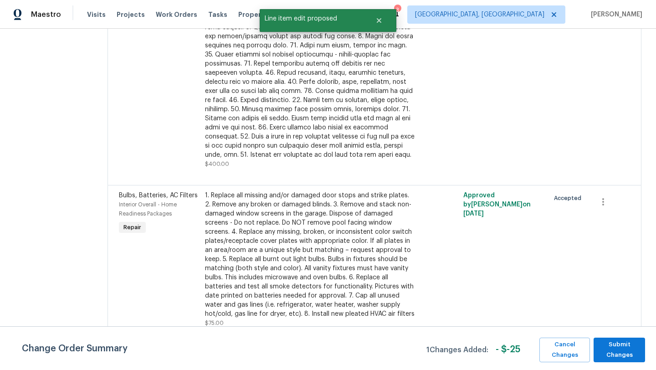
scroll to position [0, 0]
click at [629, 345] on span "Submit Changes" at bounding box center [619, 350] width 42 height 21
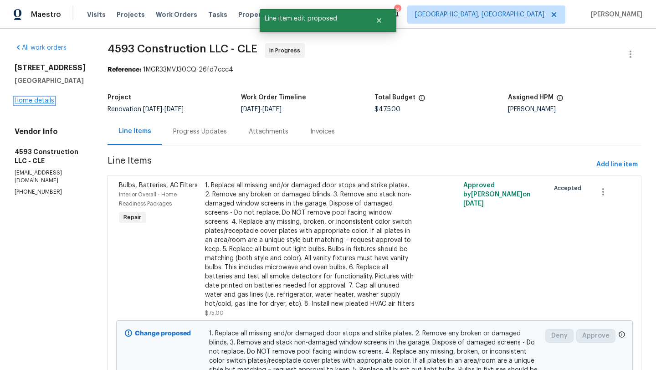
click at [46, 101] on link "Home details" at bounding box center [35, 101] width 40 height 6
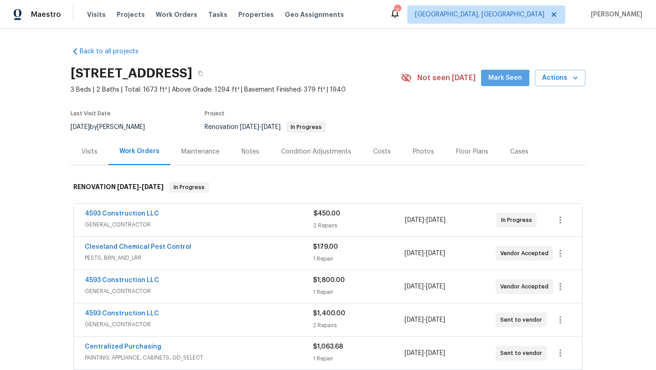
click at [503, 82] on span "Mark Seen" at bounding box center [506, 77] width 34 height 11
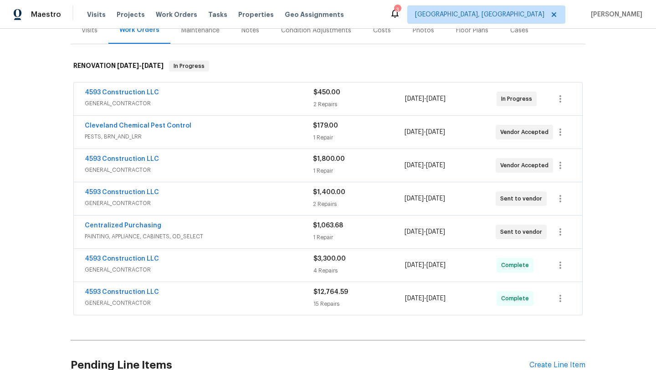
scroll to position [120, 0]
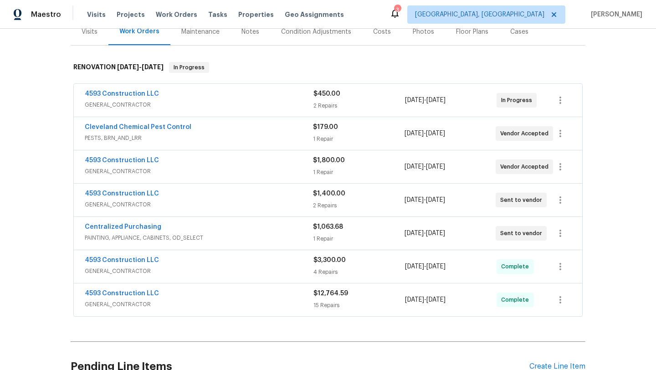
click at [171, 201] on span "GENERAL_CONTRACTOR" at bounding box center [199, 204] width 228 height 9
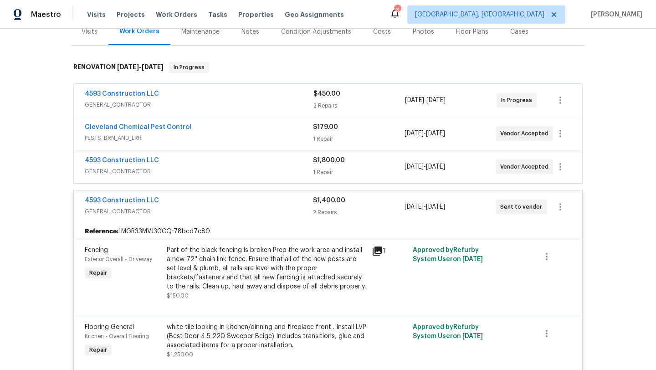
click at [170, 213] on span "GENERAL_CONTRACTOR" at bounding box center [199, 211] width 228 height 9
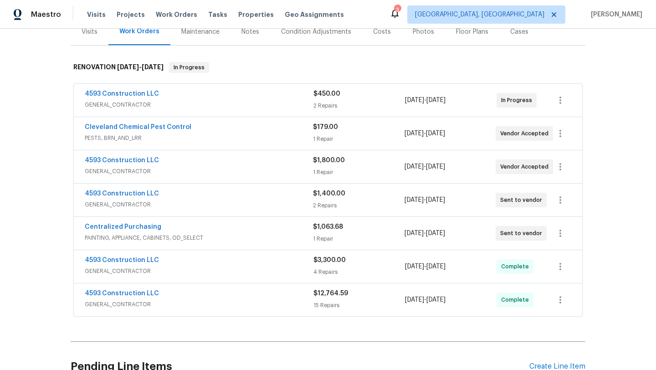
click at [175, 165] on div "4593 Construction LLC" at bounding box center [199, 161] width 228 height 11
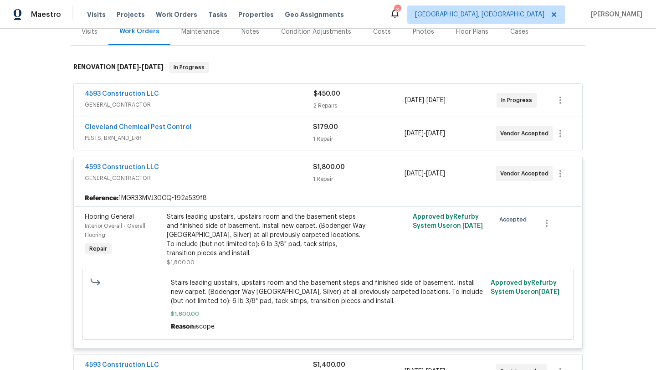
click at [175, 165] on div "4593 Construction LLC" at bounding box center [199, 168] width 228 height 11
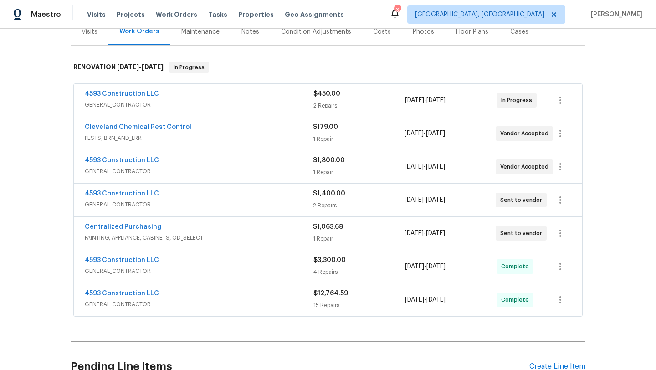
click at [183, 138] on span "PESTS, BRN_AND_LRR" at bounding box center [199, 138] width 228 height 9
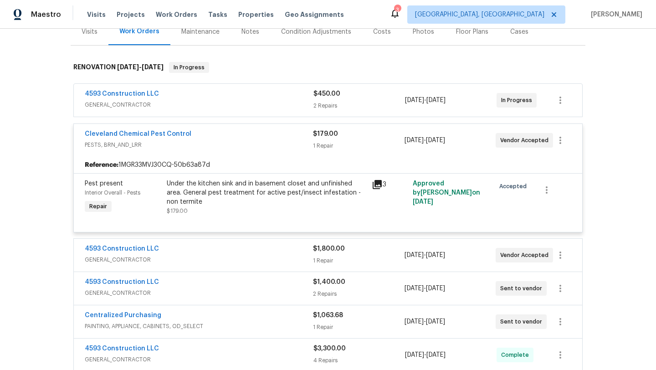
click at [183, 138] on span "Cleveland Chemical Pest Control" at bounding box center [138, 133] width 107 height 9
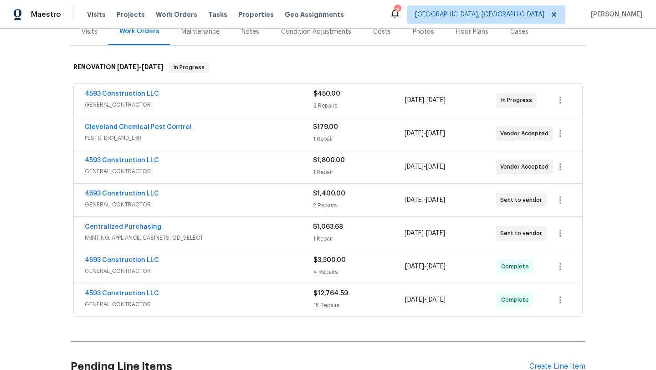
click at [189, 95] on div "4593 Construction LLC" at bounding box center [199, 94] width 229 height 11
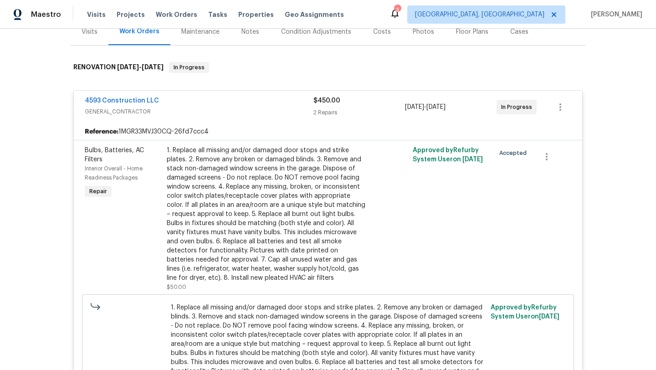
click at [189, 95] on div "4593 Construction LLC GENERAL_CONTRACTOR $450.00 2 Repairs 8/22/2025 - 8/22/202…" at bounding box center [328, 107] width 509 height 33
click at [180, 107] on span "GENERAL_CONTRACTOR" at bounding box center [199, 111] width 229 height 9
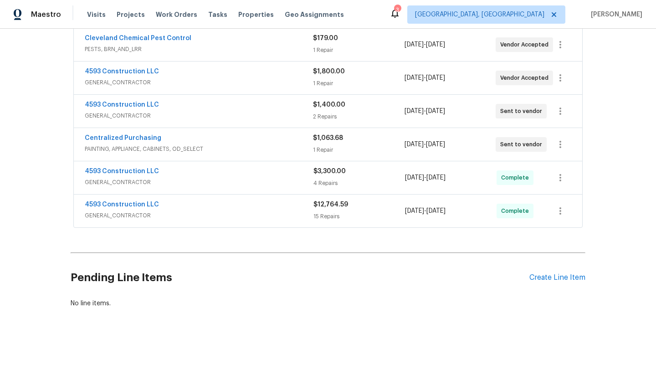
scroll to position [0, 0]
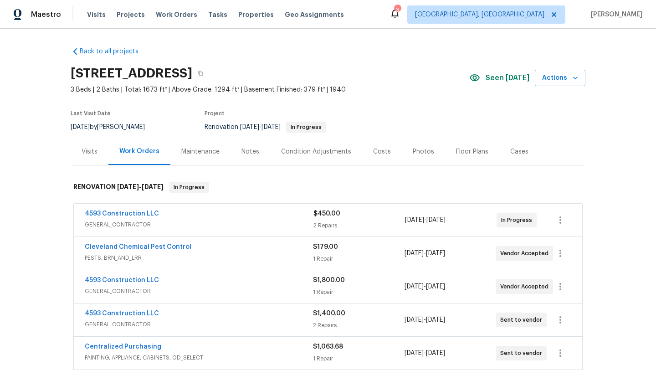
click at [90, 154] on div "Visits" at bounding box center [90, 151] width 16 height 9
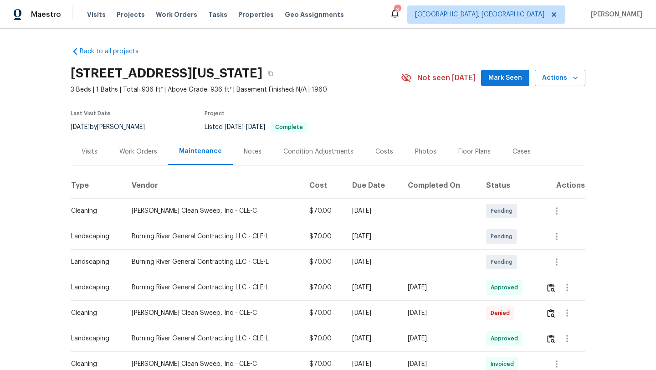
click at [90, 152] on div "Visits" at bounding box center [90, 151] width 16 height 9
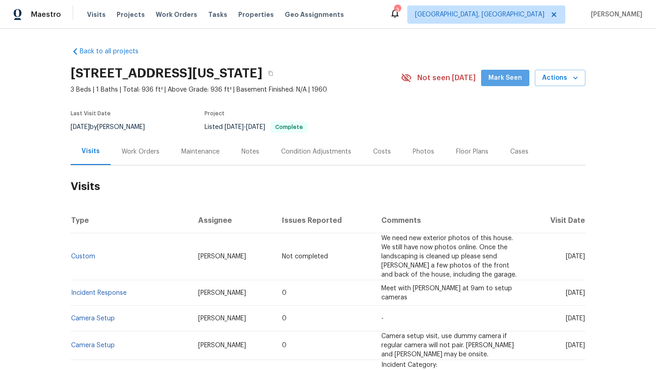
click at [510, 79] on span "Mark Seen" at bounding box center [506, 77] width 34 height 11
click at [136, 154] on div "Work Orders" at bounding box center [141, 151] width 38 height 9
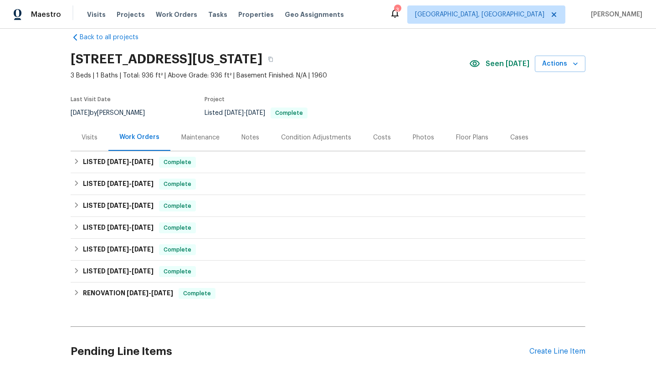
scroll to position [12, 0]
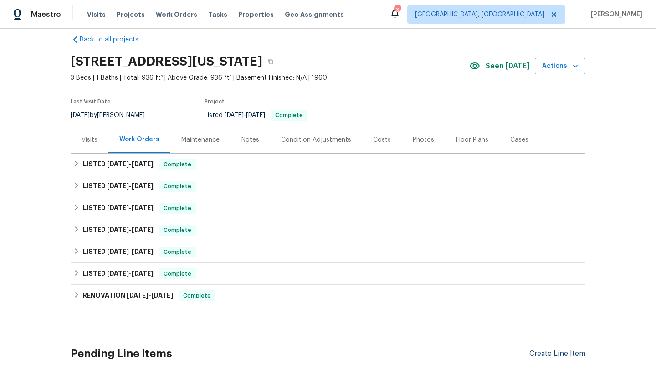
click at [544, 354] on div "Create Line Item" at bounding box center [558, 354] width 56 height 9
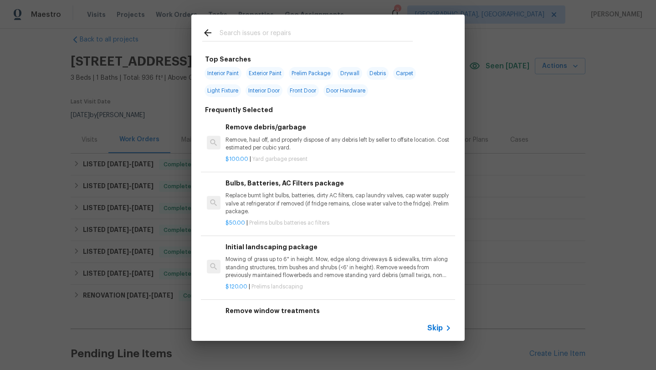
click at [273, 33] on input "text" at bounding box center [316, 34] width 193 height 14
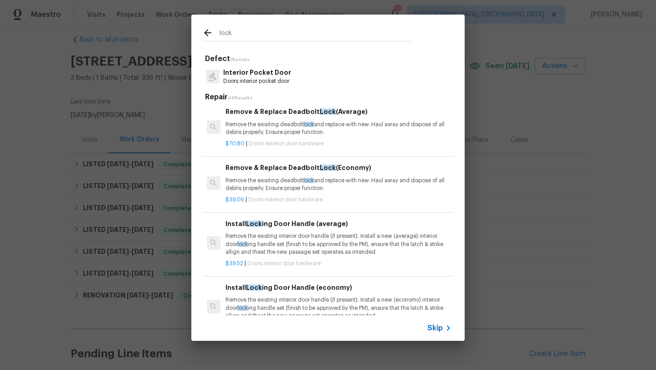
scroll to position [67, 0]
type input "lock"
click at [260, 124] on p "Remove the exisiting deadbolt lock and replace with new. Haul away and dispose …" at bounding box center [339, 127] width 226 height 15
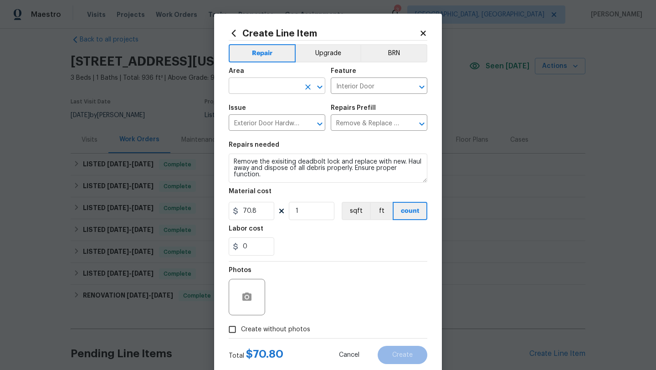
click at [248, 82] on input "text" at bounding box center [264, 87] width 71 height 14
click at [250, 102] on li "Front" at bounding box center [277, 107] width 97 height 15
type input "Front"
click at [258, 246] on input "0" at bounding box center [252, 246] width 46 height 18
type input "30"
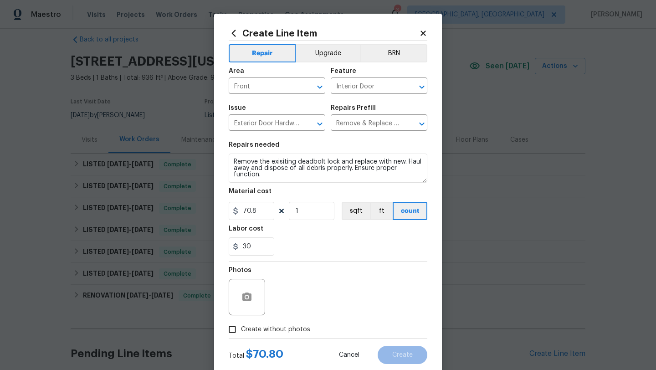
click at [328, 273] on div "Photos" at bounding box center [328, 291] width 199 height 59
click at [232, 157] on textarea "Remove the exisiting deadbolt lock and replace with new. Haul away and dispose …" at bounding box center [328, 168] width 199 height 29
click at [235, 168] on textarea "Remove the exisiting deadbolt lock and replace with new. Haul away and dispose …" at bounding box center [328, 168] width 199 height 29
click at [229, 158] on textarea "Remove the exisiting deadbolt lock and replace with new. Haul away and dispose …" at bounding box center [328, 168] width 199 height 29
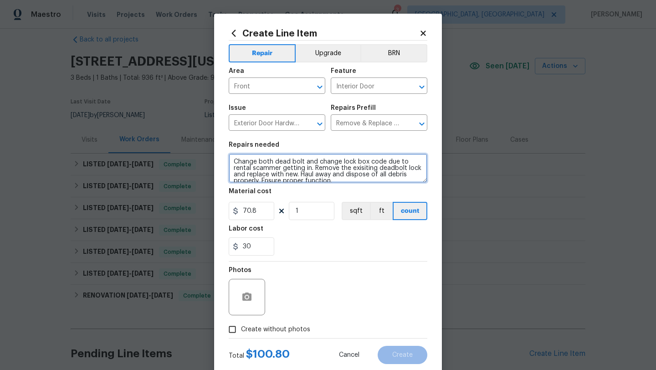
type textarea "Change both dead bolt and change lock box code due to rental scammer getting in…"
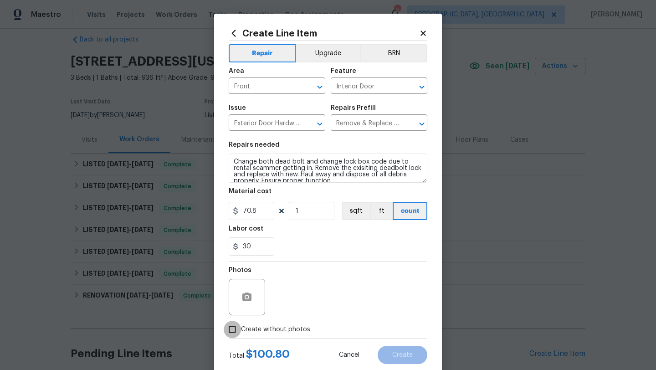
click at [232, 332] on input "Create without photos" at bounding box center [232, 329] width 17 height 17
checkbox input "true"
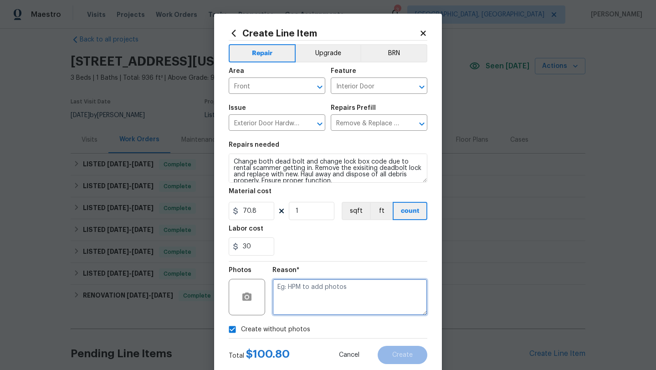
click at [298, 303] on textarea at bounding box center [350, 297] width 155 height 36
type textarea "desk"
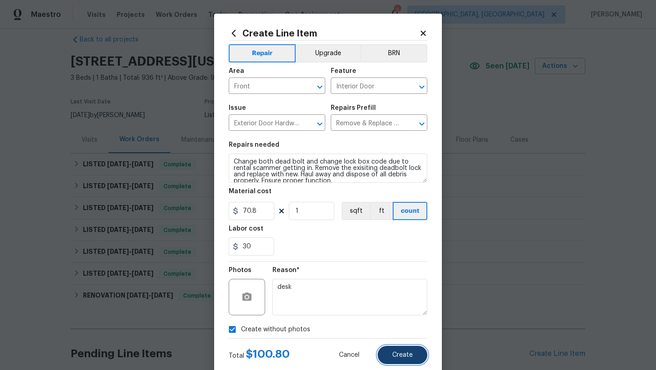
click at [398, 349] on button "Create" at bounding box center [403, 355] width 50 height 18
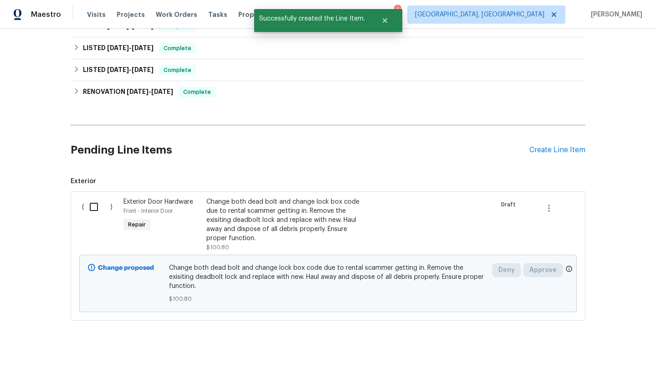
scroll to position [219, 0]
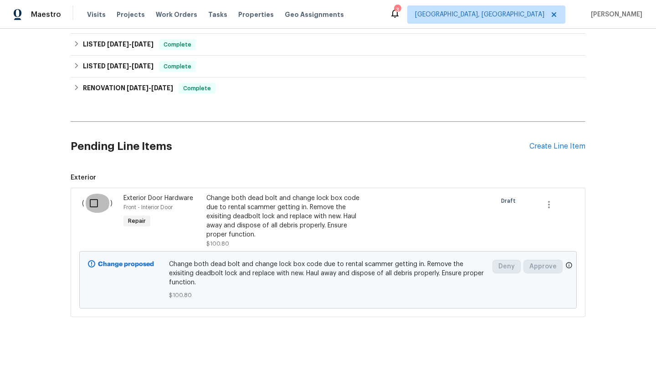
click at [95, 203] on input "checkbox" at bounding box center [97, 203] width 26 height 19
checkbox input "true"
click at [611, 347] on span "Create Work Order" at bounding box center [604, 347] width 61 height 11
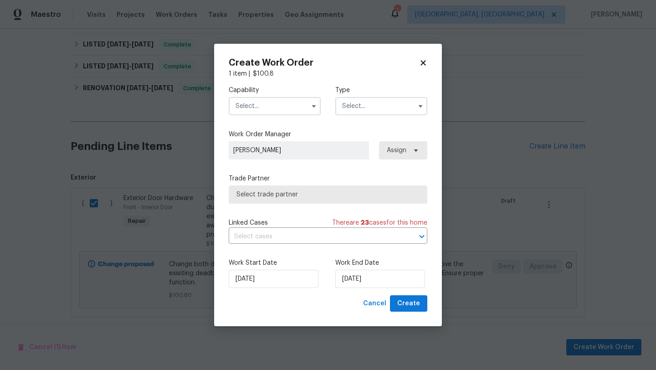
click at [268, 107] on input "text" at bounding box center [275, 106] width 92 height 18
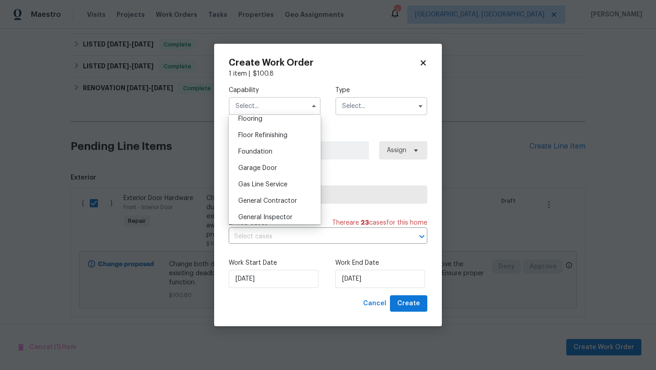
scroll to position [381, 0]
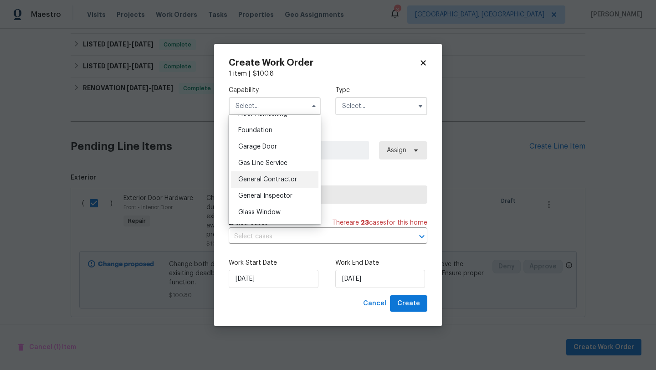
click at [278, 177] on span "General Contractor" at bounding box center [267, 179] width 59 height 6
type input "General Contractor"
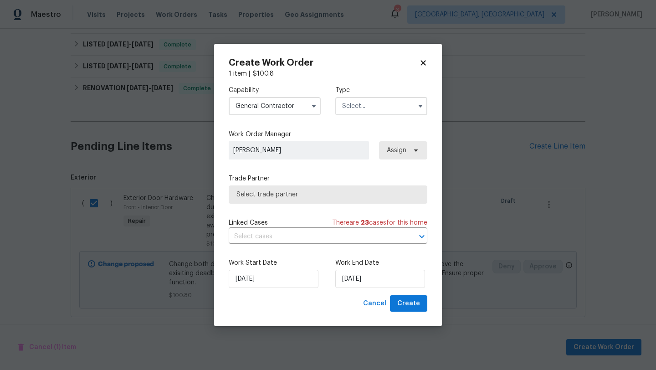
click at [366, 107] on input "text" at bounding box center [381, 106] width 92 height 18
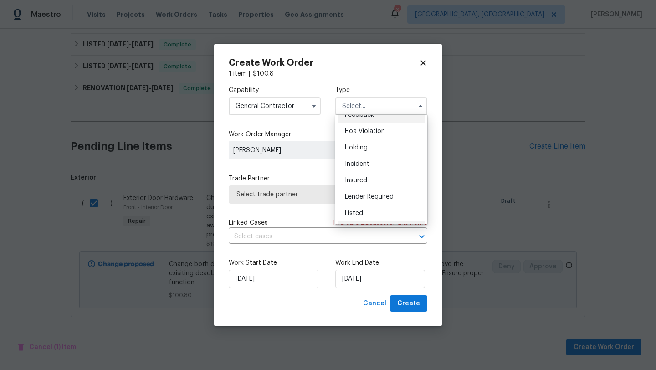
scroll to position [0, 0]
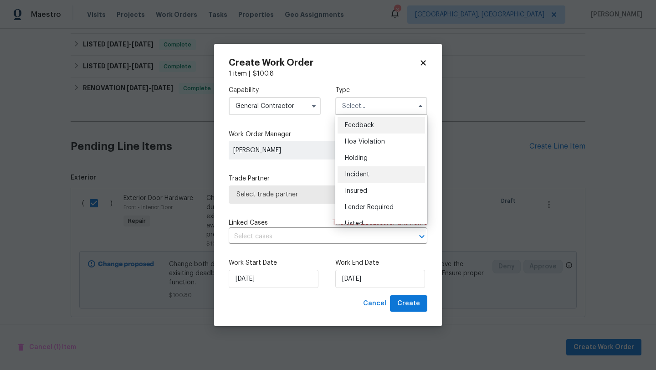
click at [373, 177] on div "Incident" at bounding box center [381, 174] width 87 height 16
type input "Incident"
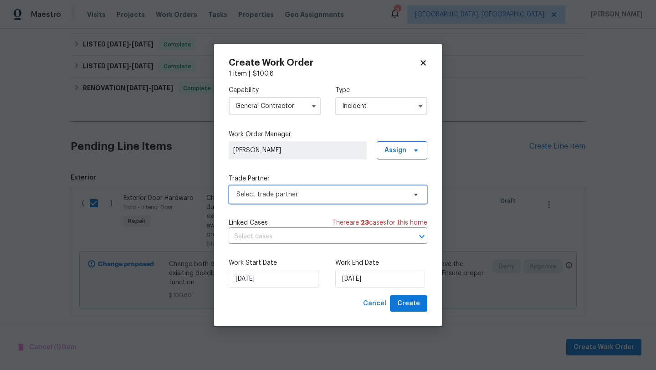
click at [303, 197] on span "Select trade partner" at bounding box center [322, 194] width 170 height 9
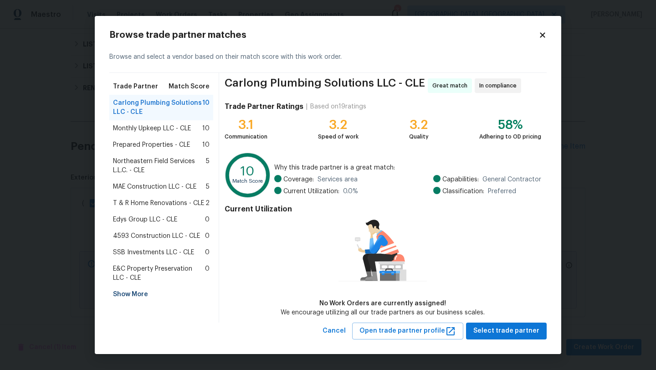
click at [133, 233] on span "4593 Construction LLC - CLE" at bounding box center [156, 236] width 87 height 9
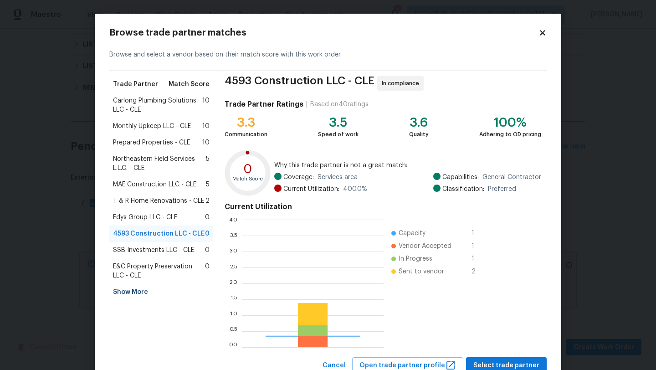
scroll to position [128, 142]
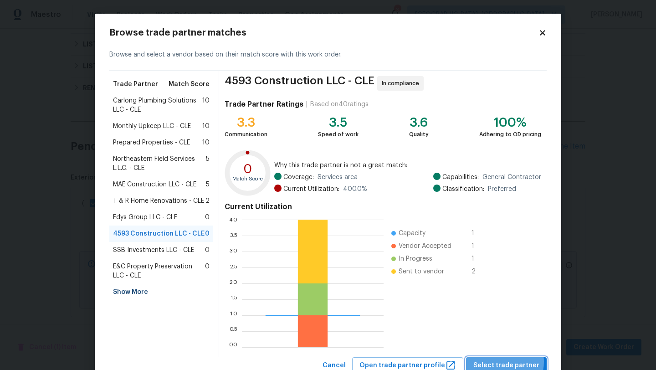
click at [505, 362] on span "Select trade partner" at bounding box center [506, 365] width 66 height 11
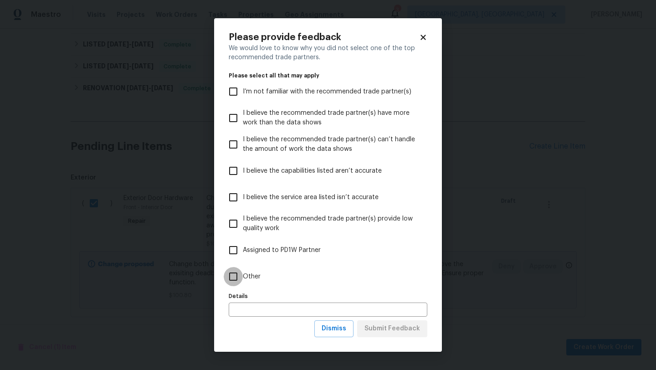
click at [230, 277] on input "Other" at bounding box center [233, 276] width 19 height 19
checkbox input "true"
click at [397, 332] on span "Submit Feedback" at bounding box center [393, 328] width 56 height 11
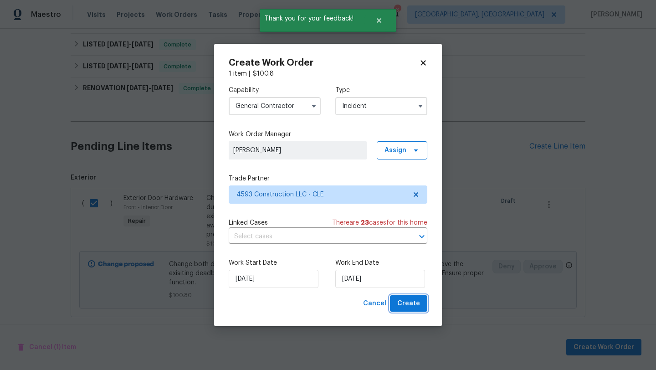
click at [417, 305] on span "Create" at bounding box center [408, 303] width 23 height 11
checkbox input "false"
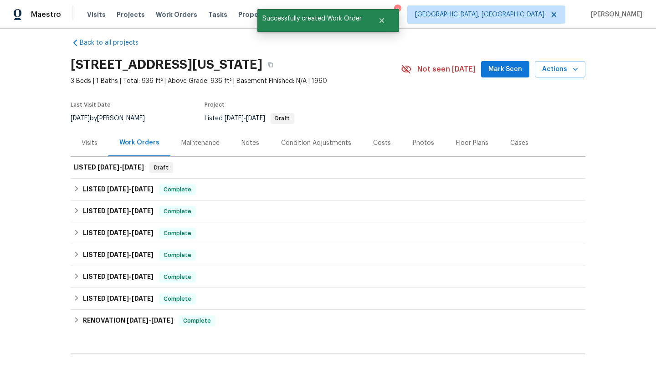
scroll to position [0, 0]
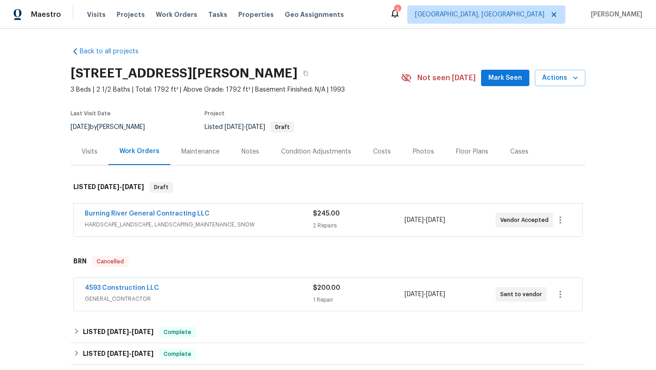
click at [92, 150] on div "Visits" at bounding box center [90, 151] width 16 height 9
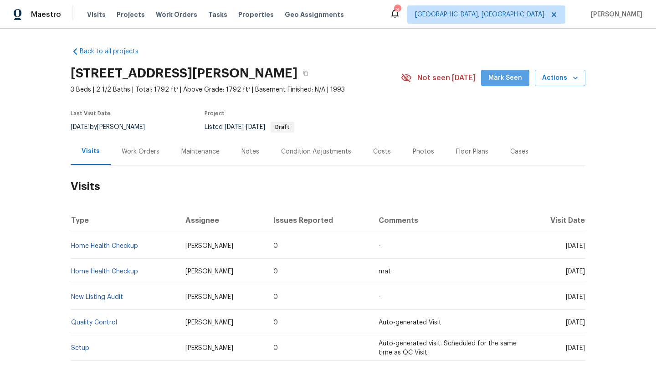
click at [492, 79] on span "Mark Seen" at bounding box center [506, 77] width 34 height 11
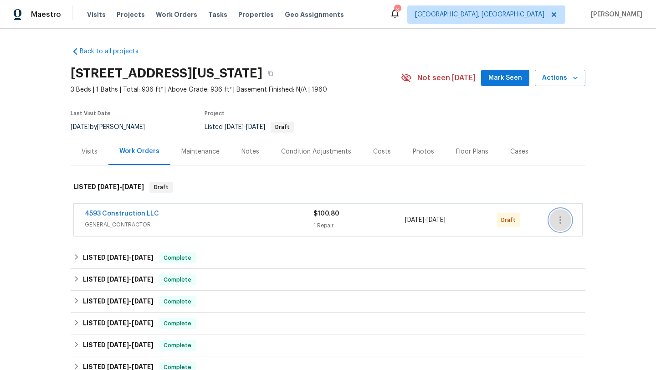
click at [556, 217] on icon "button" at bounding box center [560, 220] width 11 height 11
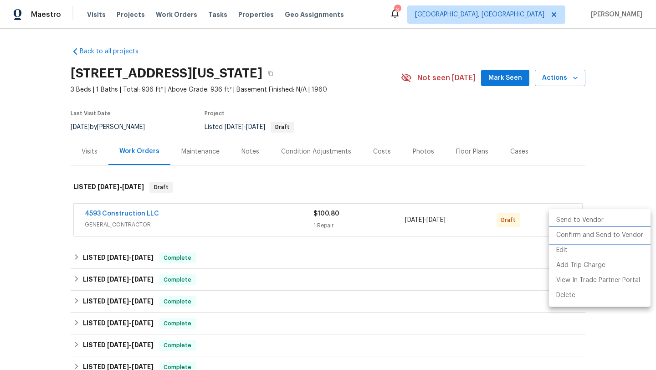
click at [561, 234] on li "Confirm and Send to Vendor" at bounding box center [600, 235] width 102 height 15
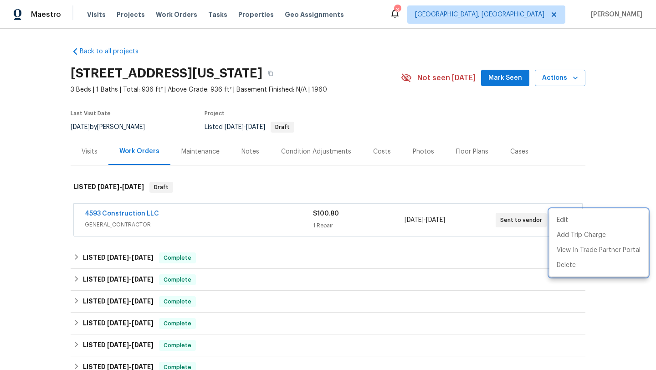
click at [330, 165] on div at bounding box center [328, 185] width 656 height 370
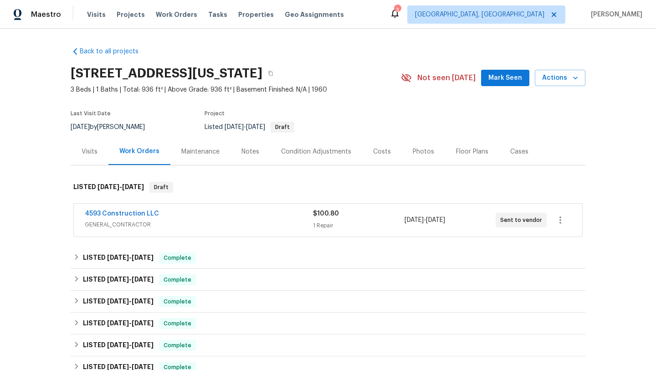
click at [505, 74] on span "Mark Seen" at bounding box center [506, 77] width 34 height 11
click at [273, 75] on icon "button" at bounding box center [270, 73] width 5 height 5
click at [245, 152] on div "Notes" at bounding box center [251, 151] width 18 height 9
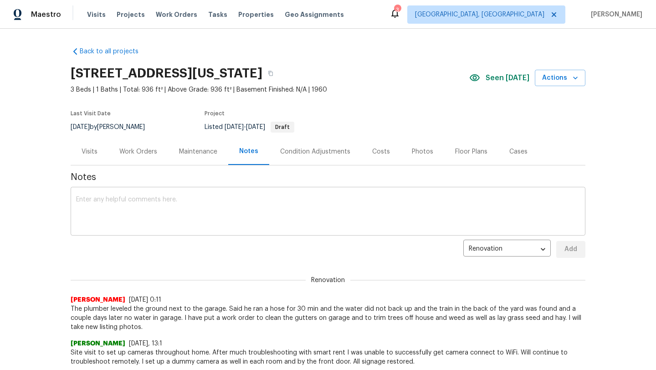
click at [210, 215] on textarea at bounding box center [328, 212] width 504 height 32
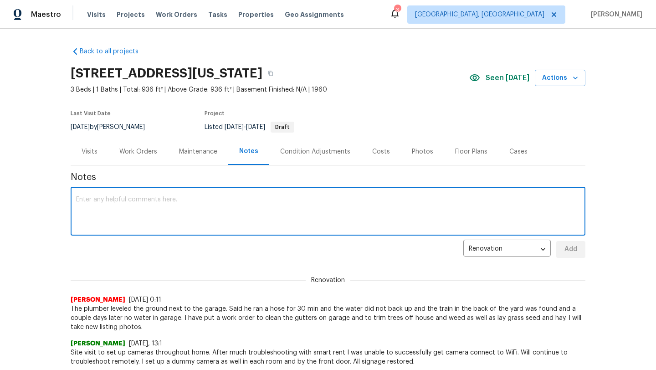
paste textarea "change the lock box code from 3875 to 4593 had gc change both dead bolts due to…"
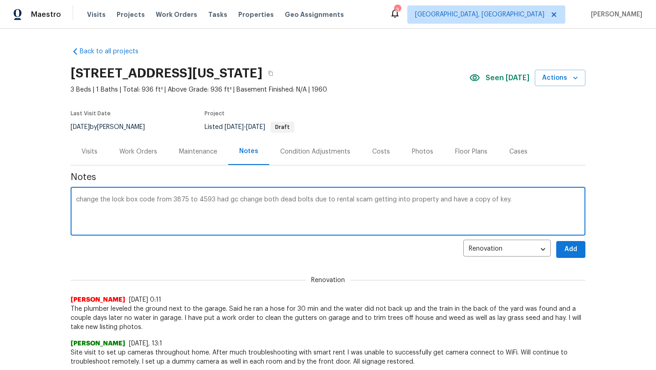
type textarea "change the lock box code from 3875 to 4593 had gc change both dead bolts due to…"
click at [563, 248] on button "Add" at bounding box center [570, 249] width 29 height 17
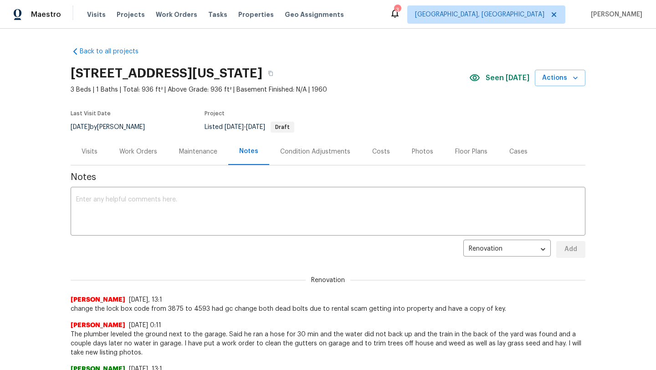
click at [90, 155] on div "Visits" at bounding box center [90, 151] width 16 height 9
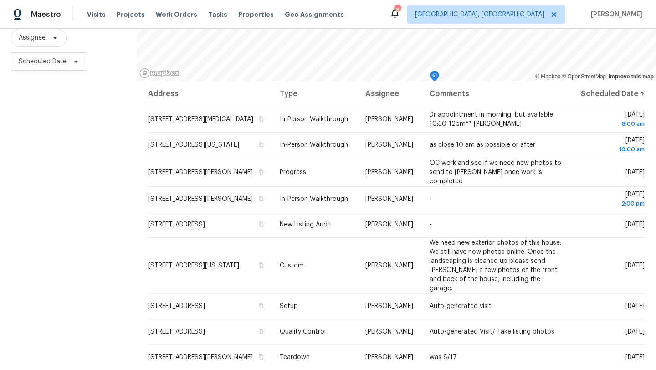
scroll to position [118, 0]
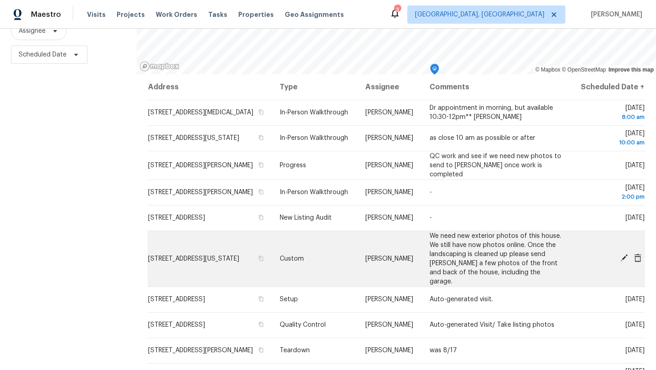
click at [621, 259] on icon at bounding box center [624, 257] width 7 height 7
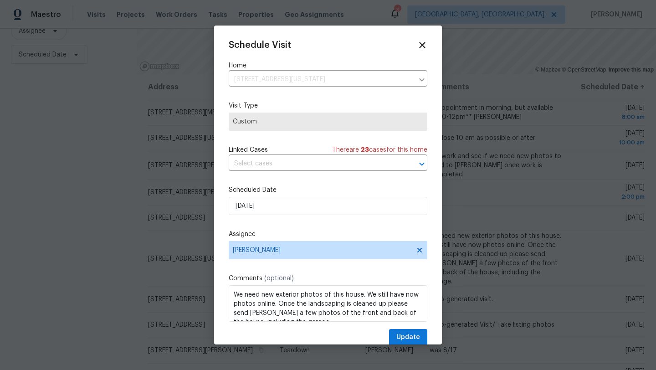
click at [417, 42] on div "Schedule Visit" at bounding box center [328, 45] width 199 height 10
click at [422, 46] on icon at bounding box center [422, 45] width 10 height 10
